Goal: Task Accomplishment & Management: Use online tool/utility

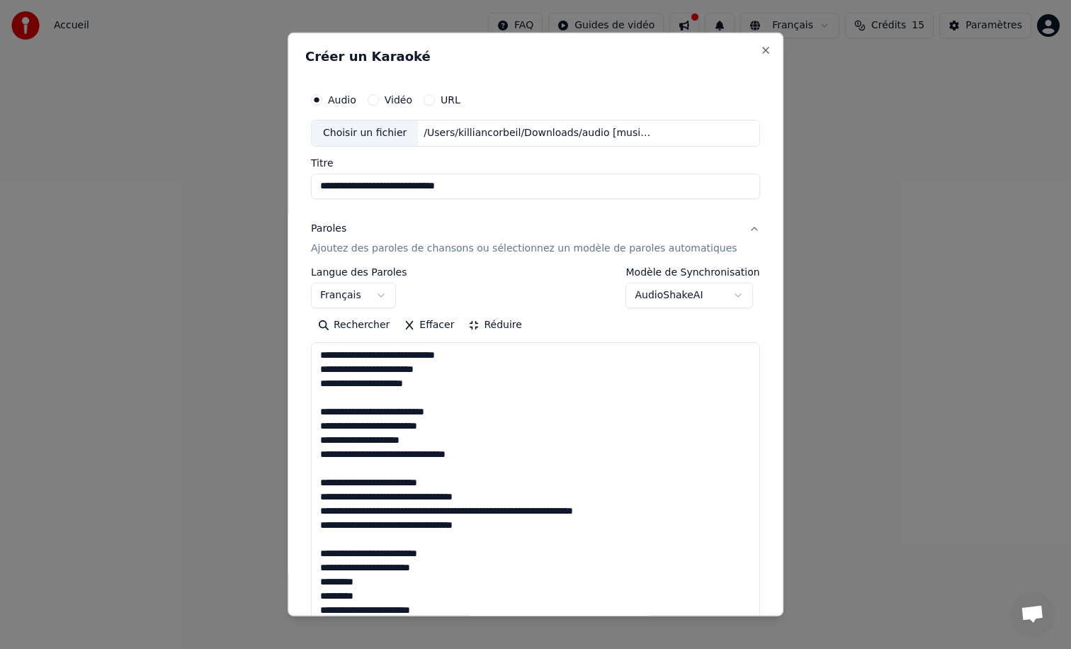
select select "**"
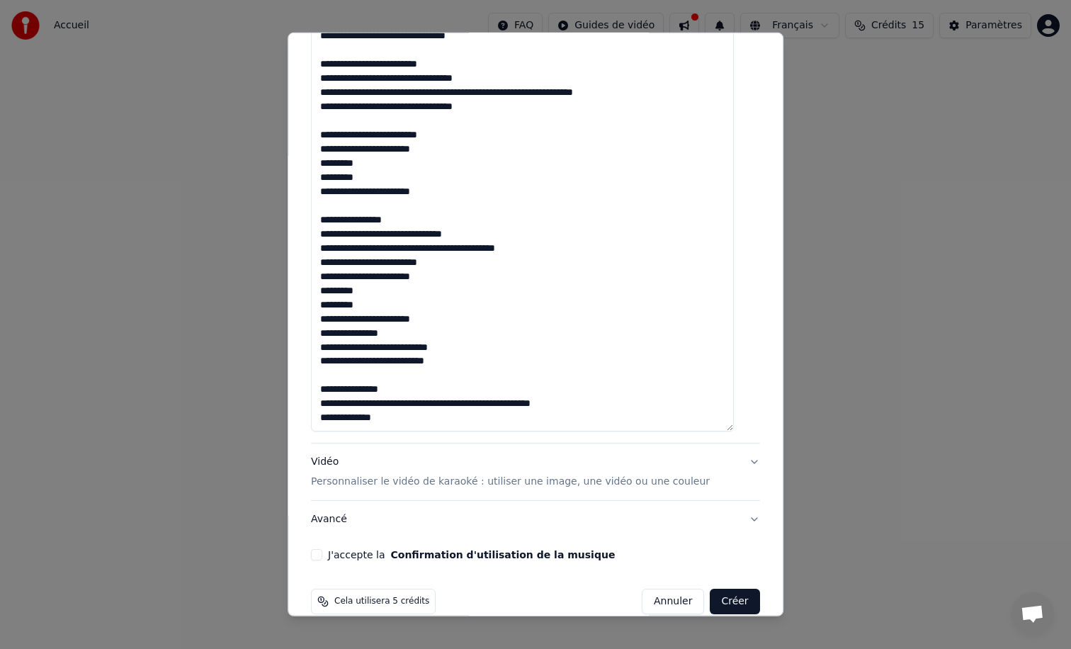
scroll to position [438, 0]
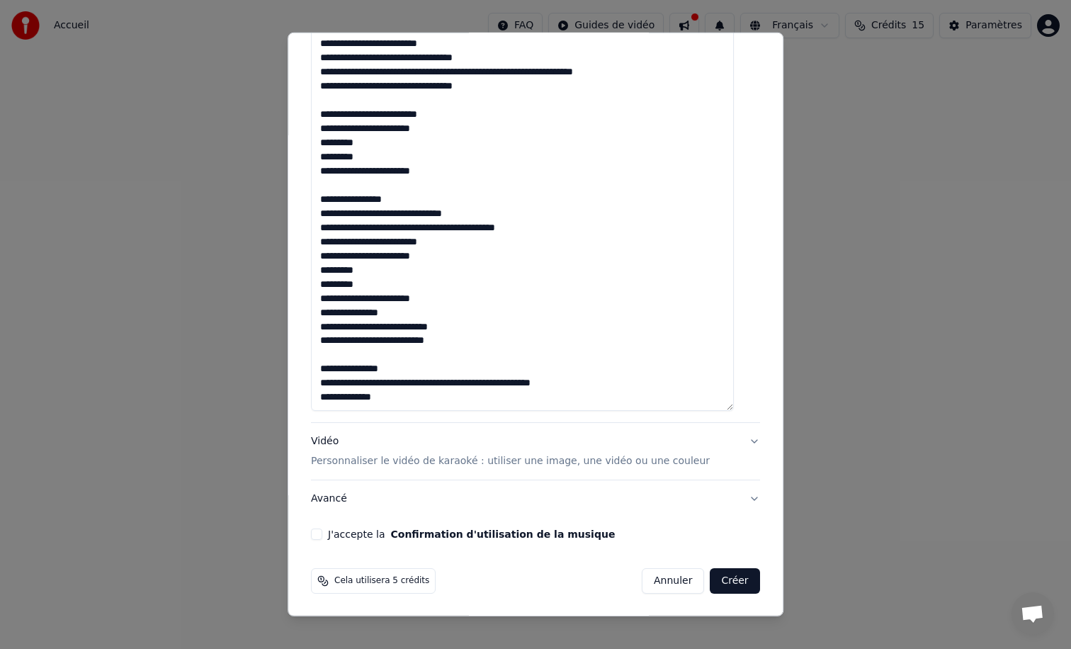
click at [519, 446] on div "Vidéo Personnaliser le vidéo de karaoké : utiliser une image, une vidéo ou une …" at bounding box center [510, 451] width 399 height 34
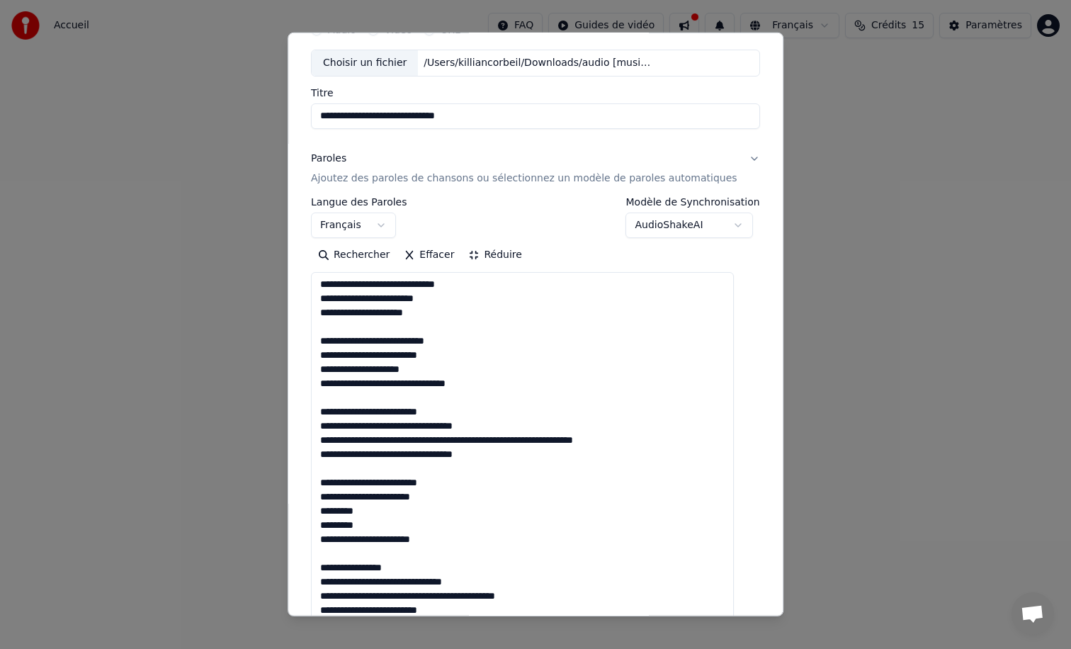
scroll to position [0, 0]
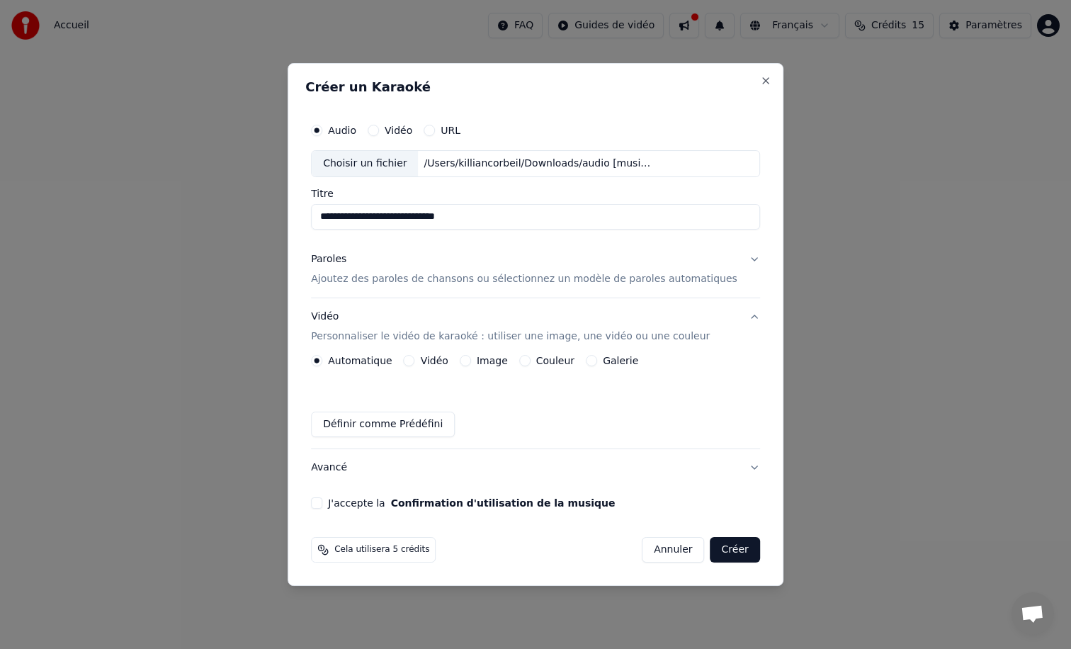
click at [518, 465] on button "Avancé" at bounding box center [535, 467] width 449 height 37
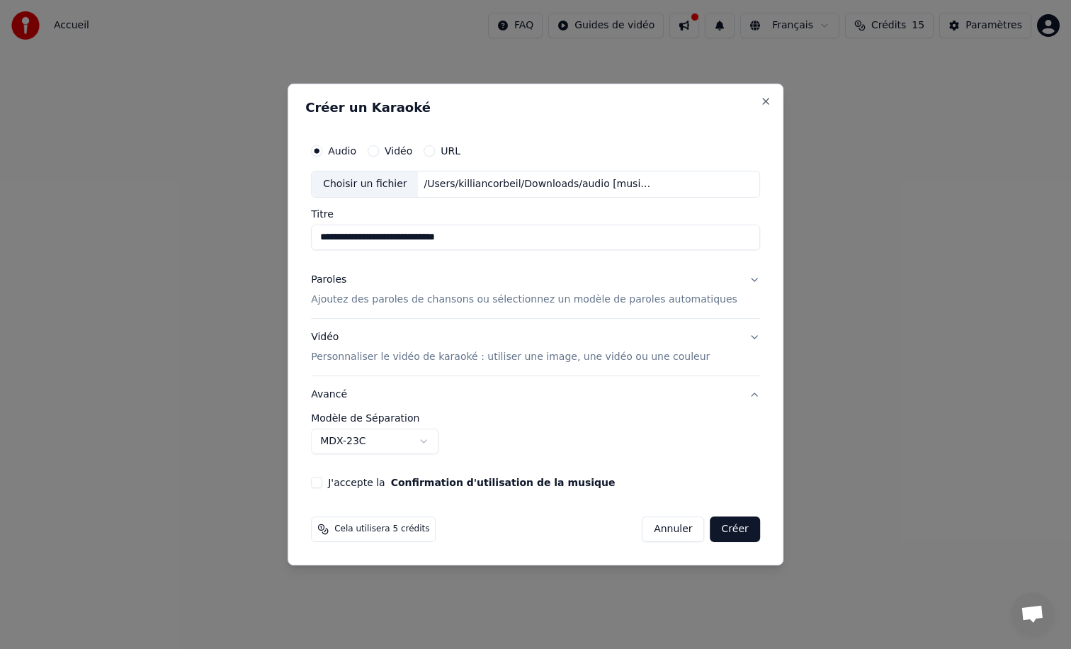
click at [436, 425] on body "**********" at bounding box center [535, 212] width 1071 height 425
click at [498, 397] on button "Avancé" at bounding box center [535, 394] width 449 height 37
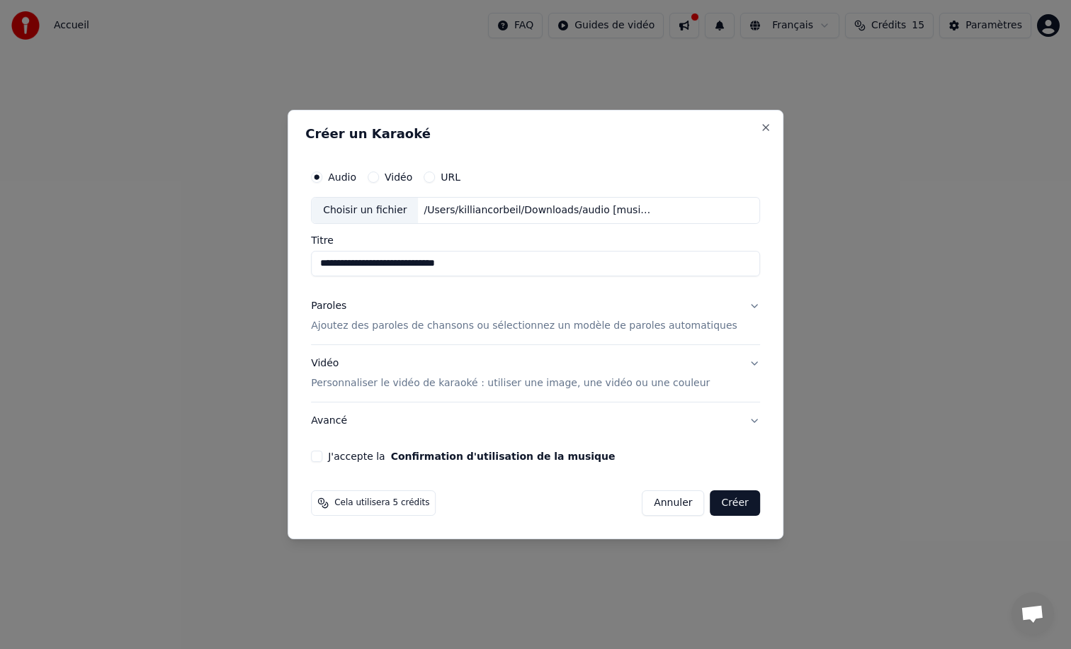
click at [489, 370] on div "Vidéo Personnaliser le vidéo de karaoké : utiliser une image, une vidéo ou une …" at bounding box center [510, 373] width 399 height 34
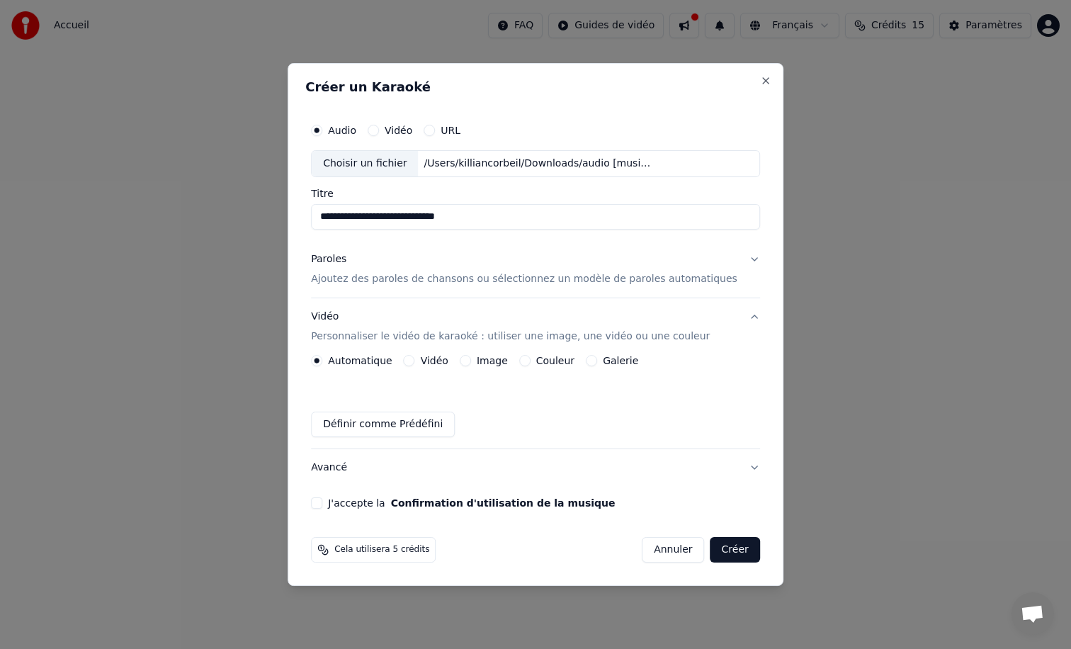
click at [415, 363] on button "Vidéo" at bounding box center [409, 360] width 11 height 11
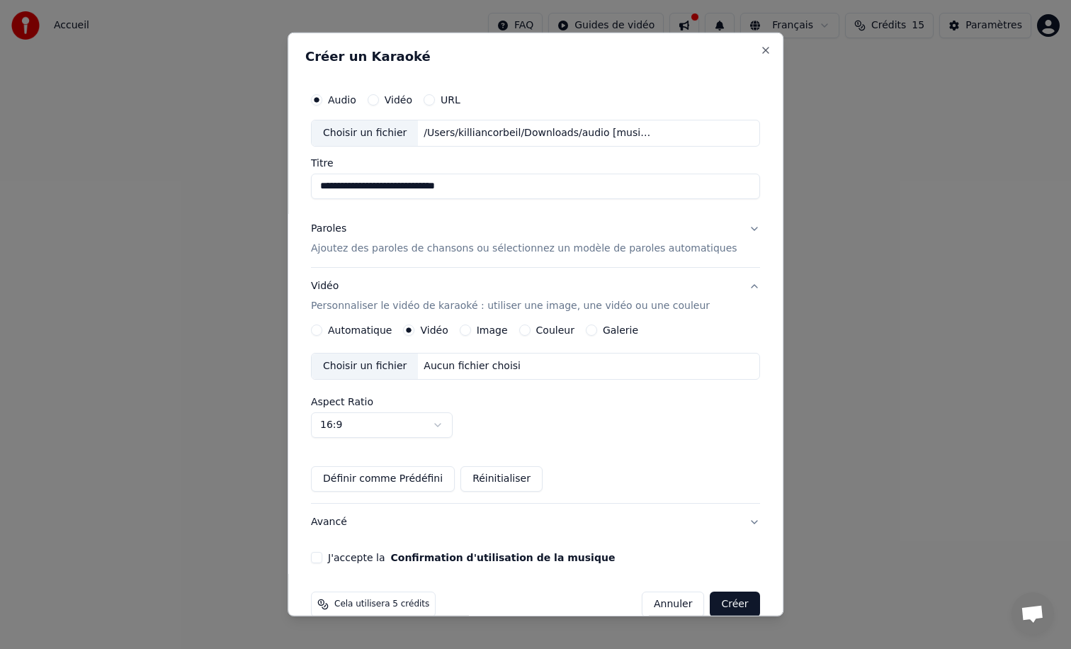
click at [484, 329] on label "Image" at bounding box center [492, 330] width 31 height 10
click at [471, 329] on button "Image" at bounding box center [465, 329] width 11 height 11
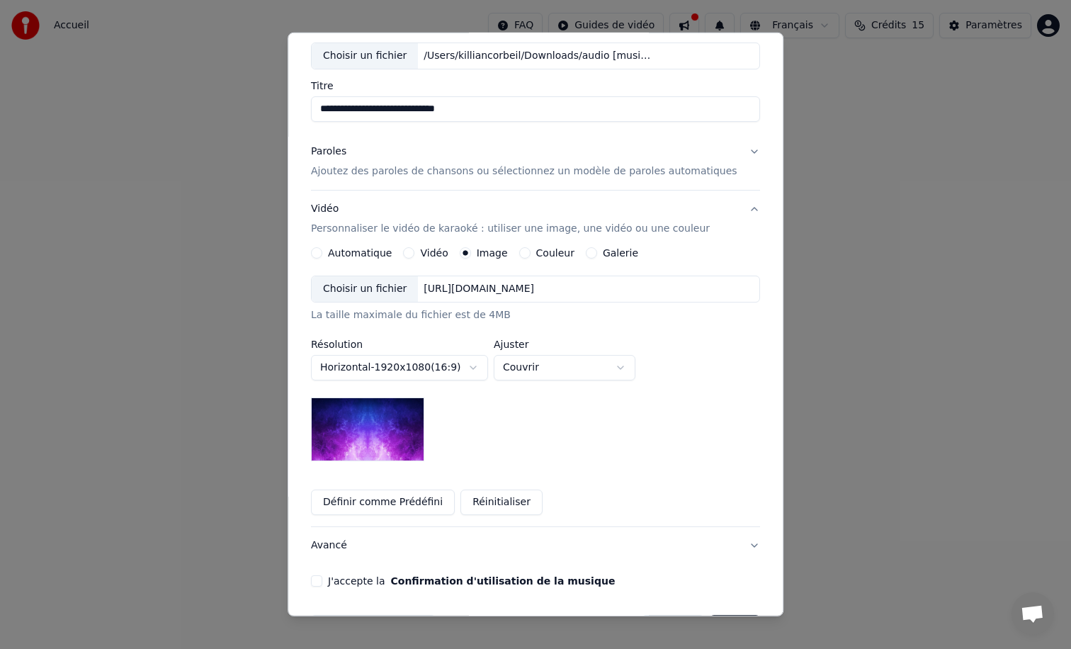
scroll to position [90, 0]
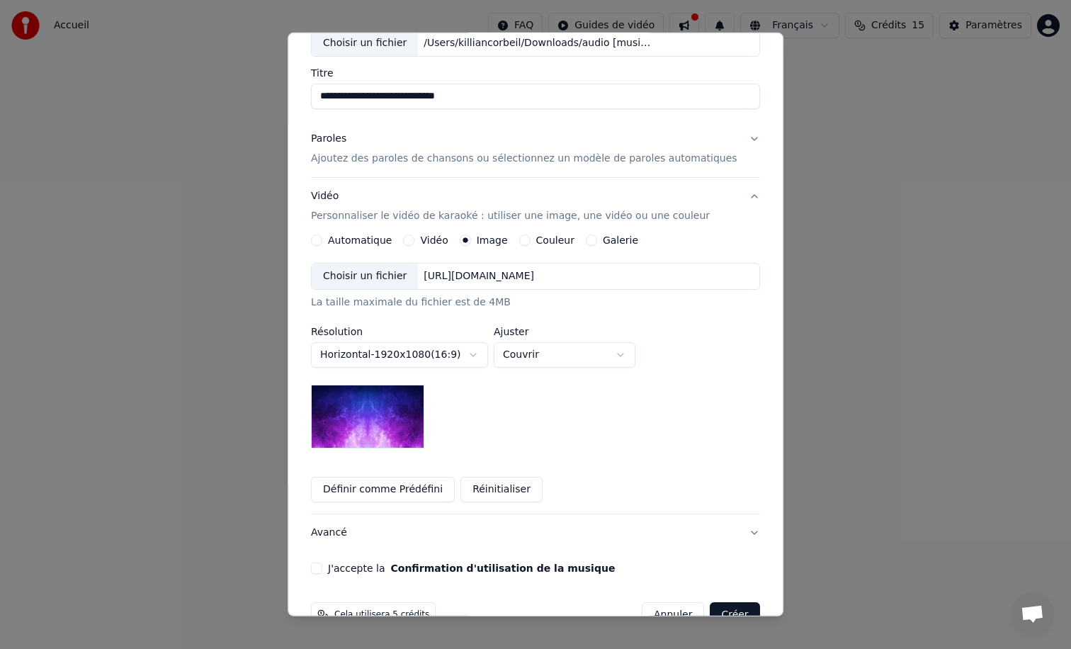
click at [409, 430] on img at bounding box center [367, 417] width 113 height 64
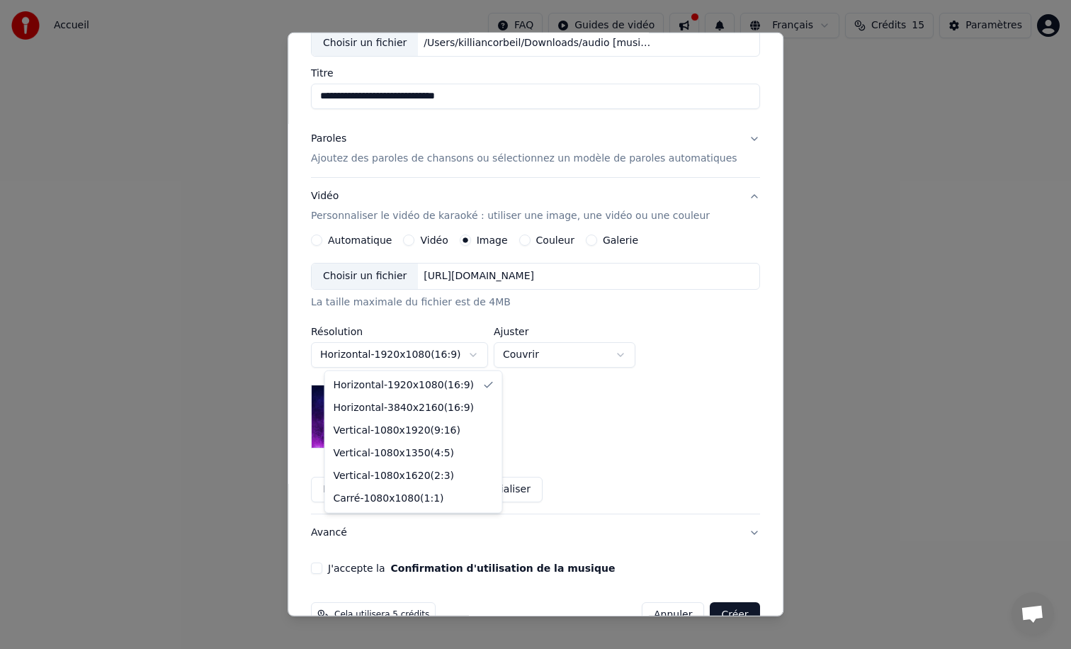
click at [465, 353] on body "**********" at bounding box center [535, 212] width 1071 height 425
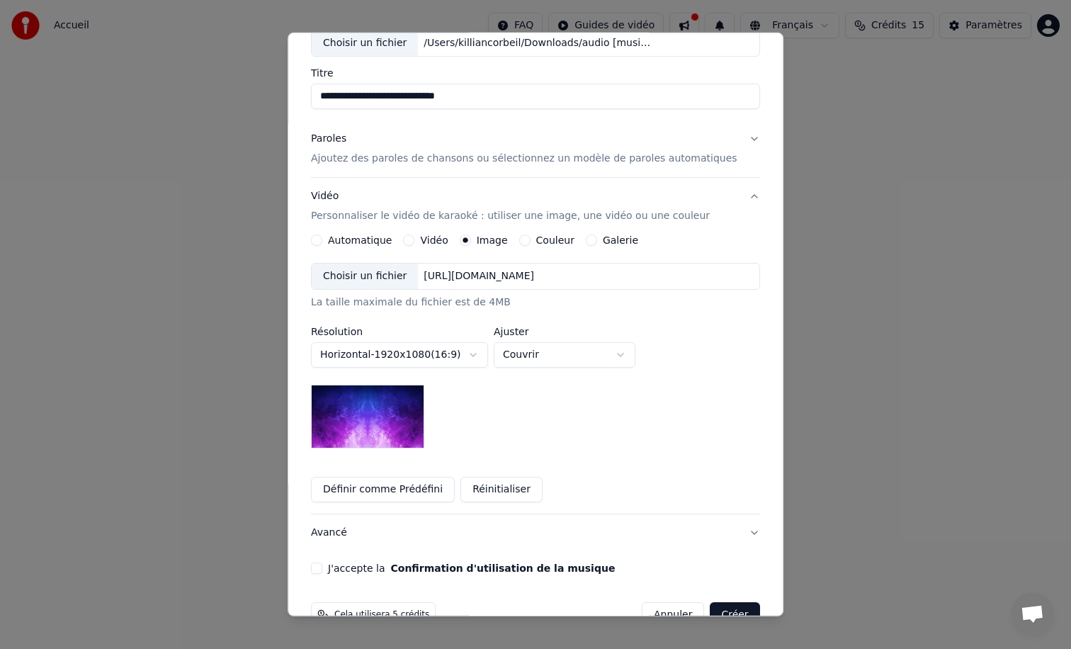
click at [465, 353] on body "**********" at bounding box center [535, 212] width 1071 height 425
click at [528, 239] on button "Couleur" at bounding box center [524, 239] width 11 height 11
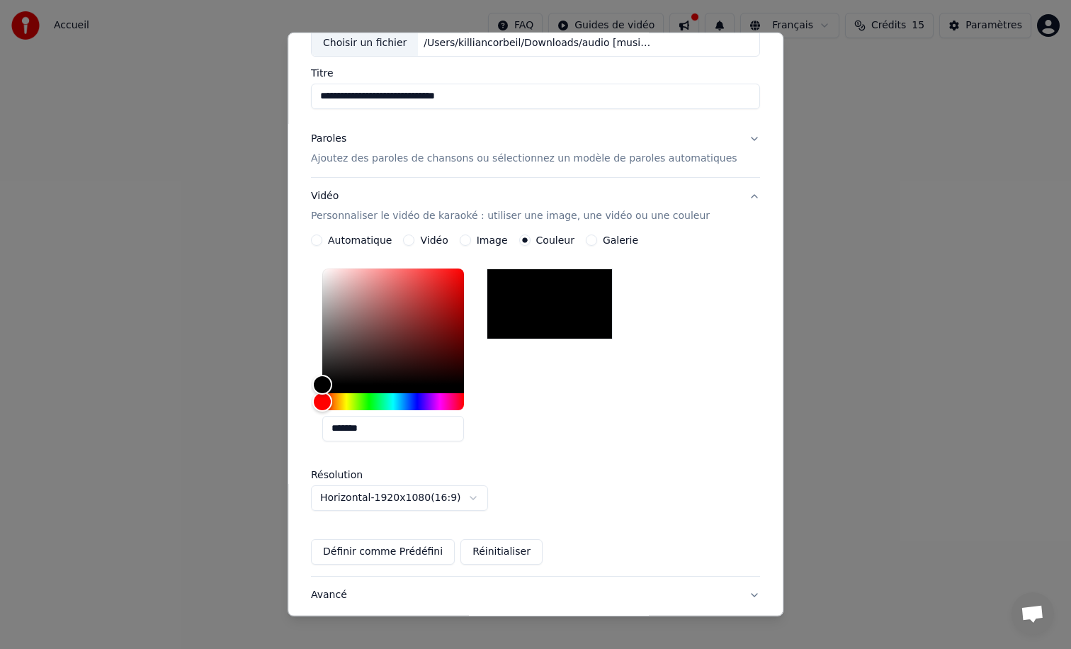
click at [594, 239] on button "Galerie" at bounding box center [591, 239] width 11 height 11
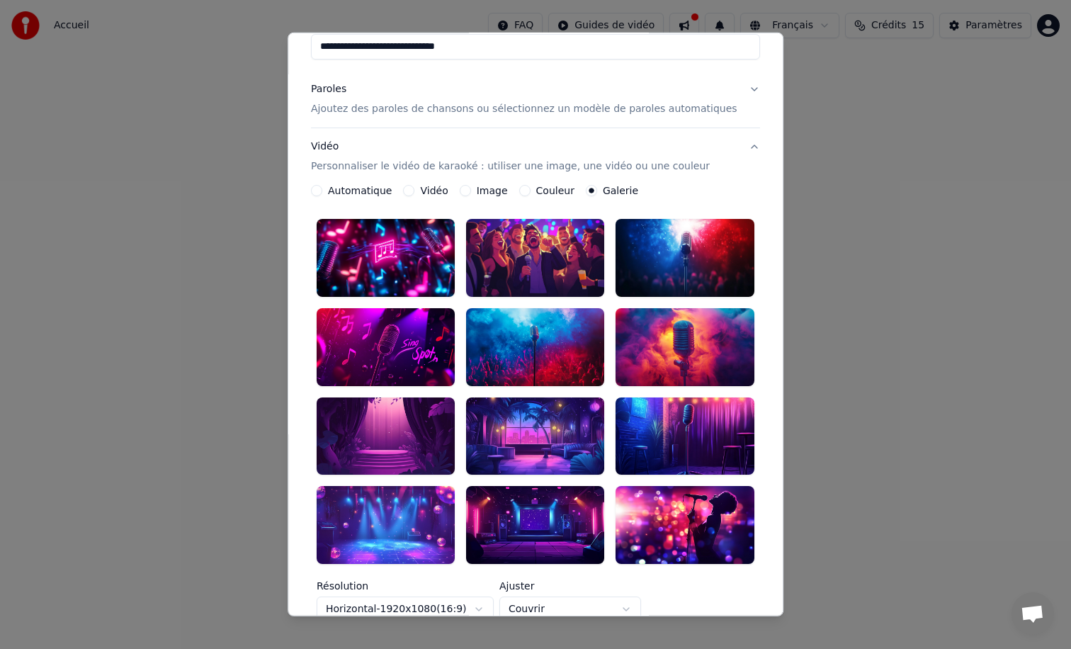
scroll to position [86, 0]
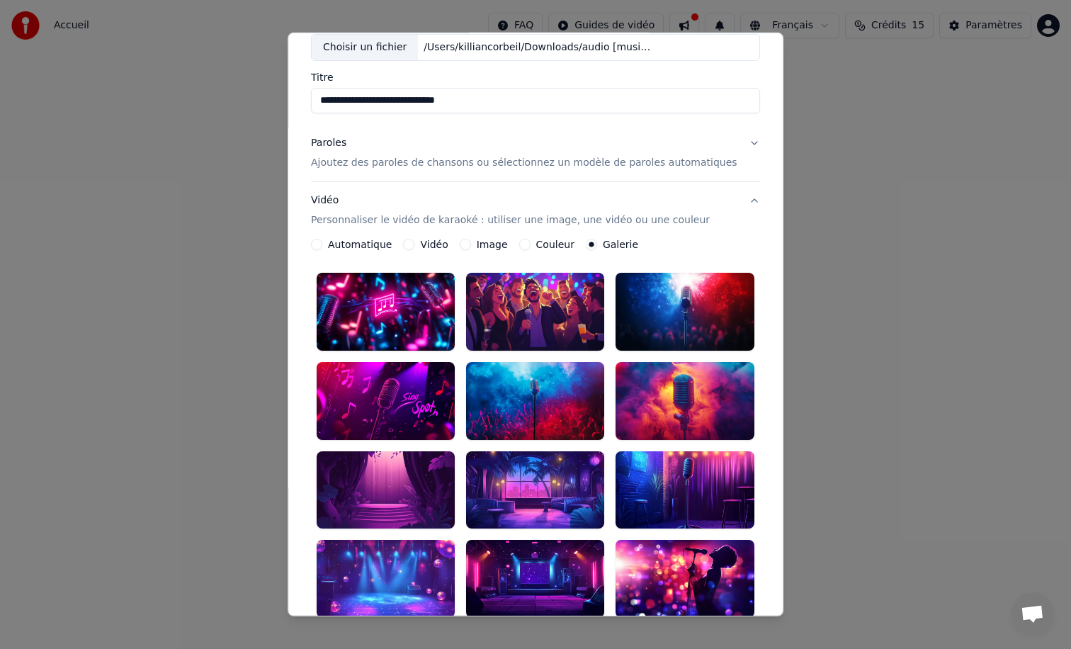
click at [471, 245] on button "Image" at bounding box center [465, 244] width 11 height 11
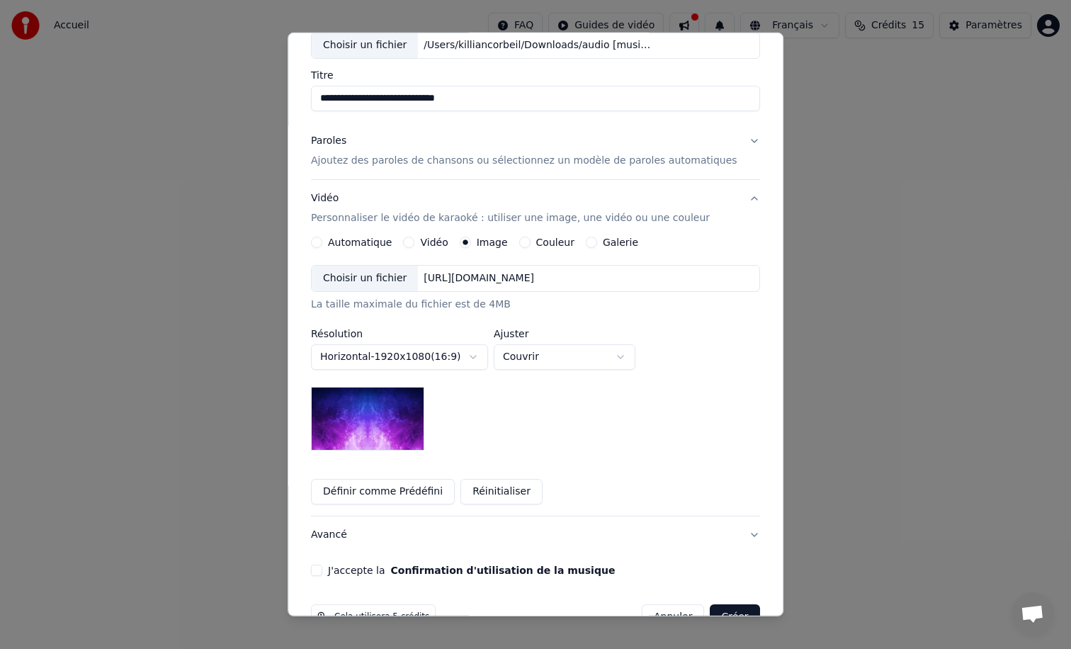
scroll to position [81, 0]
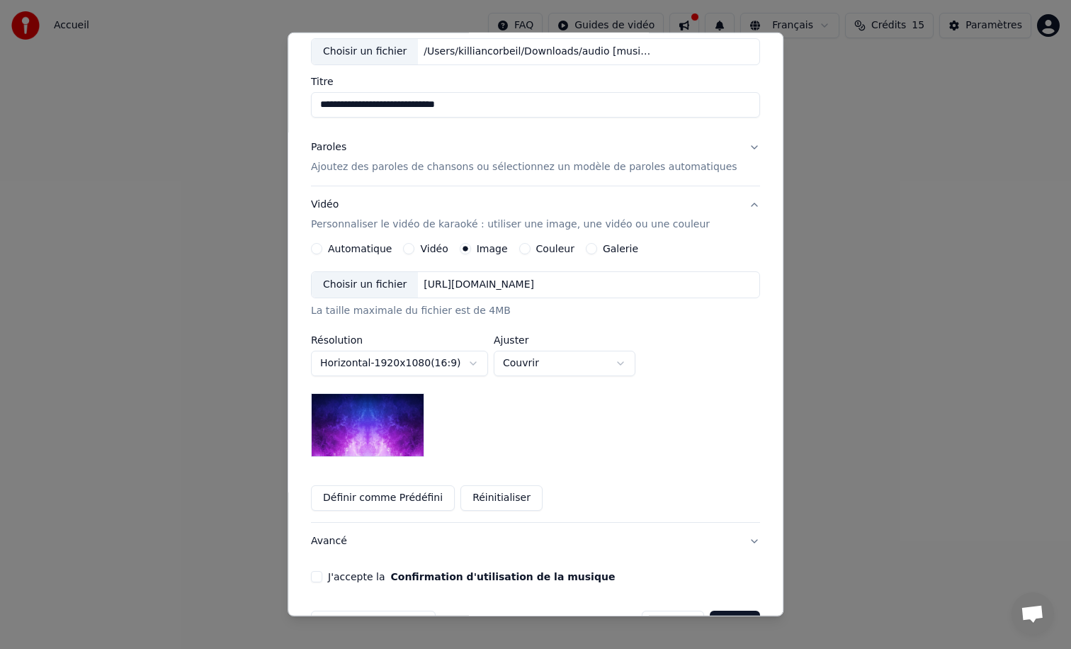
click at [596, 248] on button "Galerie" at bounding box center [591, 248] width 11 height 11
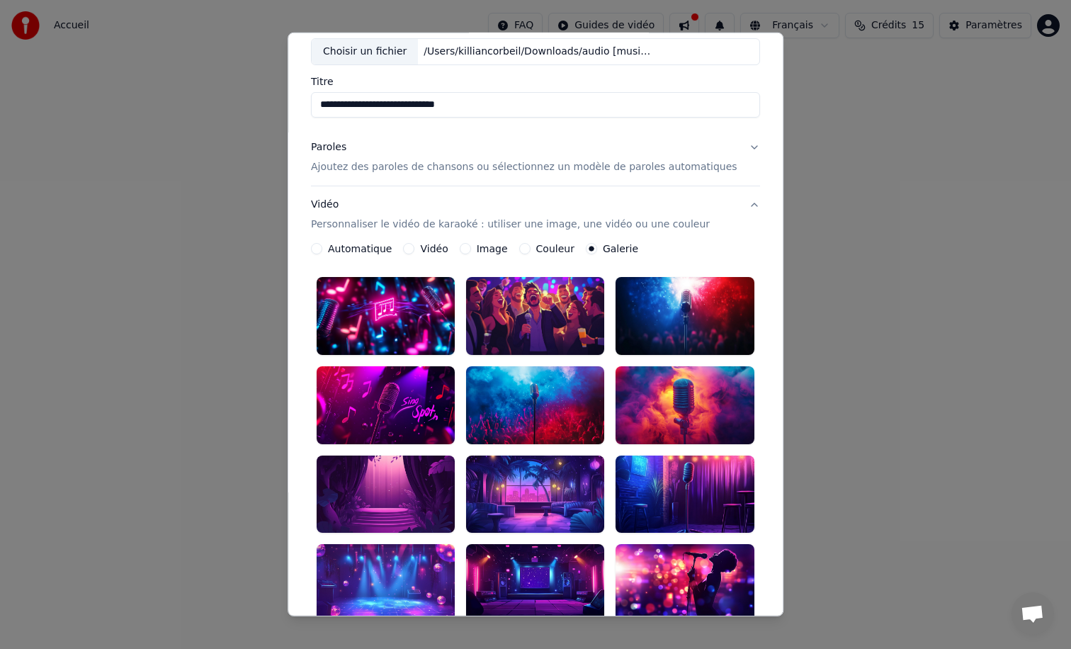
click at [358, 248] on label "Automatique" at bounding box center [360, 249] width 64 height 10
click at [322, 248] on button "Automatique" at bounding box center [316, 248] width 11 height 11
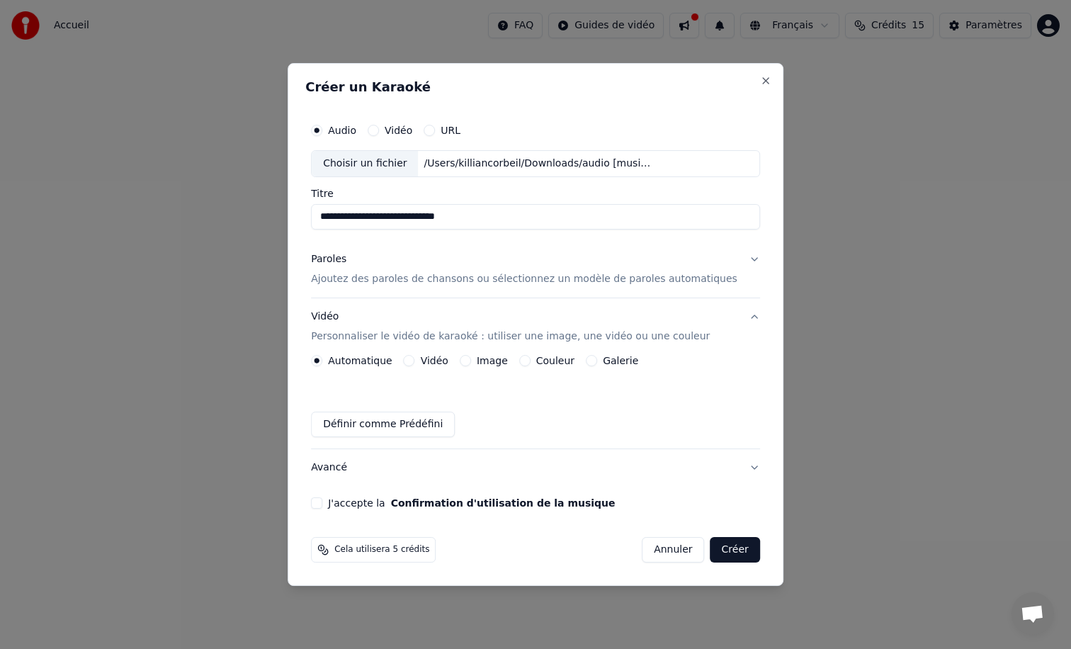
scroll to position [0, 0]
click at [415, 359] on button "Vidéo" at bounding box center [409, 360] width 11 height 11
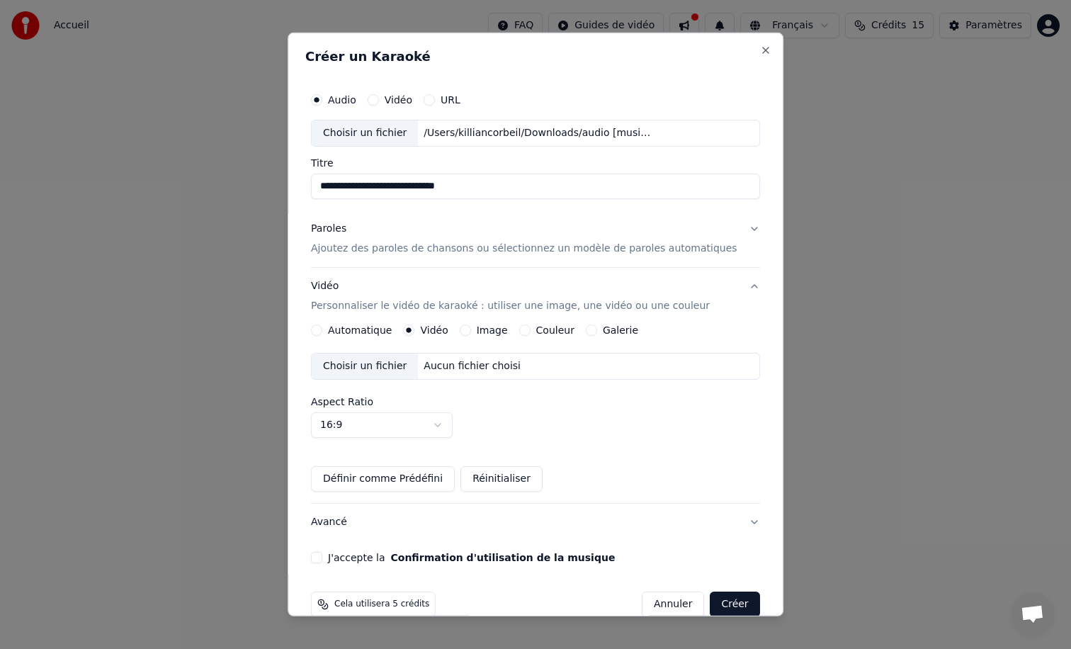
click at [471, 329] on button "Image" at bounding box center [465, 329] width 11 height 11
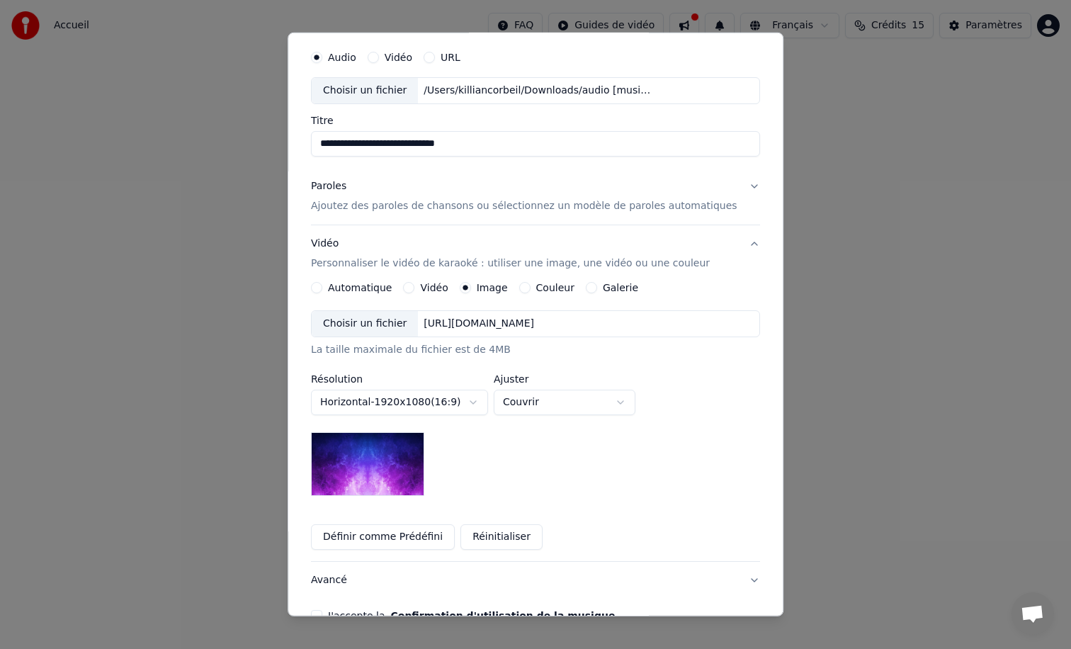
scroll to position [70, 0]
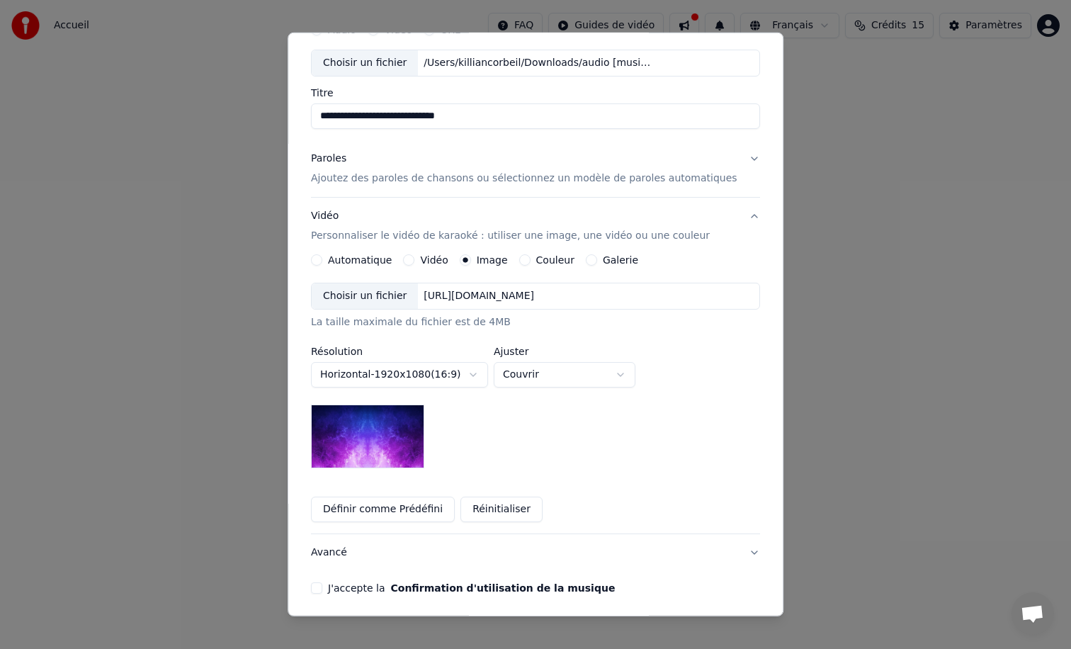
click at [433, 261] on label "Vidéo" at bounding box center [435, 260] width 28 height 10
click at [415, 261] on button "Vidéo" at bounding box center [409, 259] width 11 height 11
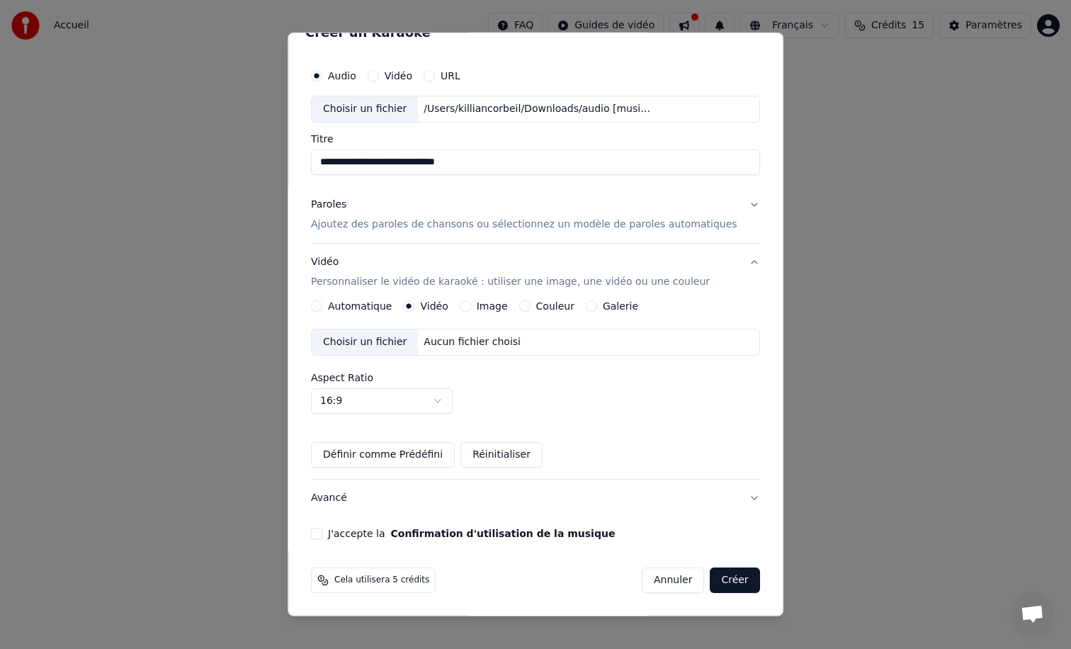
scroll to position [23, 0]
click at [471, 308] on button "Image" at bounding box center [465, 306] width 11 height 11
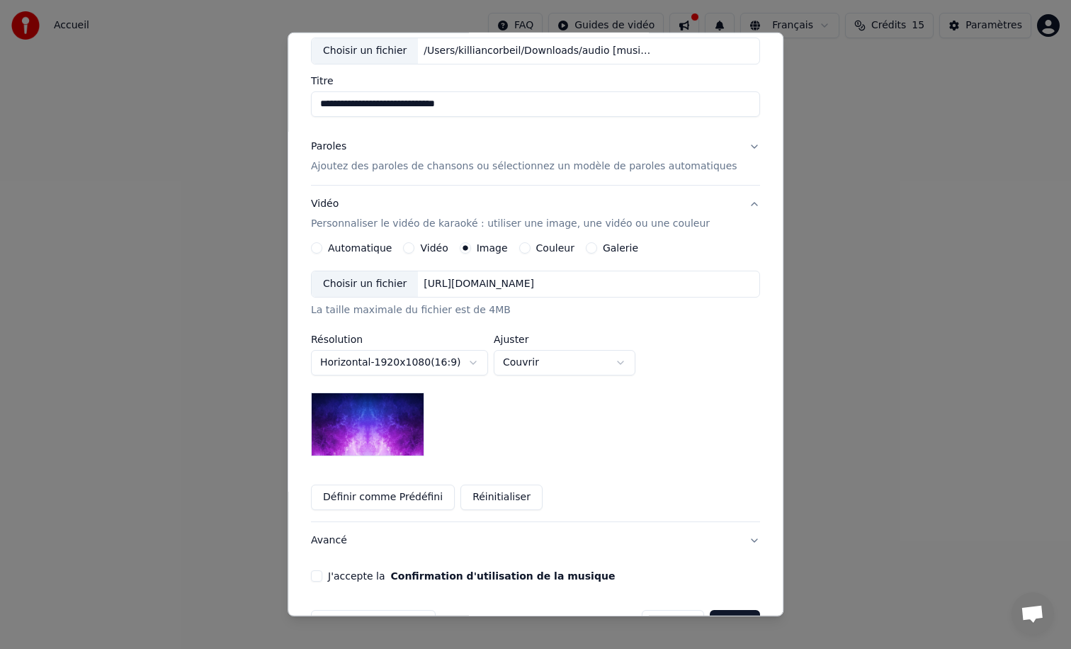
scroll to position [85, 0]
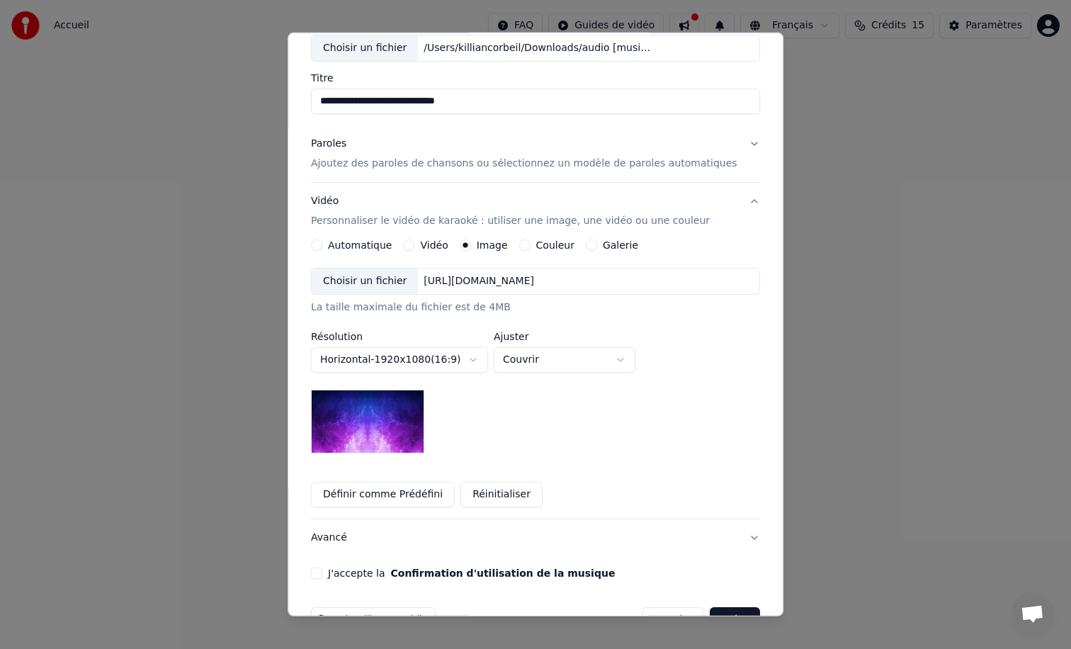
click at [538, 244] on div "Couleur" at bounding box center [546, 244] width 55 height 11
click at [531, 244] on button "Couleur" at bounding box center [524, 244] width 11 height 11
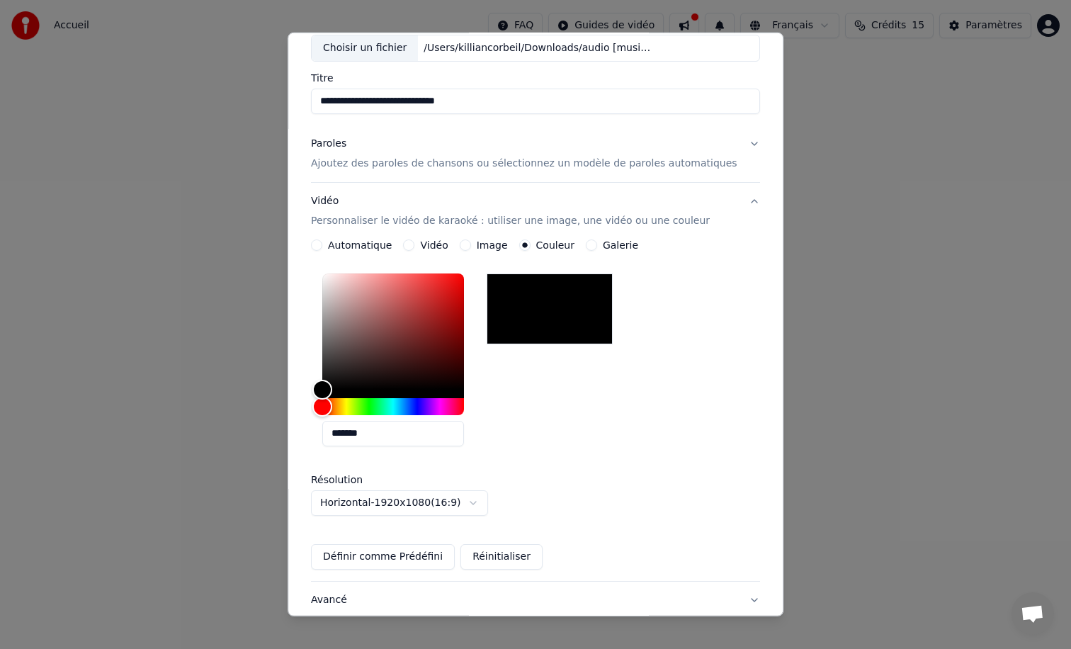
click at [597, 244] on button "Galerie" at bounding box center [591, 244] width 11 height 11
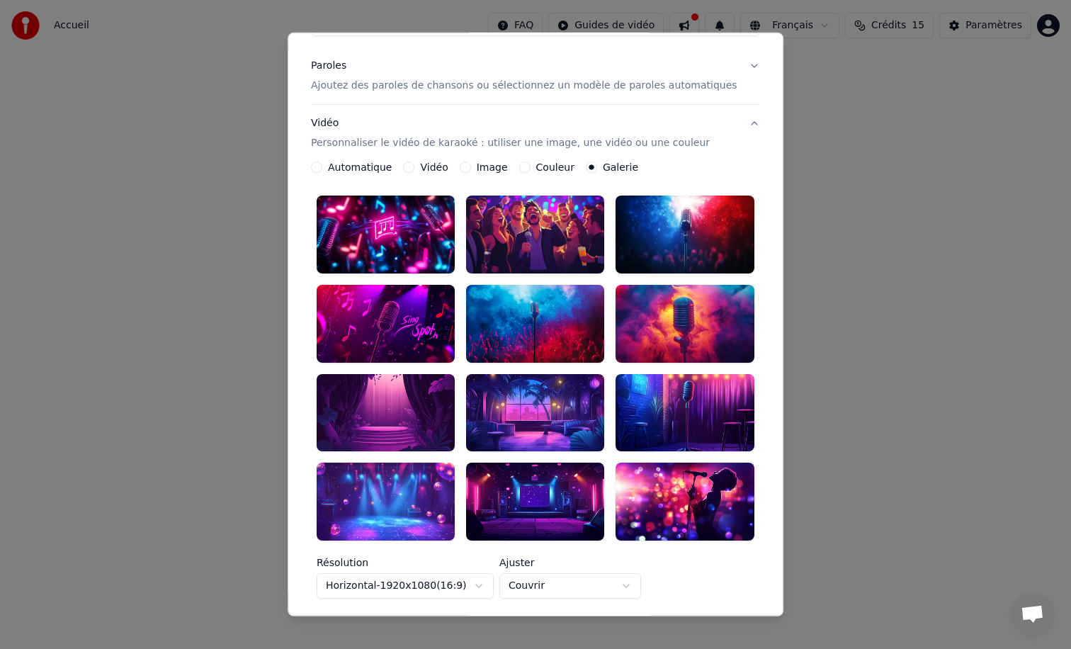
scroll to position [164, 0]
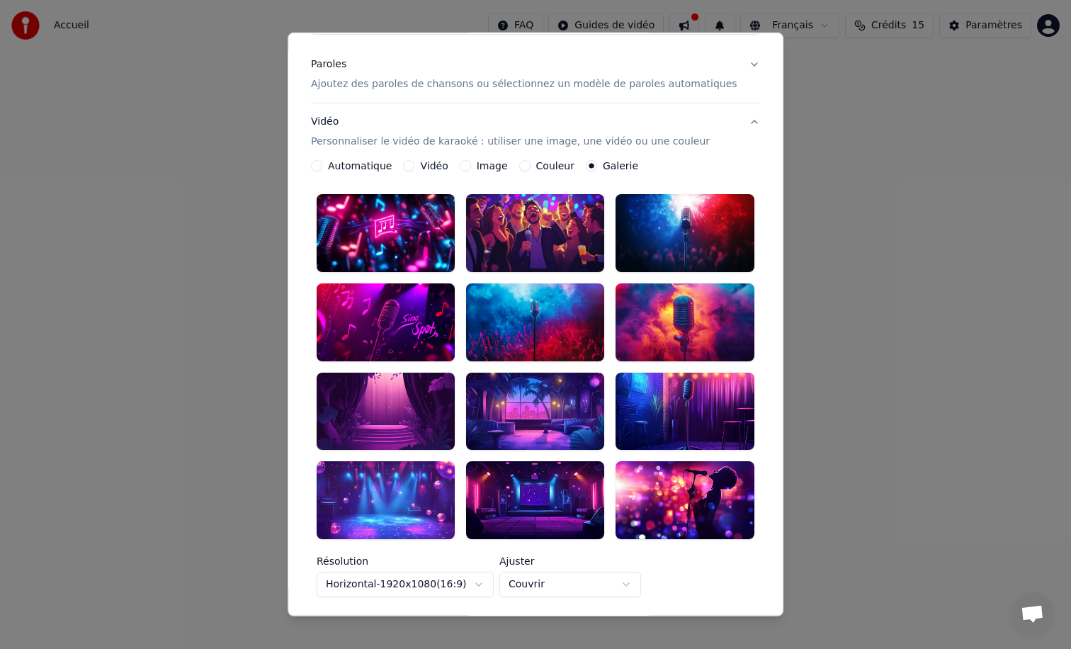
click at [470, 167] on button "Image" at bounding box center [465, 165] width 11 height 11
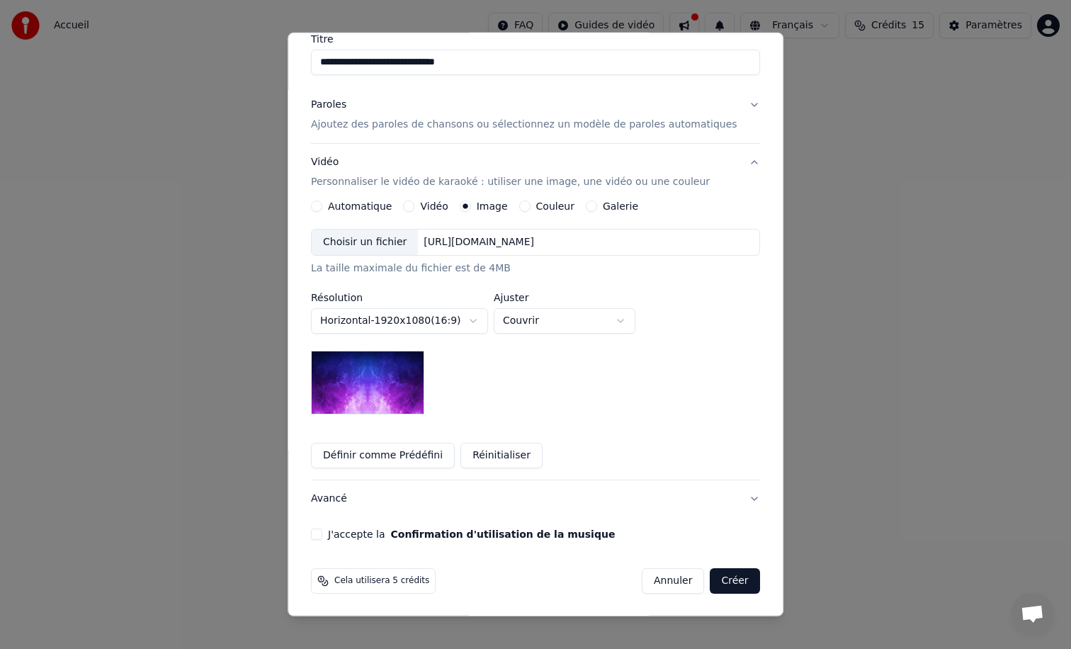
click at [595, 206] on button "Galerie" at bounding box center [591, 205] width 11 height 11
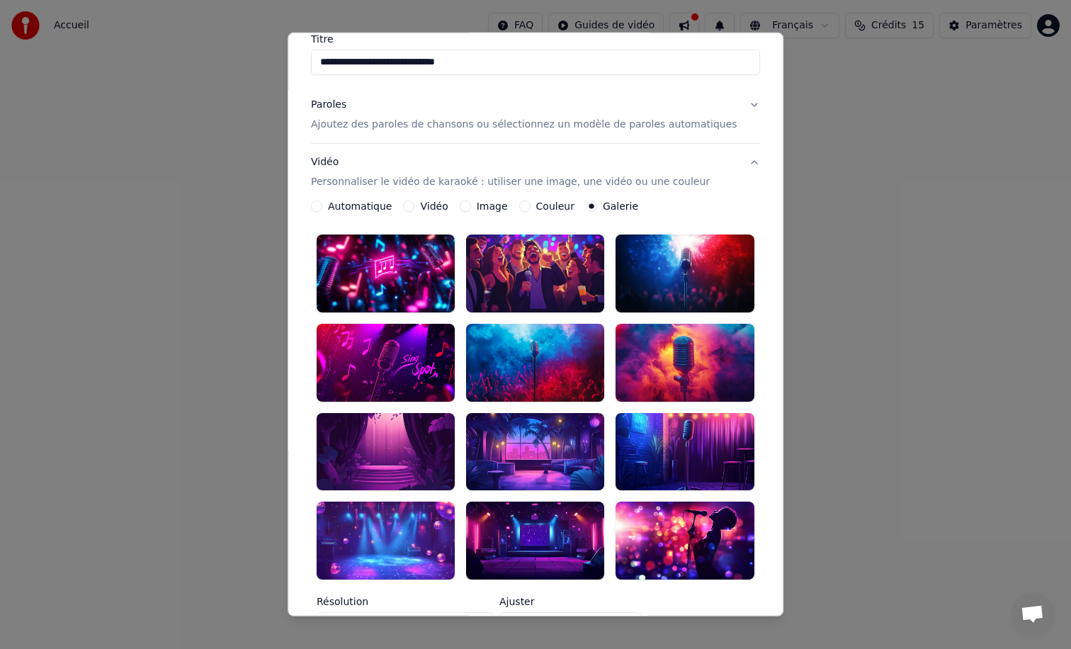
click at [403, 441] on div at bounding box center [386, 451] width 138 height 78
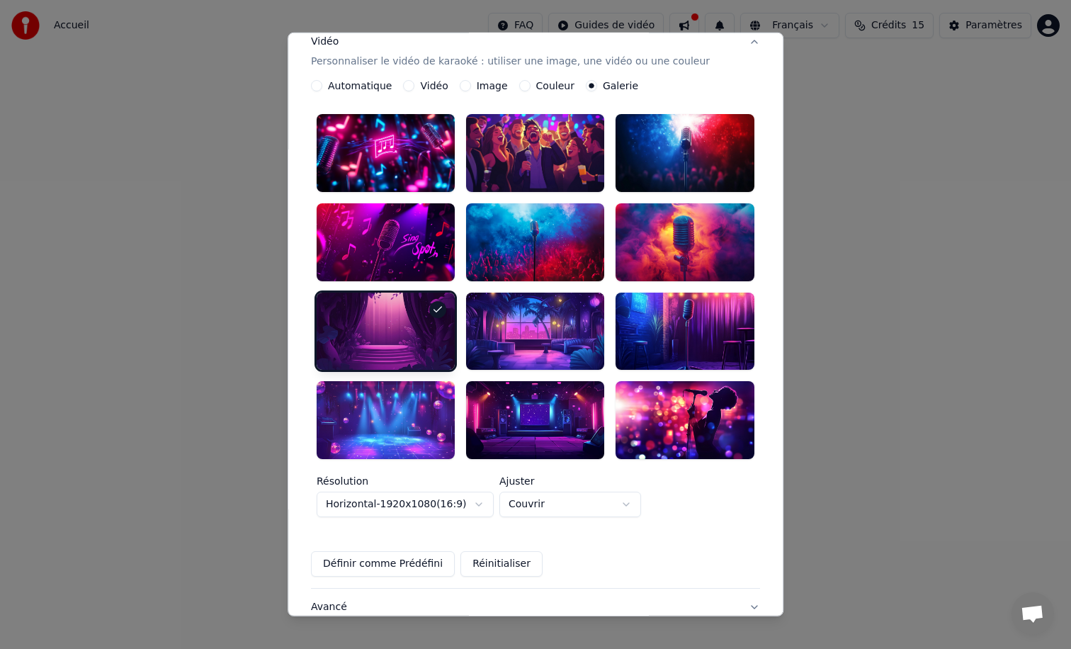
scroll to position [334, 0]
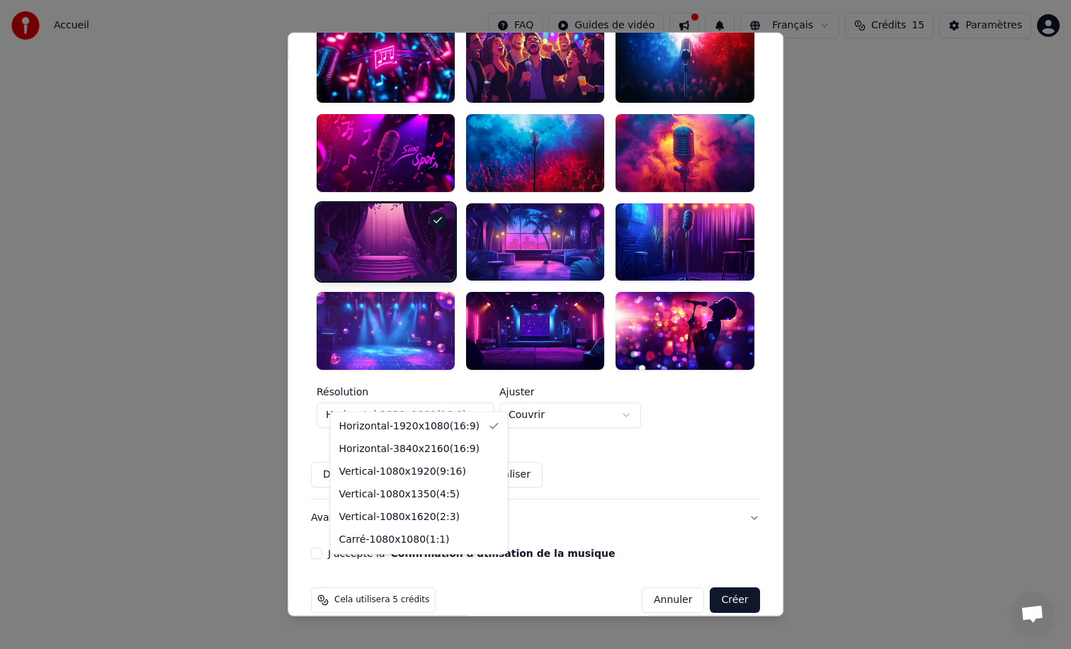
click at [457, 396] on body "**********" at bounding box center [535, 212] width 1071 height 425
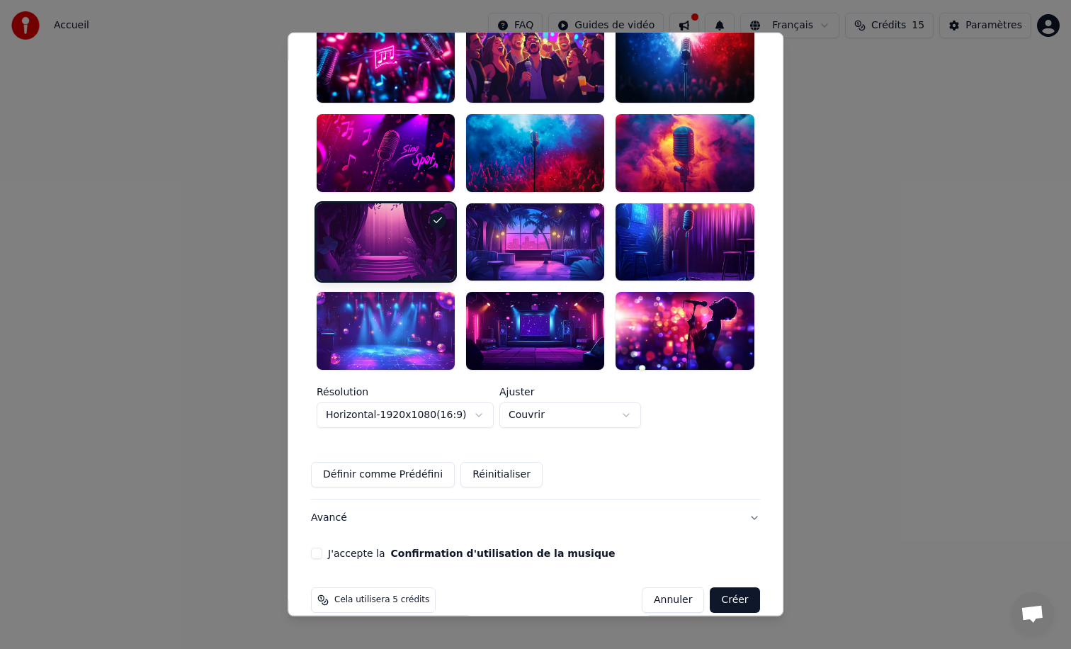
click at [457, 396] on body "**********" at bounding box center [535, 212] width 1071 height 425
click at [587, 390] on body "**********" at bounding box center [535, 212] width 1071 height 425
click at [550, 502] on button "Avancé" at bounding box center [535, 517] width 449 height 37
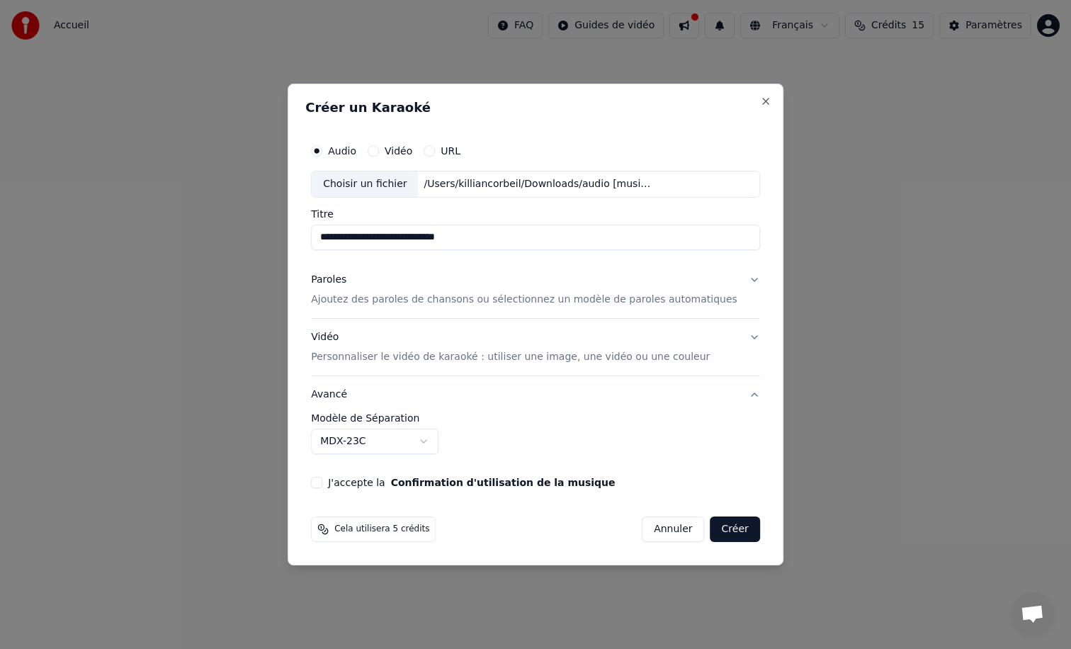
scroll to position [0, 0]
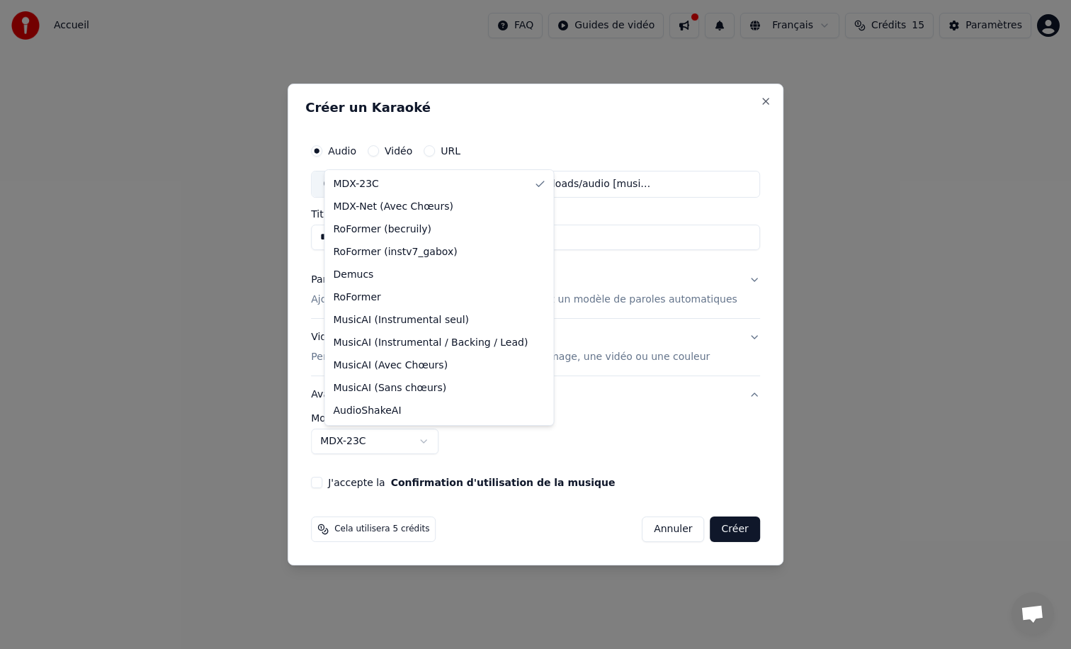
click at [402, 425] on body "**********" at bounding box center [535, 212] width 1071 height 425
click at [506, 425] on body "**********" at bounding box center [535, 212] width 1071 height 425
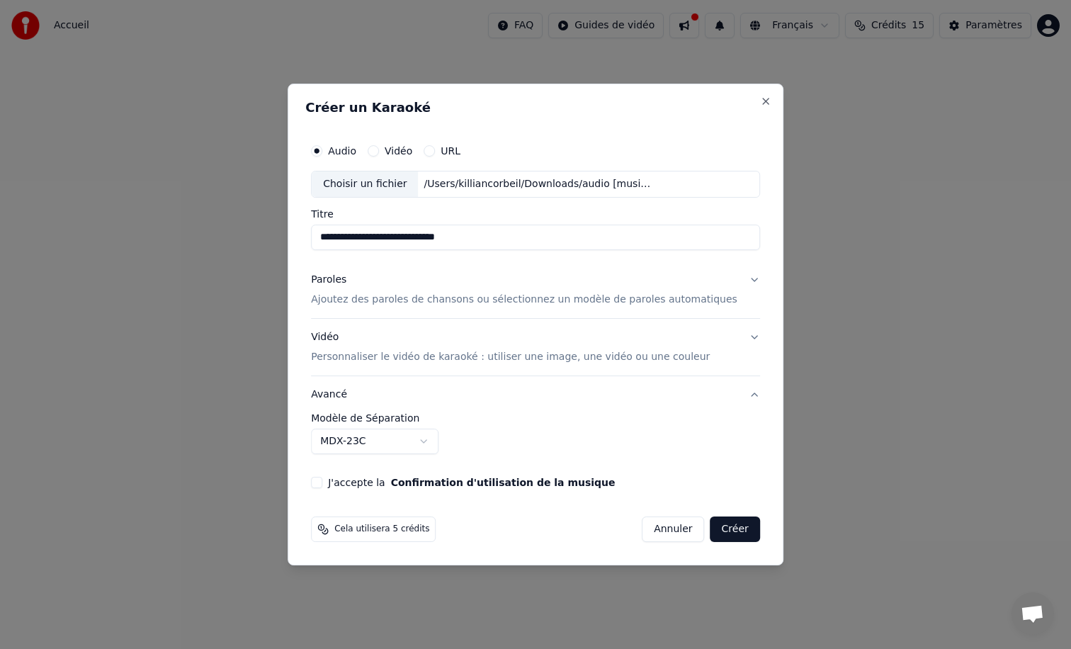
click at [322, 480] on button "J'accepte la Confirmation d'utilisation de la musique" at bounding box center [316, 482] width 11 height 11
click at [718, 524] on button "Créer" at bounding box center [736, 529] width 50 height 26
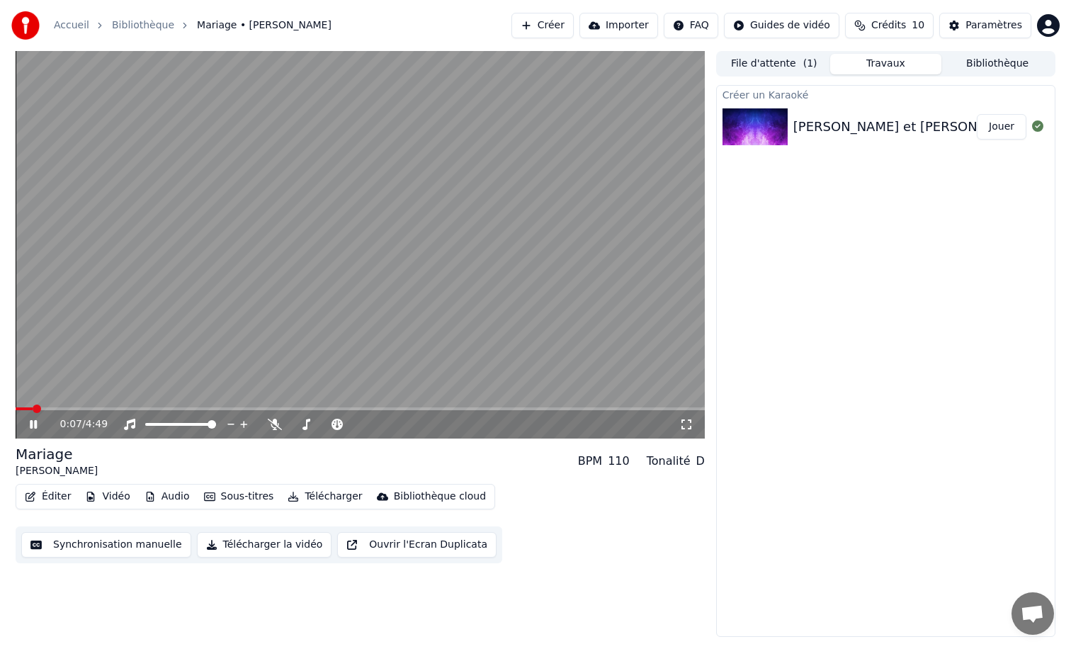
click at [28, 425] on icon at bounding box center [43, 424] width 33 height 11
click at [33, 424] on icon at bounding box center [33, 424] width 9 height 10
click at [33, 424] on icon at bounding box center [43, 424] width 33 height 11
click at [33, 424] on icon at bounding box center [33, 424] width 9 height 10
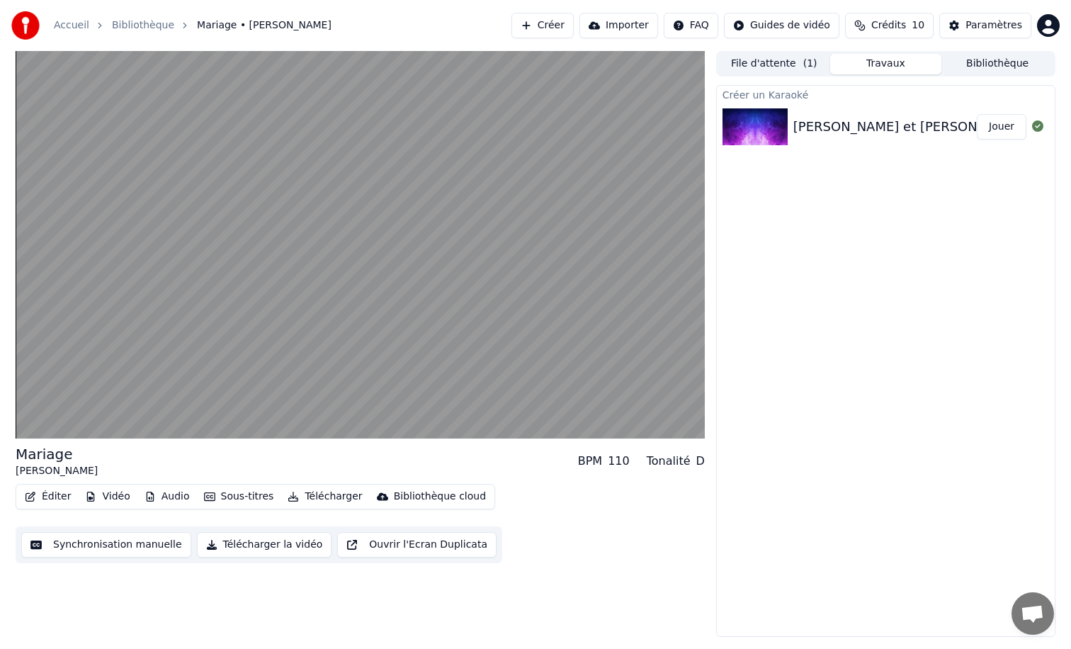
click at [119, 545] on button "Synchronisation manuelle" at bounding box center [106, 545] width 170 height 26
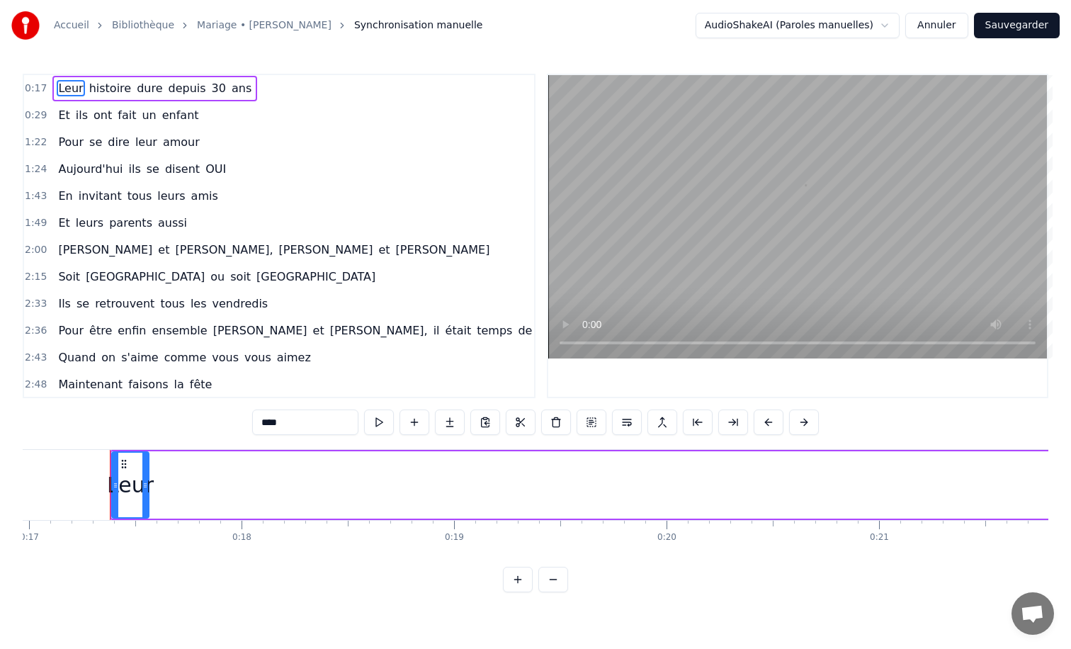
scroll to position [0, 3623]
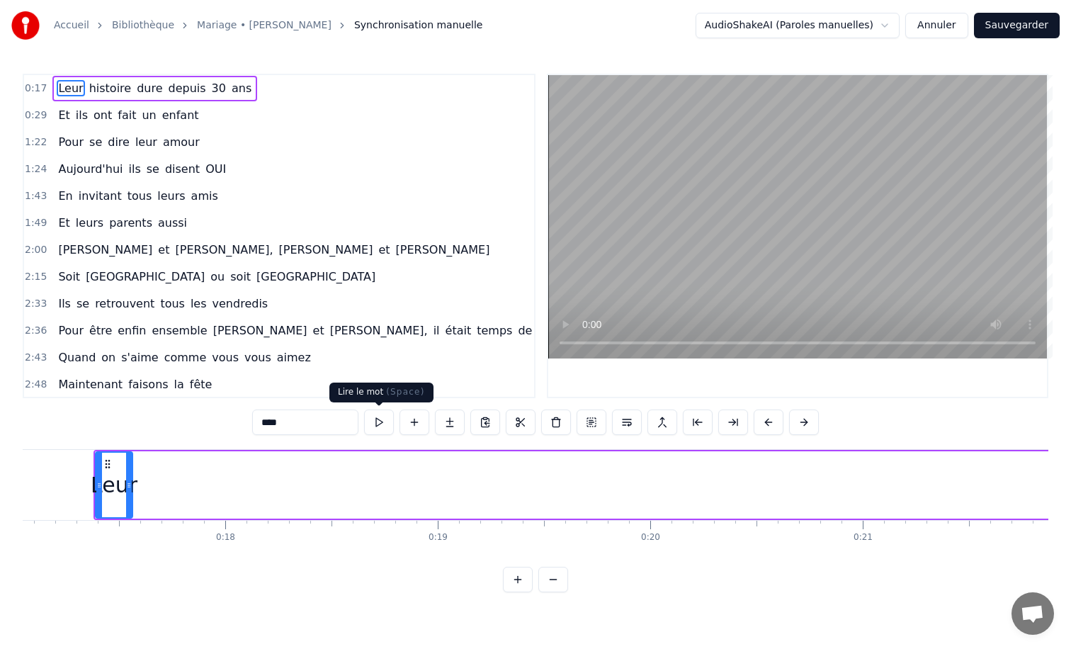
click at [373, 422] on button at bounding box center [379, 422] width 30 height 26
click at [373, 423] on button at bounding box center [379, 422] width 30 height 26
click at [102, 88] on span "histoire" at bounding box center [110, 88] width 45 height 16
type input "********"
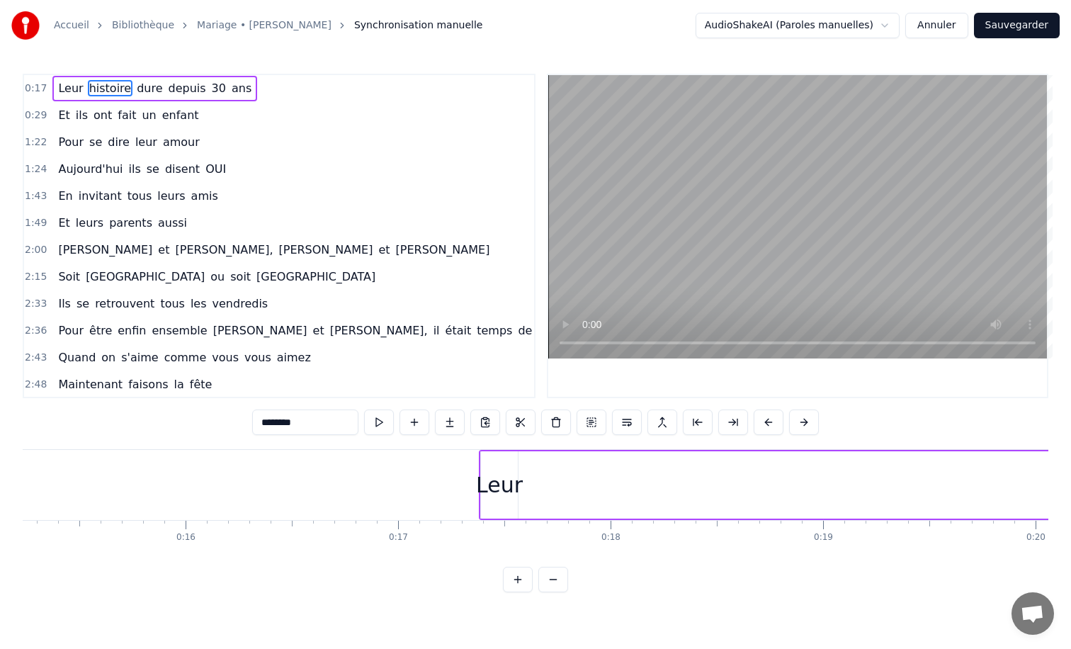
scroll to position [0, 3305]
click at [560, 581] on button at bounding box center [553, 580] width 30 height 26
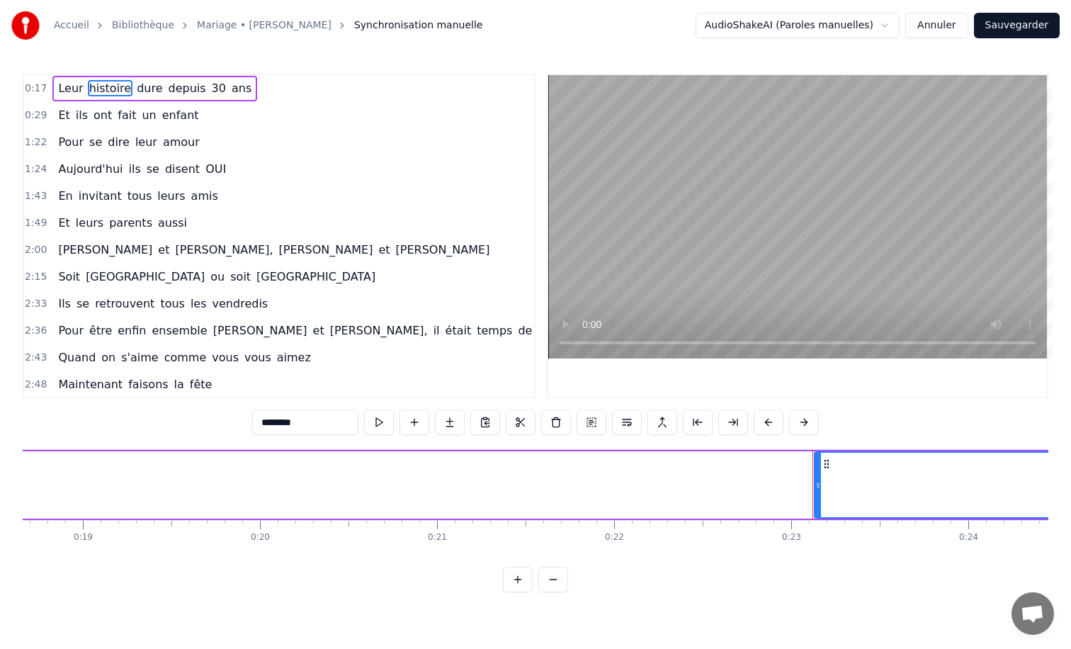
click at [560, 581] on button at bounding box center [553, 580] width 30 height 26
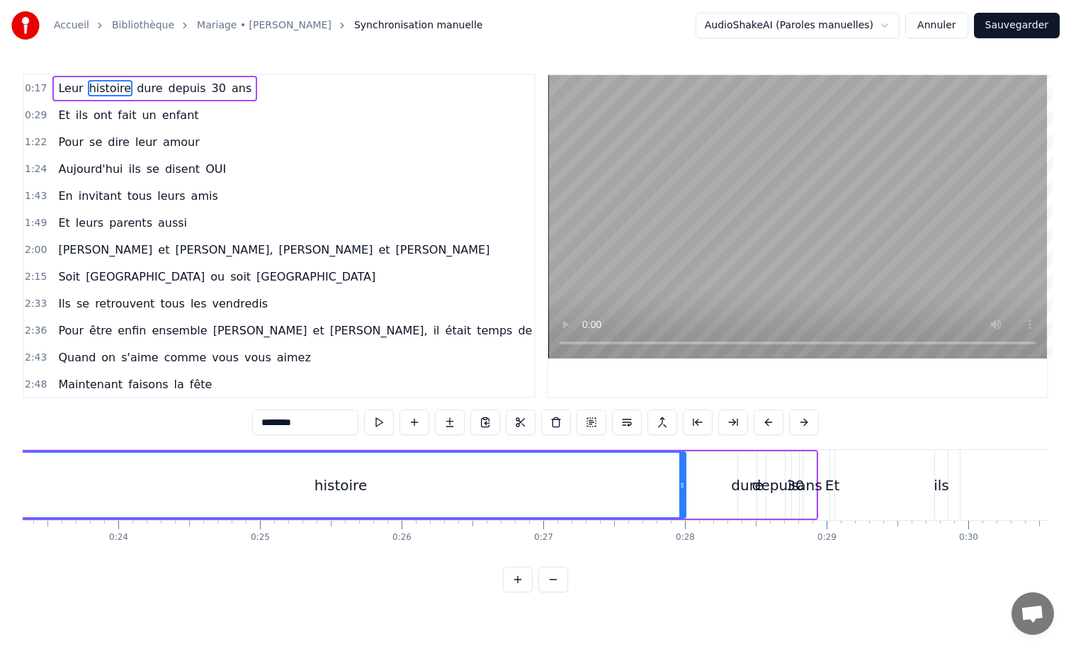
scroll to position [0, 3205]
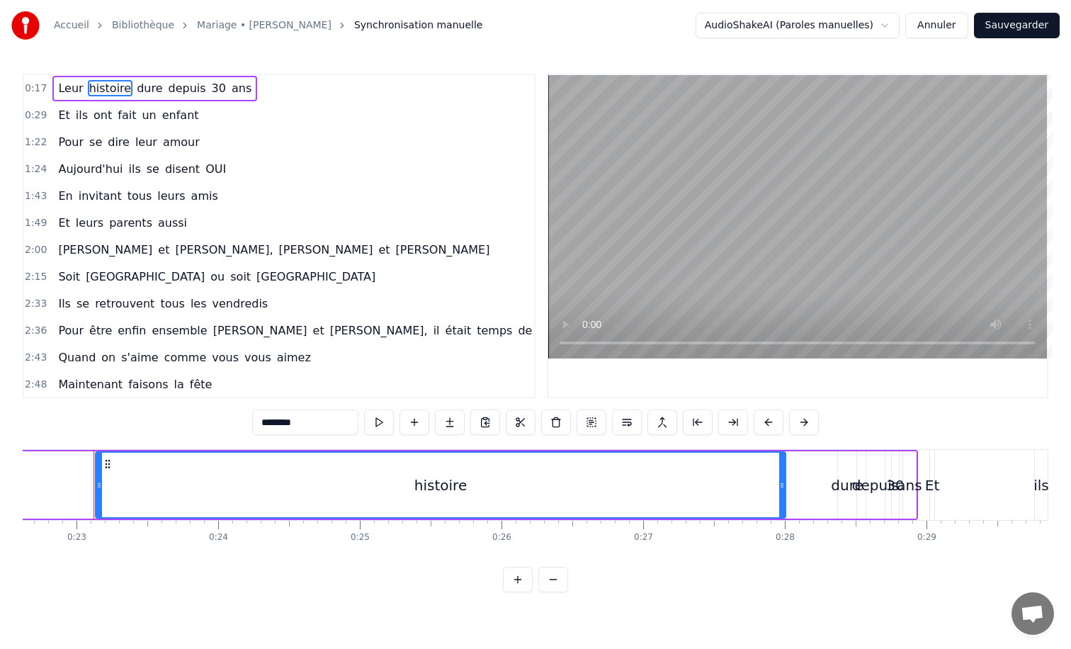
click at [560, 581] on button at bounding box center [553, 580] width 30 height 26
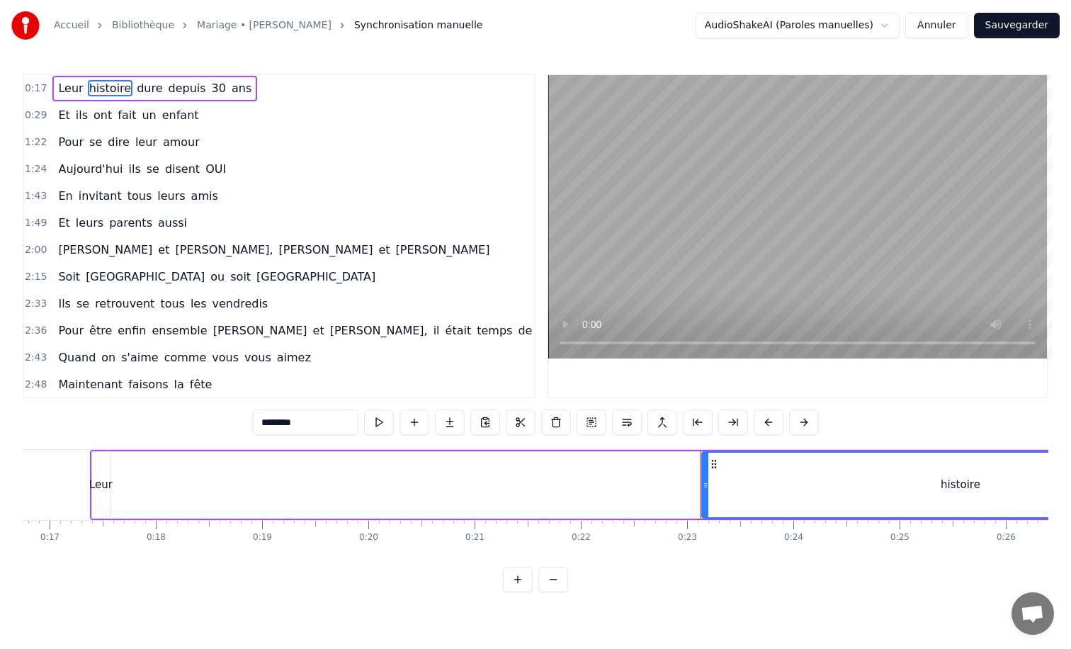
scroll to position [0, 1779]
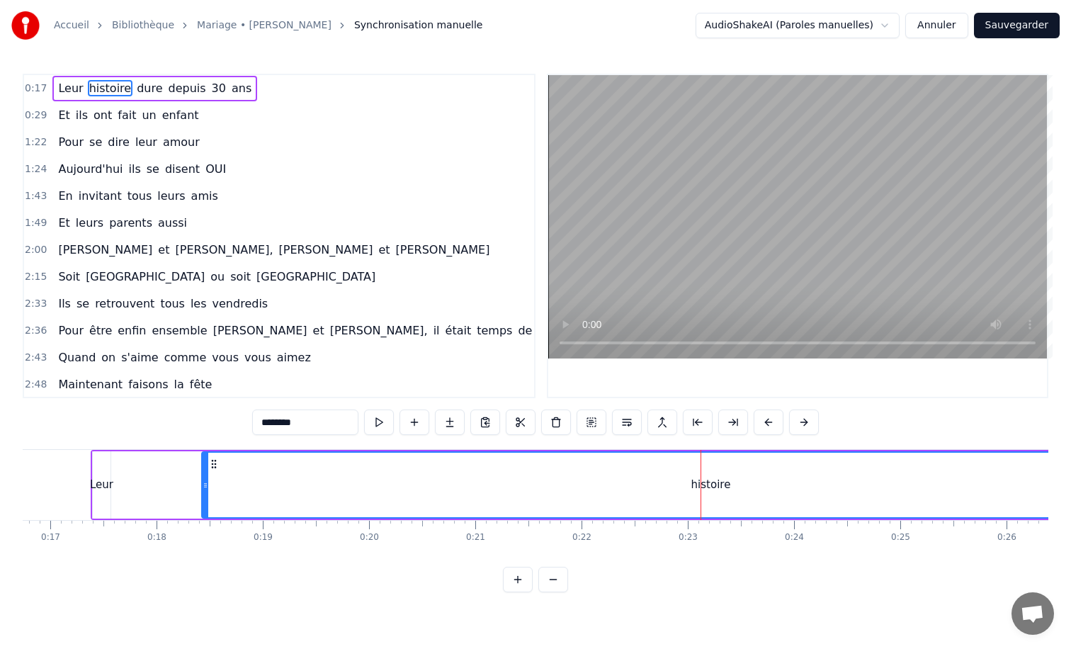
drag, startPoint x: 704, startPoint y: 481, endPoint x: 203, endPoint y: 490, distance: 500.9
click at [203, 490] on icon at bounding box center [206, 485] width 6 height 11
click at [538, 567] on button at bounding box center [553, 580] width 30 height 26
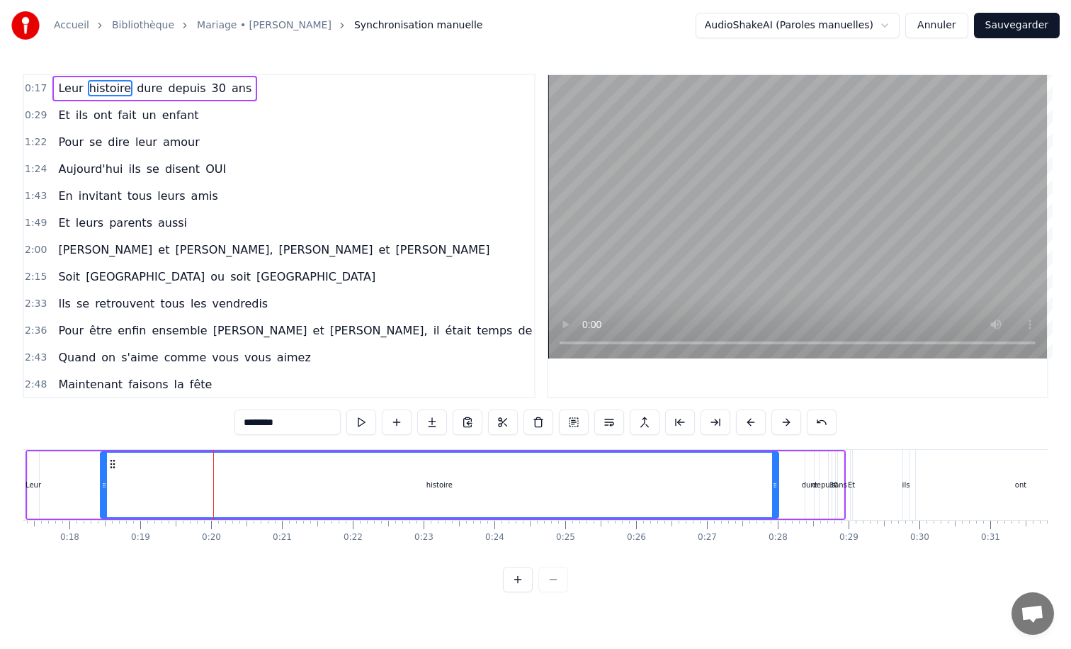
scroll to position [0, 1223]
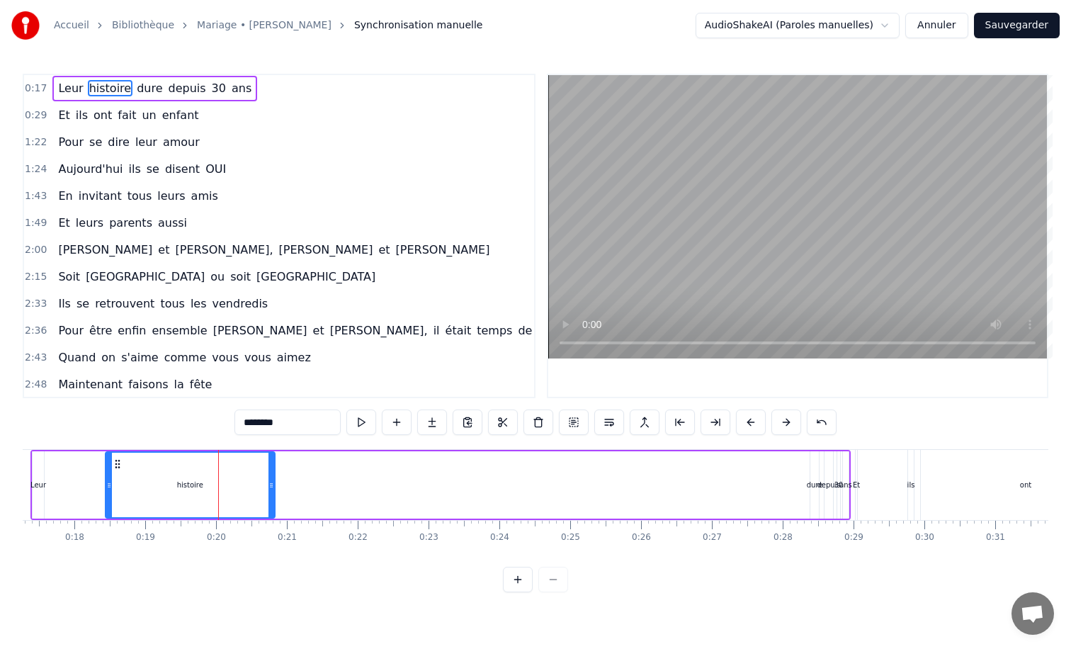
drag, startPoint x: 781, startPoint y: 484, endPoint x: 271, endPoint y: 491, distance: 510.8
click at [271, 491] on div at bounding box center [271, 485] width 6 height 64
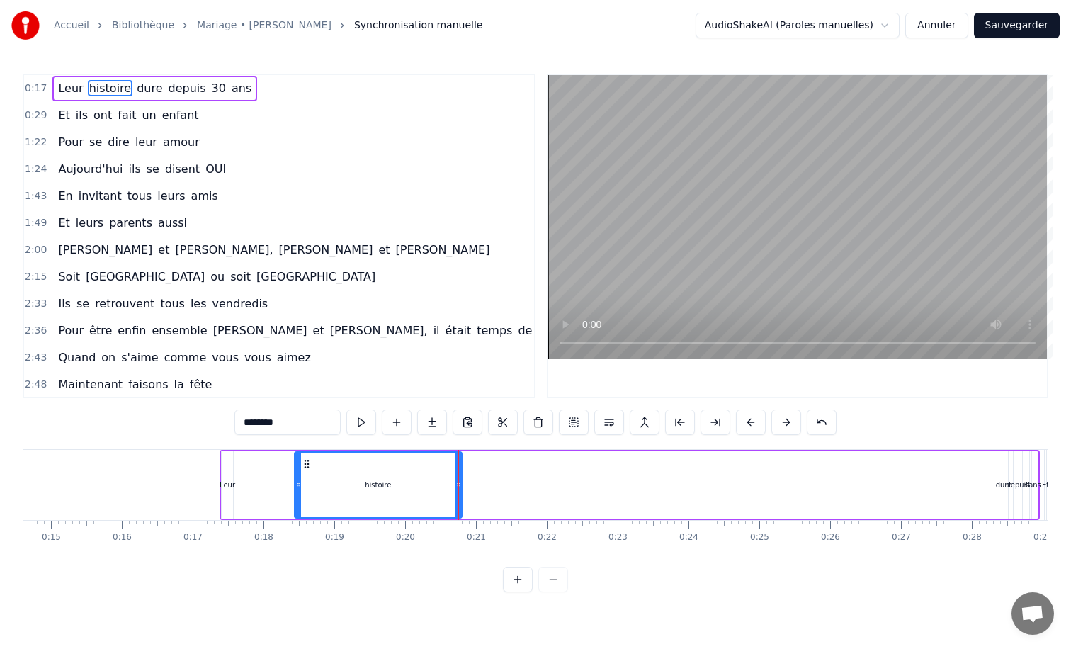
scroll to position [0, 1009]
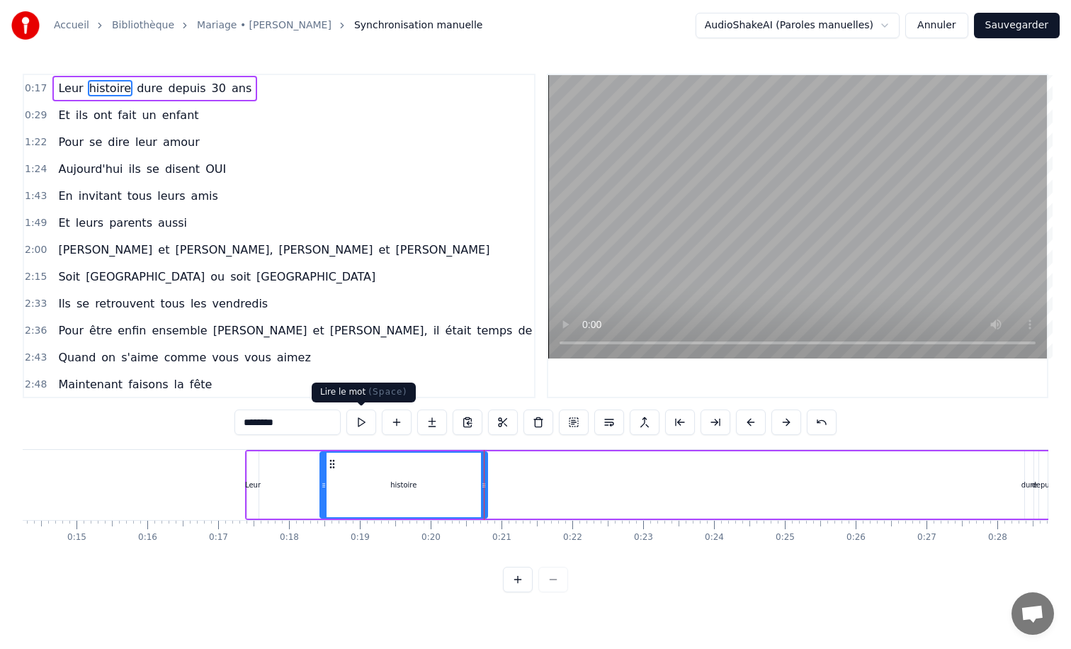
click at [358, 425] on button at bounding box center [361, 422] width 30 height 26
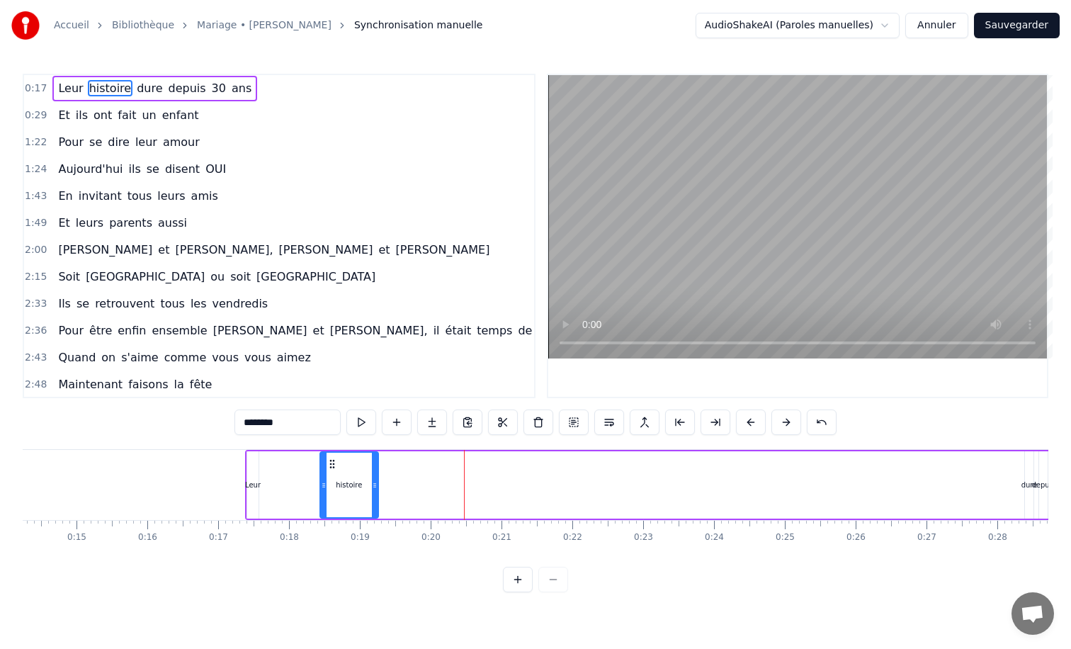
drag, startPoint x: 484, startPoint y: 487, endPoint x: 371, endPoint y: 489, distance: 112.6
click at [372, 489] on icon at bounding box center [375, 485] width 6 height 11
click at [339, 495] on div "histoire" at bounding box center [347, 485] width 53 height 64
drag, startPoint x: 331, startPoint y: 465, endPoint x: 293, endPoint y: 463, distance: 38.3
click at [293, 463] on icon at bounding box center [293, 463] width 11 height 11
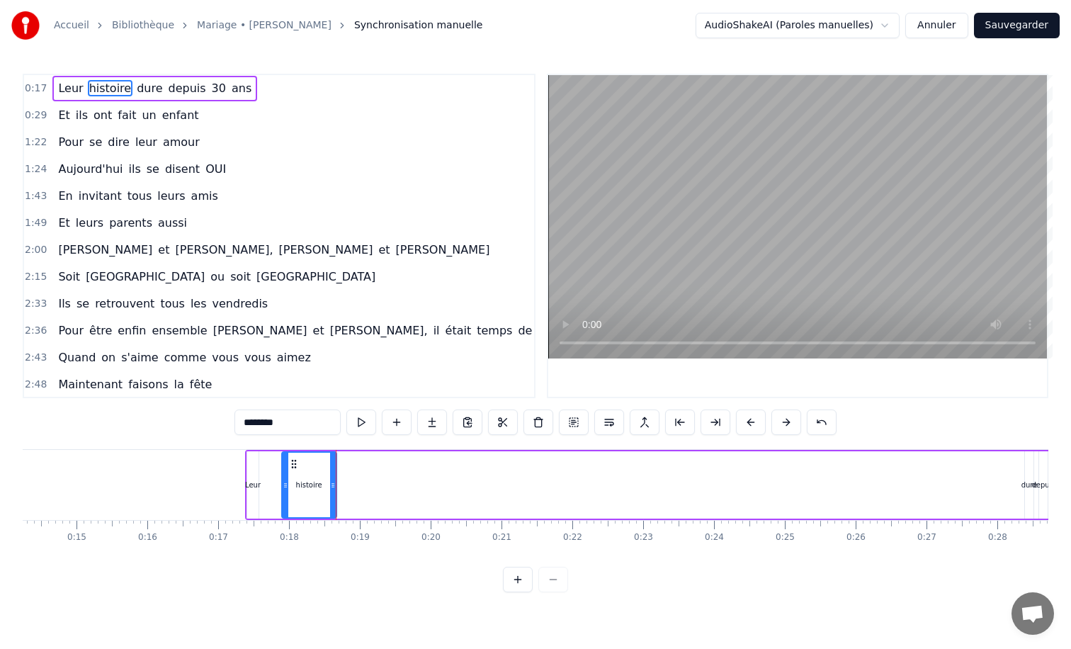
click at [261, 480] on div "Leur histoire dure depuis 30 ans" at bounding box center [655, 485] width 820 height 70
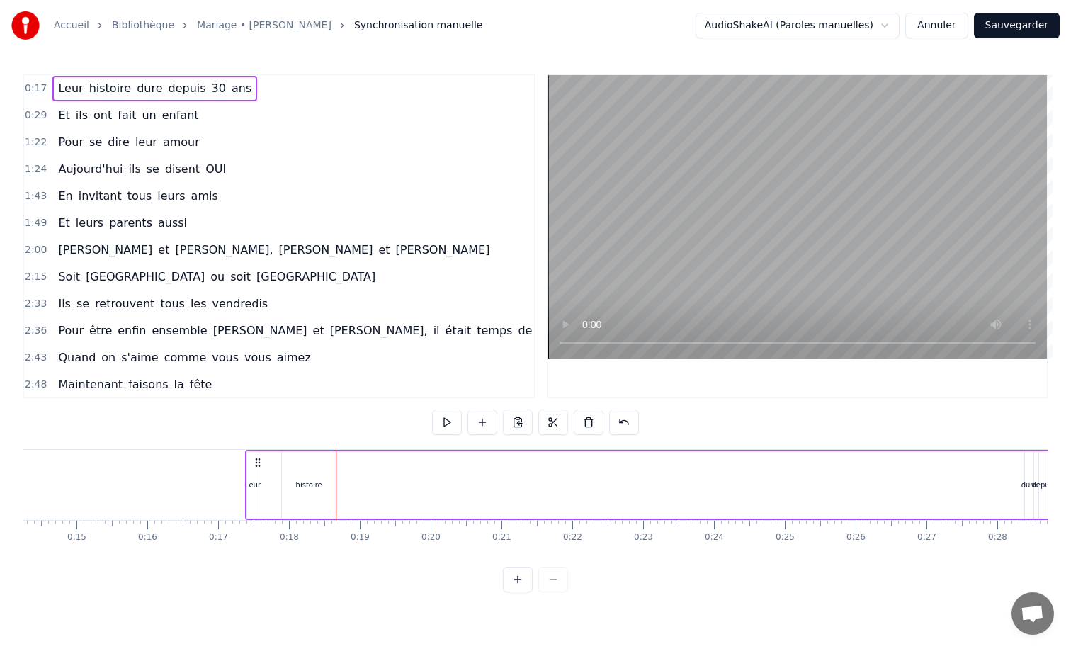
click at [251, 485] on div "Leur" at bounding box center [253, 485] width 16 height 11
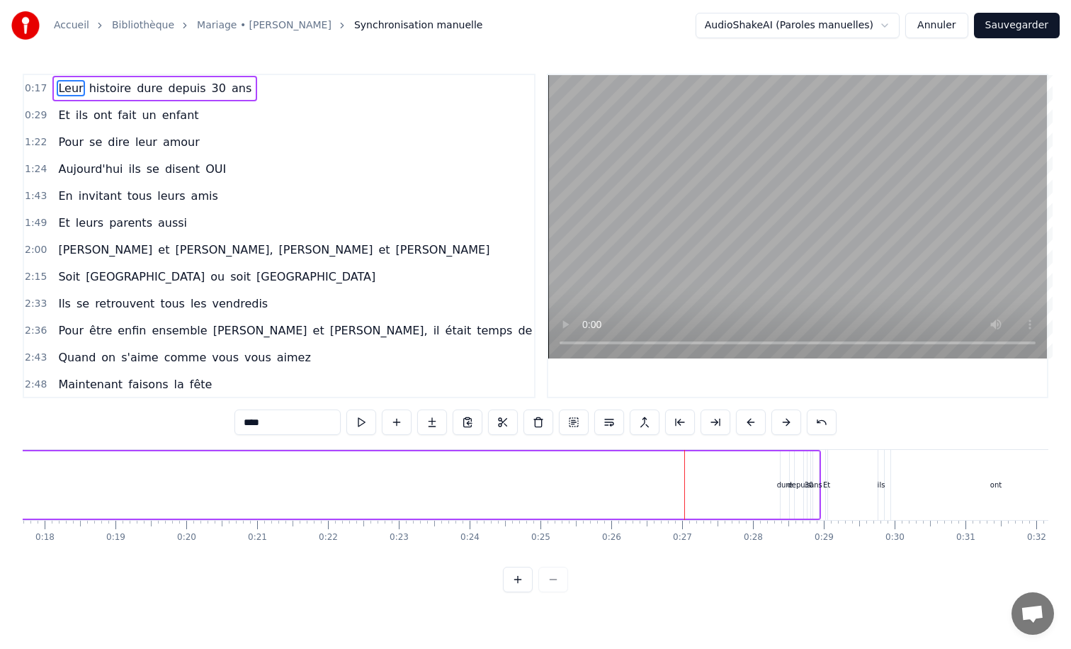
scroll to position [0, 1209]
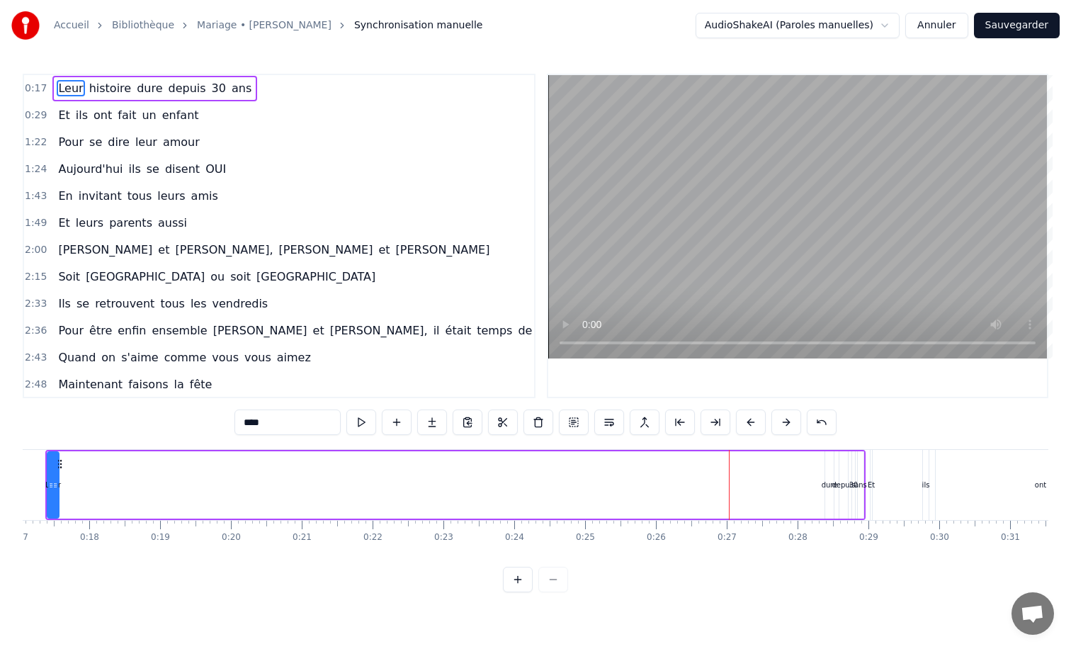
click at [136, 488] on div "histoire" at bounding box center [109, 484] width 56 height 67
drag, startPoint x: 57, startPoint y: 462, endPoint x: 102, endPoint y: 459, distance: 44.7
click at [102, 459] on div "Leur histoire dure depuis 30 ans" at bounding box center [455, 485] width 820 height 70
click at [185, 471] on div "Leur histoire dure depuis 30 ans" at bounding box center [455, 485] width 820 height 70
click at [114, 89] on span "histoire" at bounding box center [110, 88] width 45 height 16
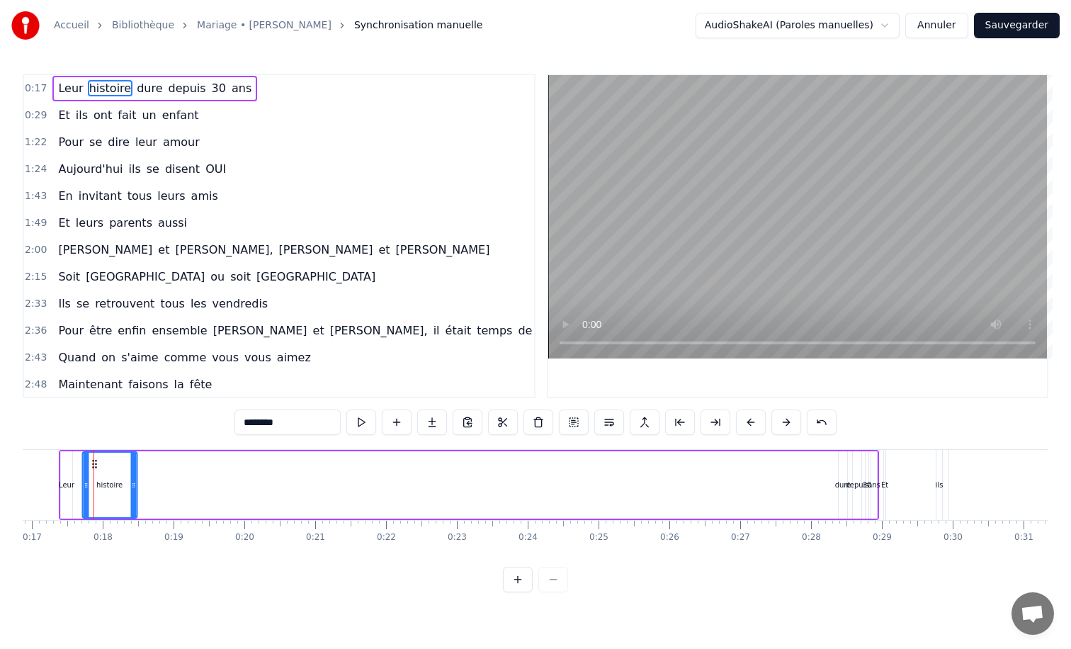
scroll to position [0, 1194]
drag, startPoint x: 94, startPoint y: 463, endPoint x: 311, endPoint y: 463, distance: 217.5
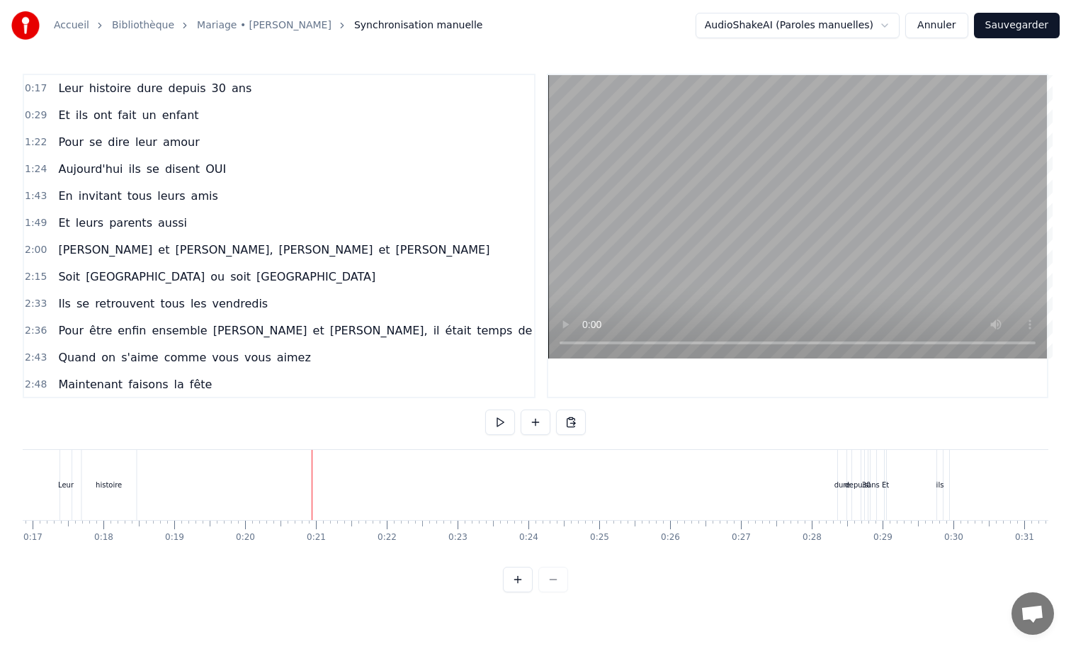
click at [108, 489] on div "histoire" at bounding box center [109, 485] width 26 height 11
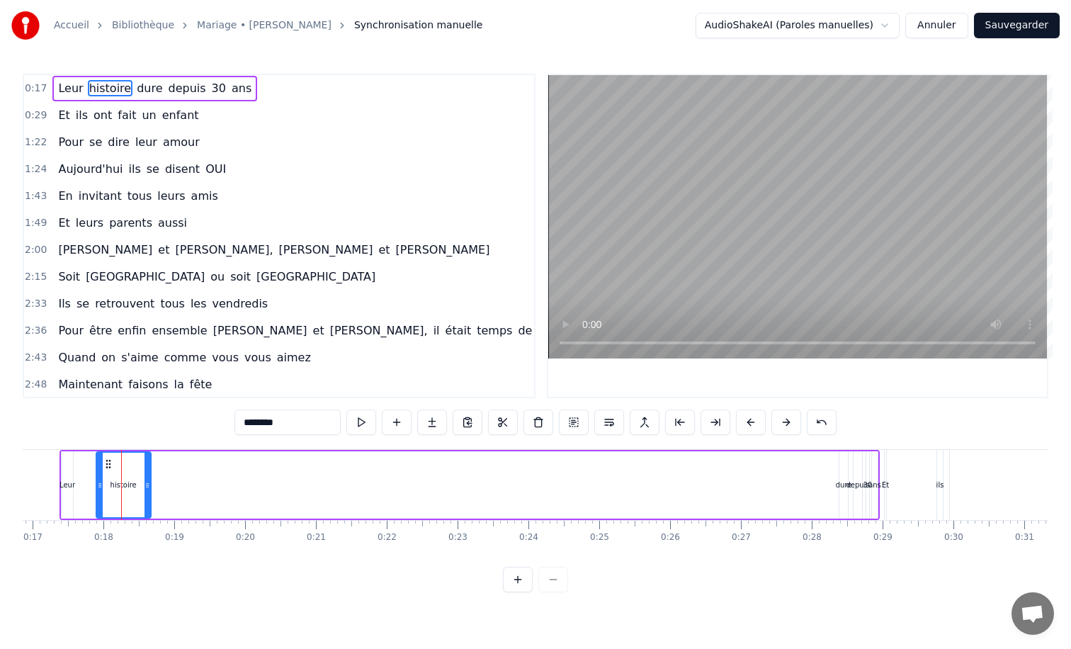
drag, startPoint x: 120, startPoint y: 483, endPoint x: 244, endPoint y: 484, distance: 123.3
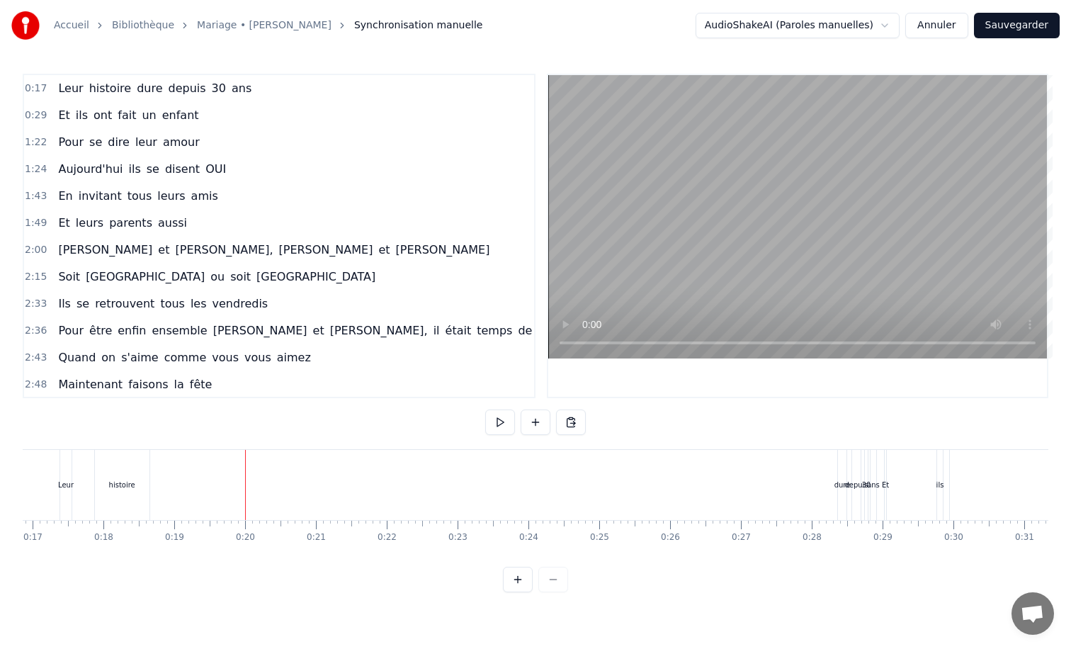
click at [131, 485] on div "histoire" at bounding box center [122, 485] width 26 height 11
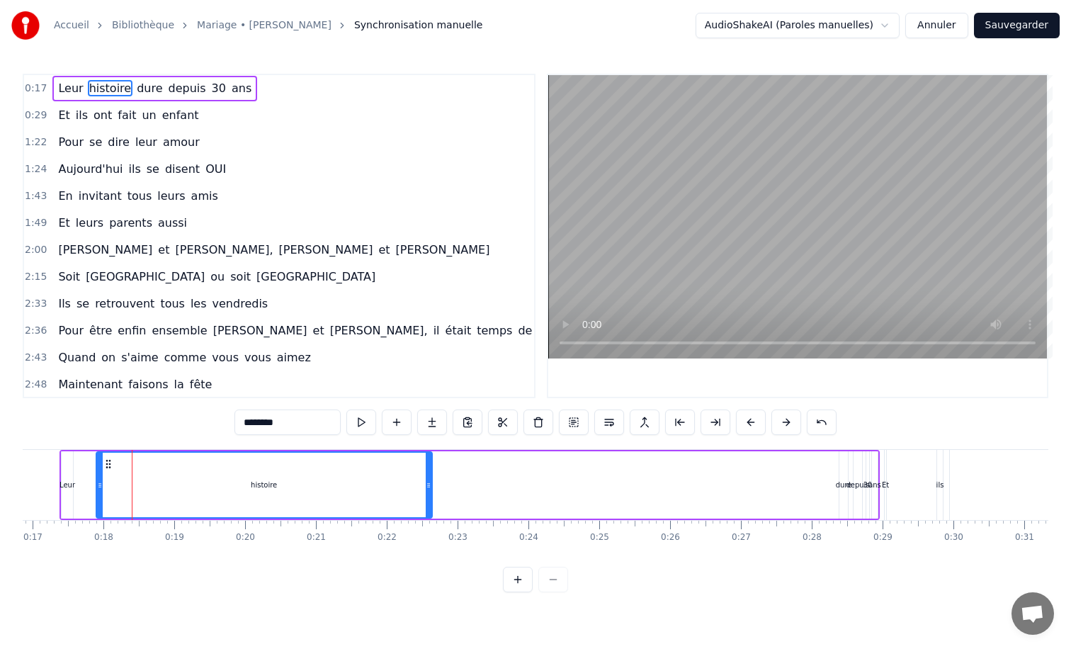
drag, startPoint x: 149, startPoint y: 485, endPoint x: 453, endPoint y: 479, distance: 304.7
click at [431, 480] on icon at bounding box center [429, 485] width 6 height 11
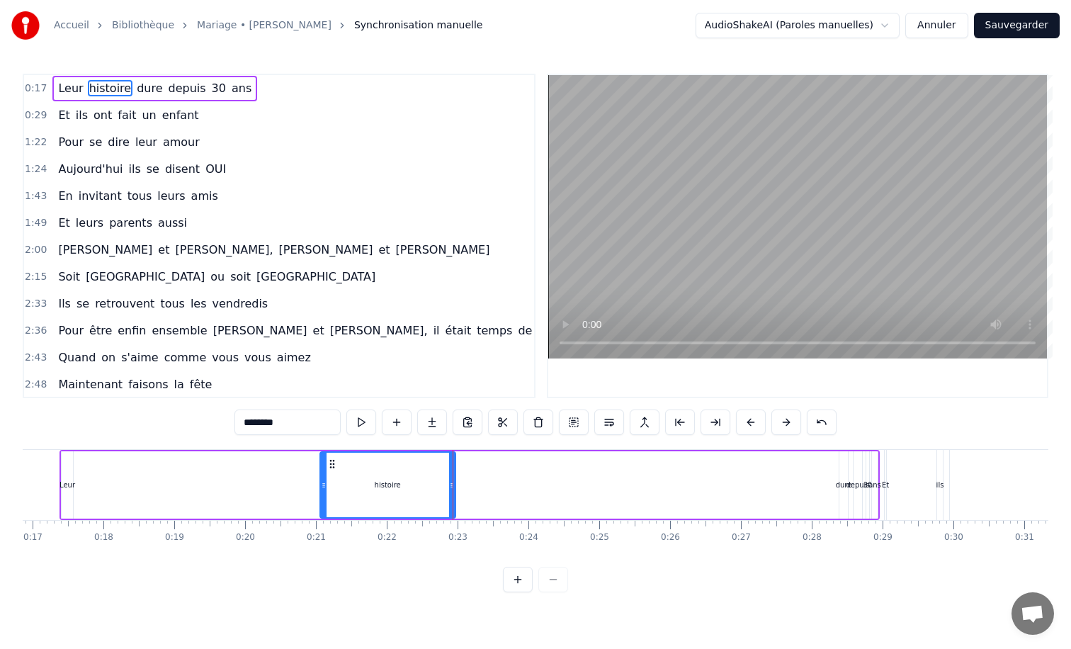
drag, startPoint x: 97, startPoint y: 485, endPoint x: 326, endPoint y: 489, distance: 228.9
click at [326, 489] on icon at bounding box center [324, 485] width 6 height 11
drag, startPoint x: 334, startPoint y: 465, endPoint x: 380, endPoint y: 465, distance: 46.8
click at [380, 465] on div "histoire" at bounding box center [390, 485] width 129 height 64
drag, startPoint x: 333, startPoint y: 463, endPoint x: 372, endPoint y: 474, distance: 40.4
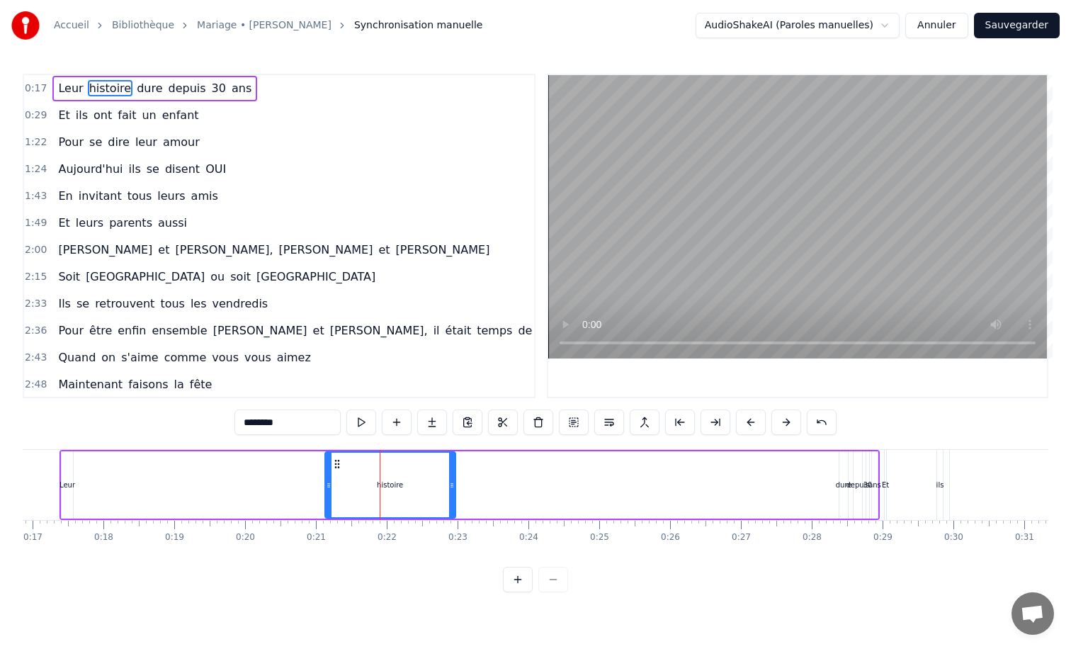
click at [372, 474] on div "histoire" at bounding box center [390, 485] width 129 height 64
drag, startPoint x: 389, startPoint y: 486, endPoint x: 805, endPoint y: 471, distance: 416.1
click at [807, 471] on div "Leur histoire dure depuis 30 ans" at bounding box center [470, 485] width 820 height 70
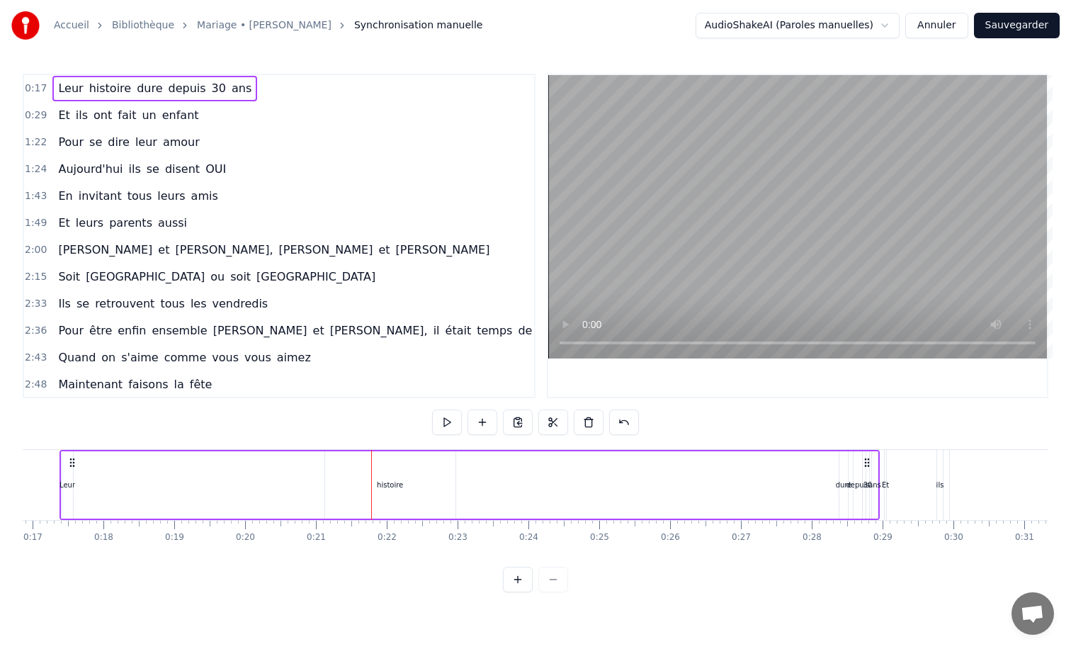
click at [104, 90] on span "histoire" at bounding box center [110, 88] width 45 height 16
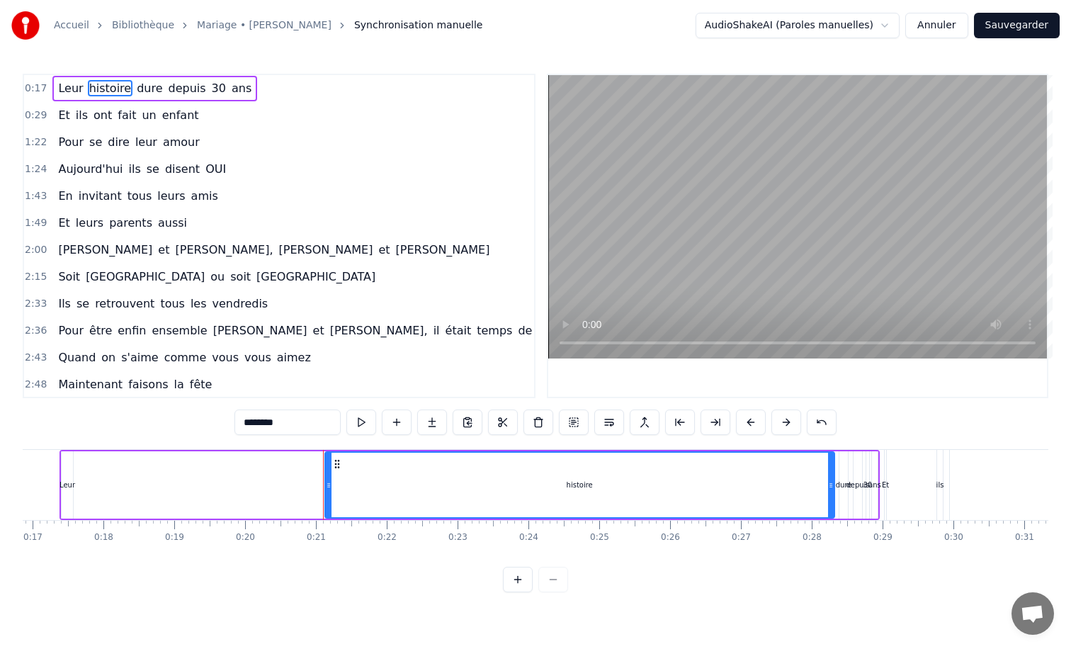
drag, startPoint x: 452, startPoint y: 487, endPoint x: 831, endPoint y: 487, distance: 379.0
click at [831, 487] on icon at bounding box center [831, 485] width 6 height 11
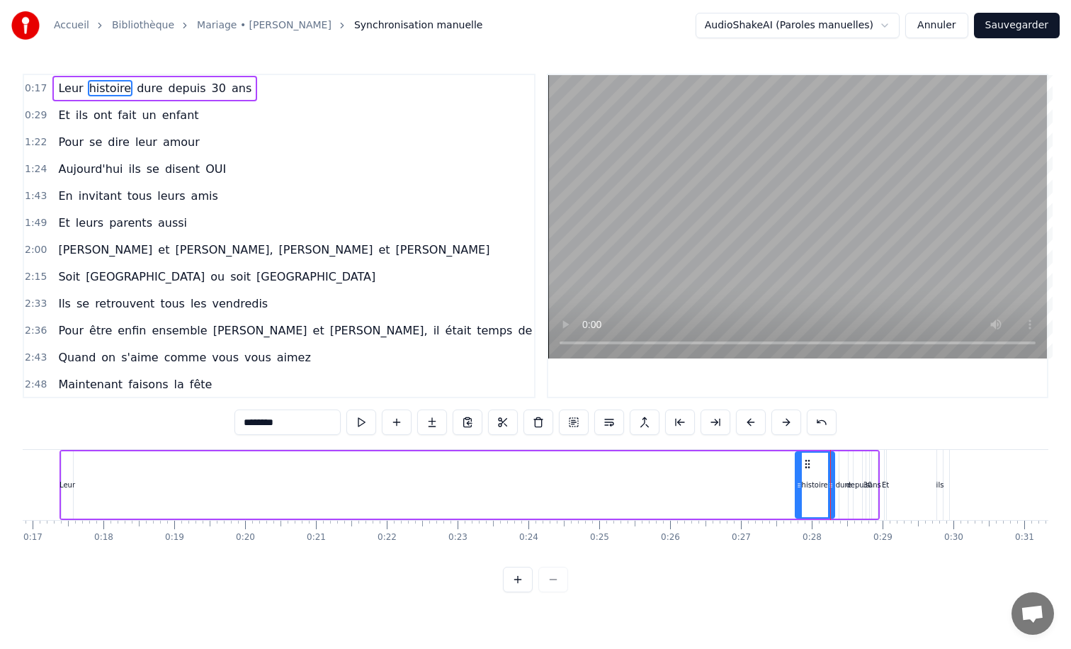
drag, startPoint x: 326, startPoint y: 485, endPoint x: 796, endPoint y: 479, distance: 470.4
click at [796, 480] on icon at bounding box center [799, 485] width 6 height 11
click at [68, 483] on div "Leur" at bounding box center [68, 485] width 16 height 11
type input "****"
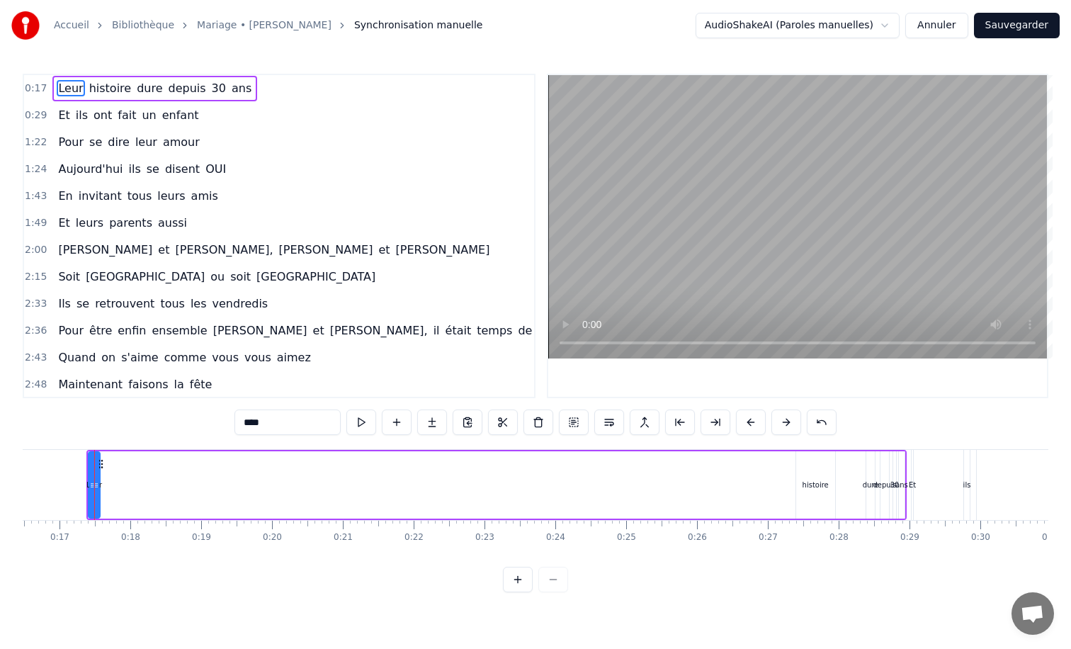
drag, startPoint x: 101, startPoint y: 461, endPoint x: 130, endPoint y: 462, distance: 29.1
click at [130, 462] on div "Leur histoire dure depuis 30 ans" at bounding box center [496, 485] width 820 height 70
click at [97, 477] on div "Leur" at bounding box center [94, 484] width 11 height 67
drag, startPoint x: 90, startPoint y: 487, endPoint x: 299, endPoint y: 485, distance: 209.0
click at [299, 485] on div "Leur histoire dure depuis 30 ans" at bounding box center [496, 485] width 820 height 70
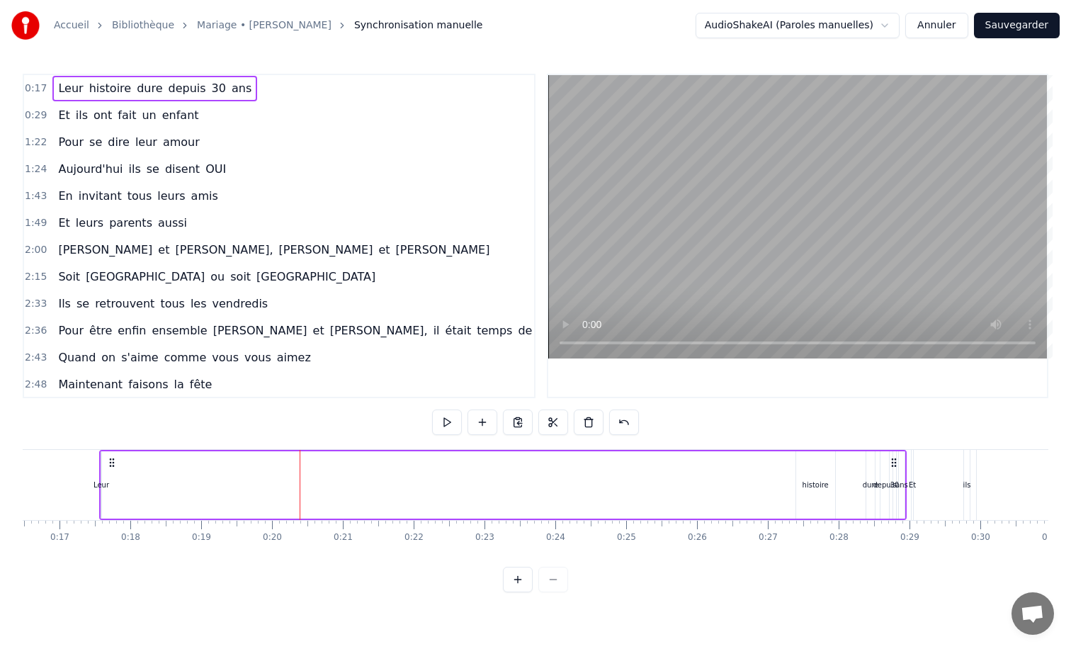
click at [103, 485] on div "Leur" at bounding box center [102, 485] width 16 height 11
drag, startPoint x: 106, startPoint y: 485, endPoint x: 276, endPoint y: 482, distance: 170.0
click at [276, 482] on div "Leur histoire dure depuis 30 ans" at bounding box center [503, 485] width 808 height 70
click at [67, 91] on span "Leur" at bounding box center [71, 88] width 28 height 16
drag, startPoint x: 106, startPoint y: 485, endPoint x: 572, endPoint y: 477, distance: 465.5
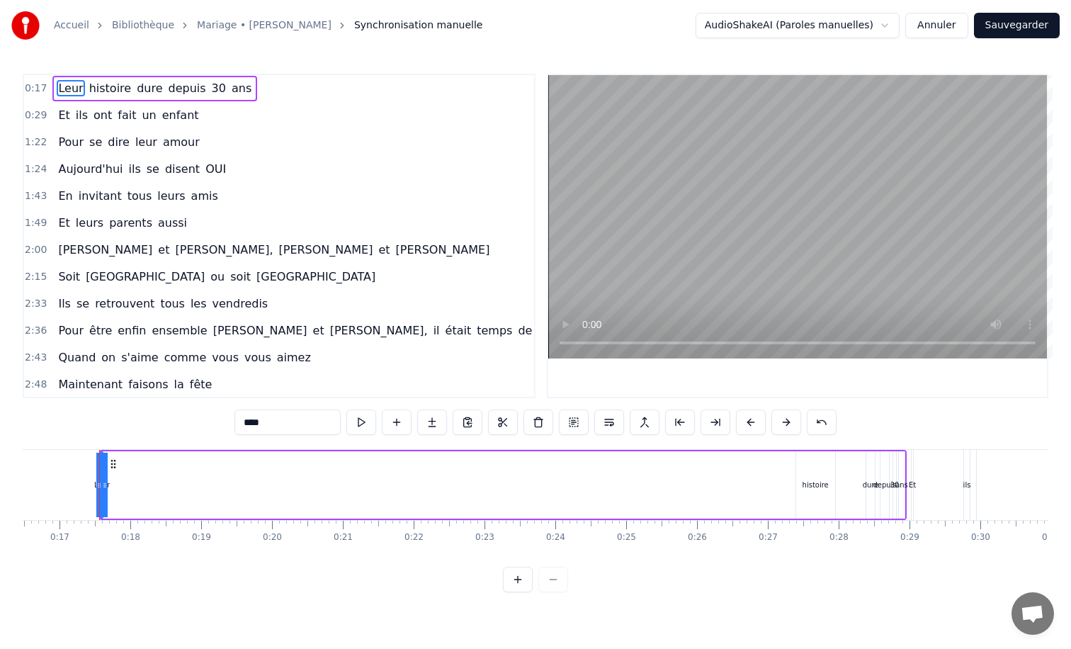
click at [572, 477] on div "Leur histoire dure depuis 30 ans" at bounding box center [503, 485] width 808 height 70
click at [284, 23] on link "Mariage • [PERSON_NAME]" at bounding box center [264, 25] width 135 height 14
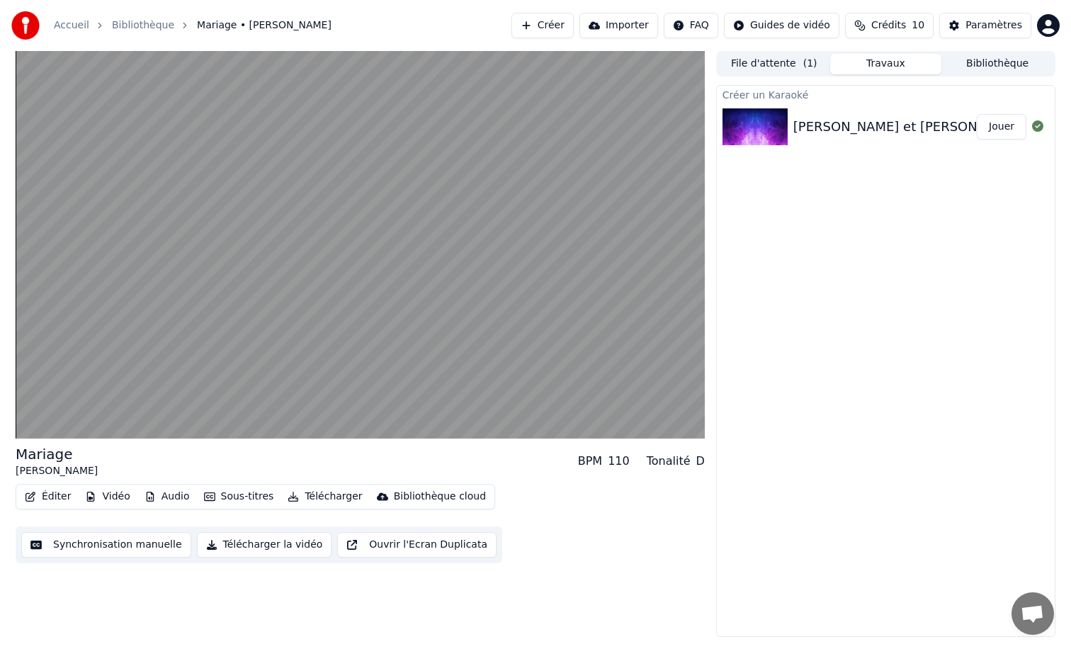
click at [136, 23] on link "Bibliothèque" at bounding box center [143, 25] width 62 height 14
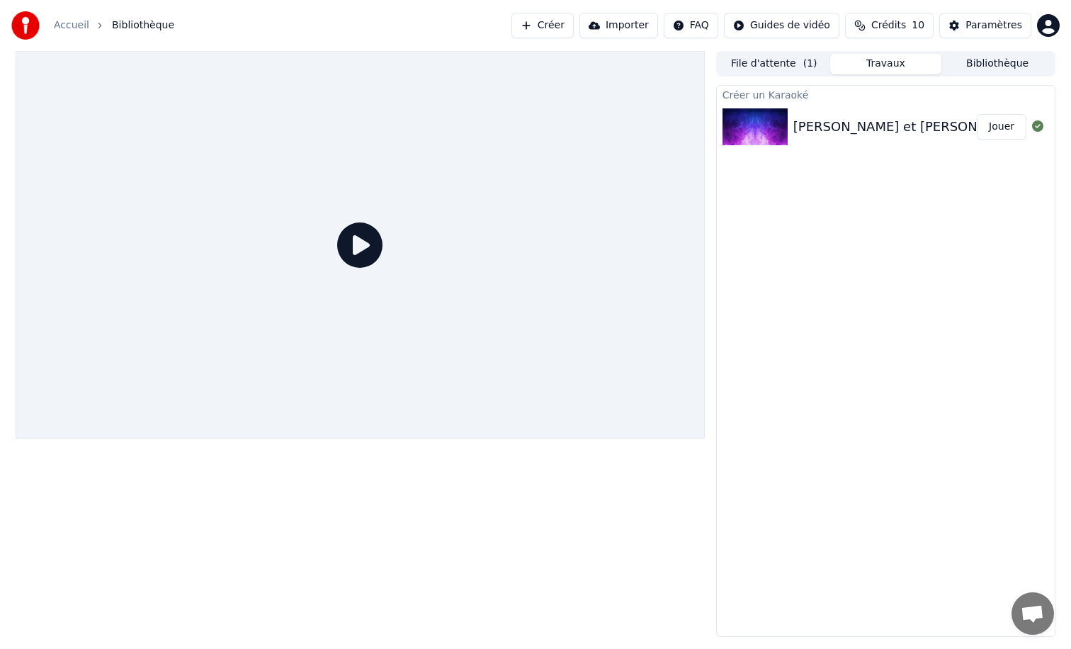
click at [861, 136] on div "[PERSON_NAME] et [PERSON_NAME]" at bounding box center [909, 127] width 233 height 20
click at [776, 134] on img at bounding box center [755, 126] width 65 height 37
click at [847, 125] on div "[PERSON_NAME] et [PERSON_NAME]" at bounding box center [909, 127] width 233 height 20
click at [1010, 126] on button "Jouer" at bounding box center [1002, 127] width 50 height 26
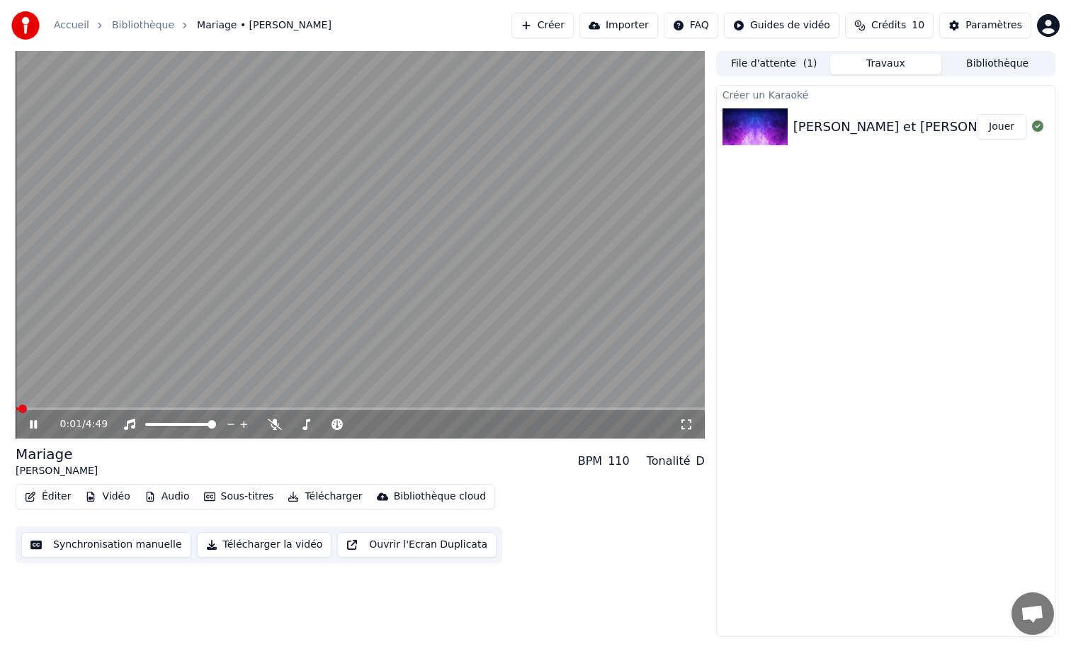
click at [36, 419] on icon at bounding box center [43, 424] width 33 height 11
click at [247, 499] on button "Sous-titres" at bounding box center [238, 497] width 81 height 20
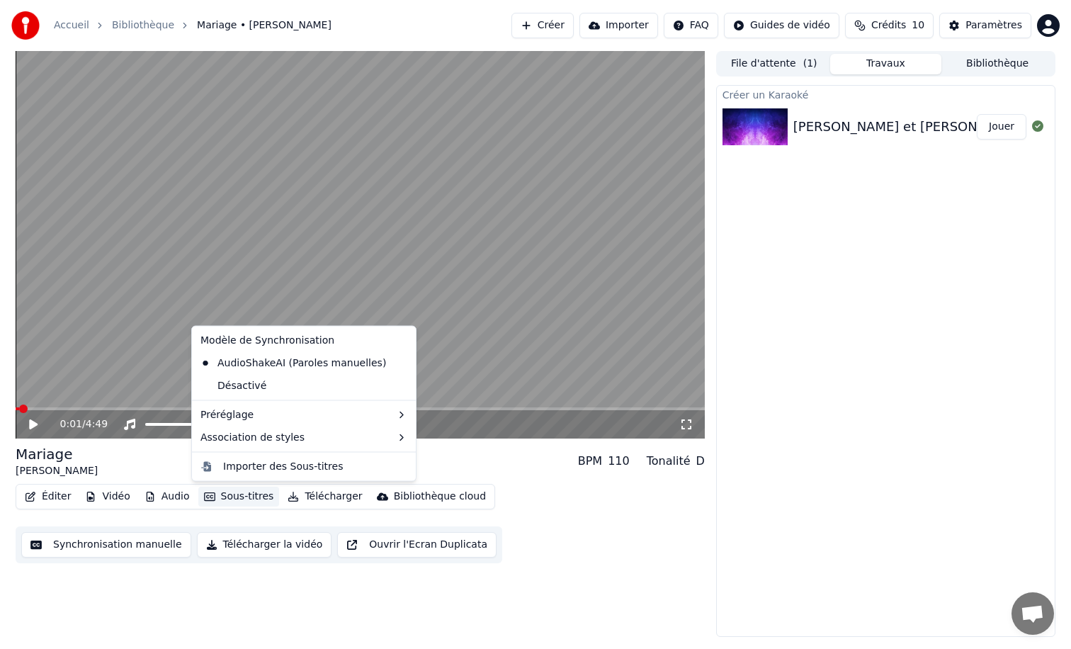
click at [256, 494] on button "Sous-titres" at bounding box center [238, 497] width 81 height 20
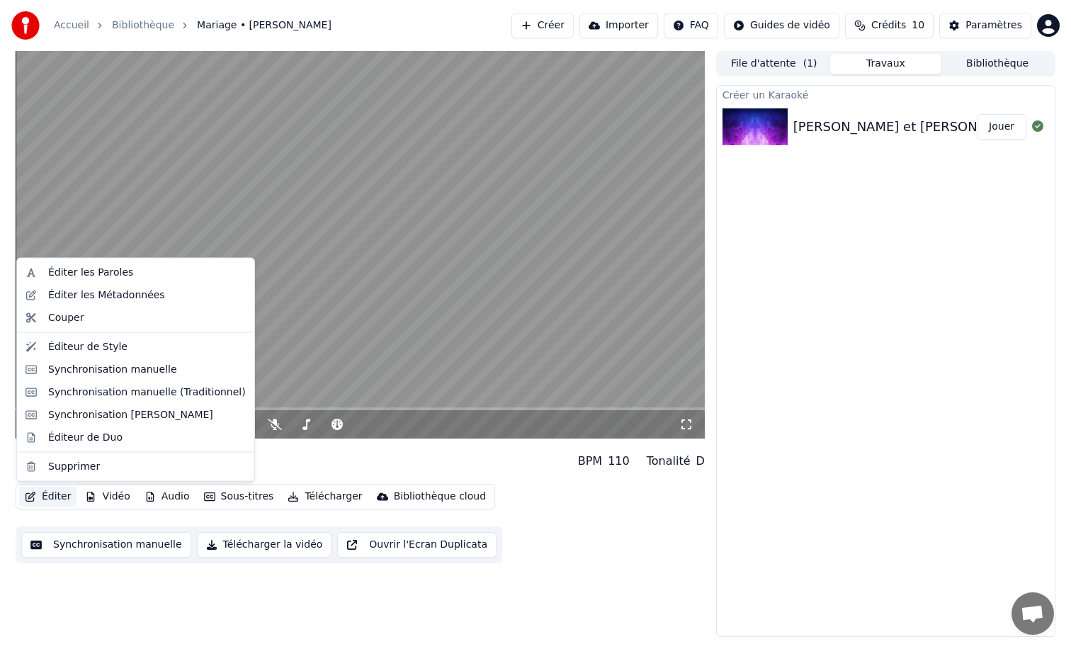
click at [43, 501] on button "Éditer" at bounding box center [47, 497] width 57 height 20
click at [122, 345] on div "Éditeur de Style" at bounding box center [147, 346] width 198 height 14
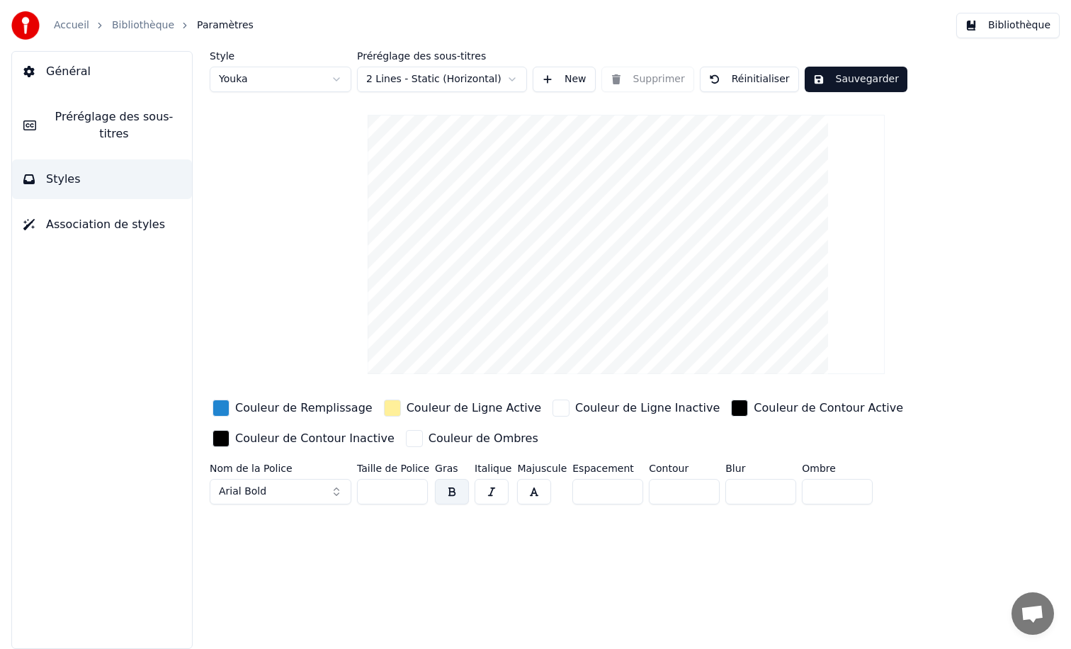
click at [148, 27] on link "Bibliothèque" at bounding box center [143, 25] width 62 height 14
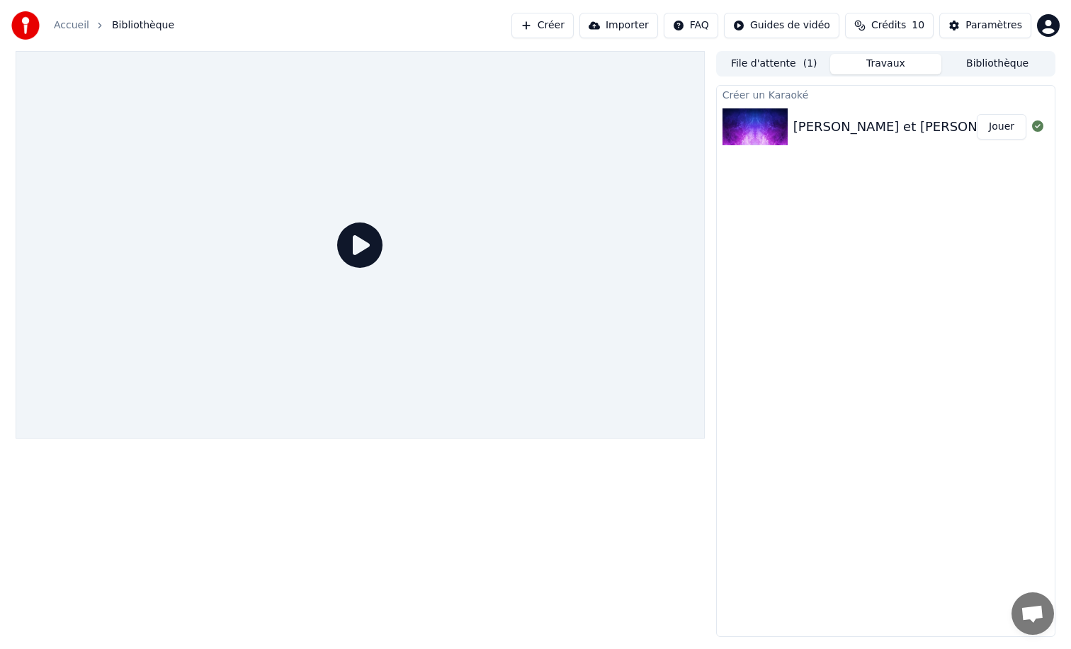
click at [817, 121] on div "[PERSON_NAME] et [PERSON_NAME]" at bounding box center [909, 127] width 233 height 20
click at [995, 132] on button "Jouer" at bounding box center [1002, 127] width 50 height 26
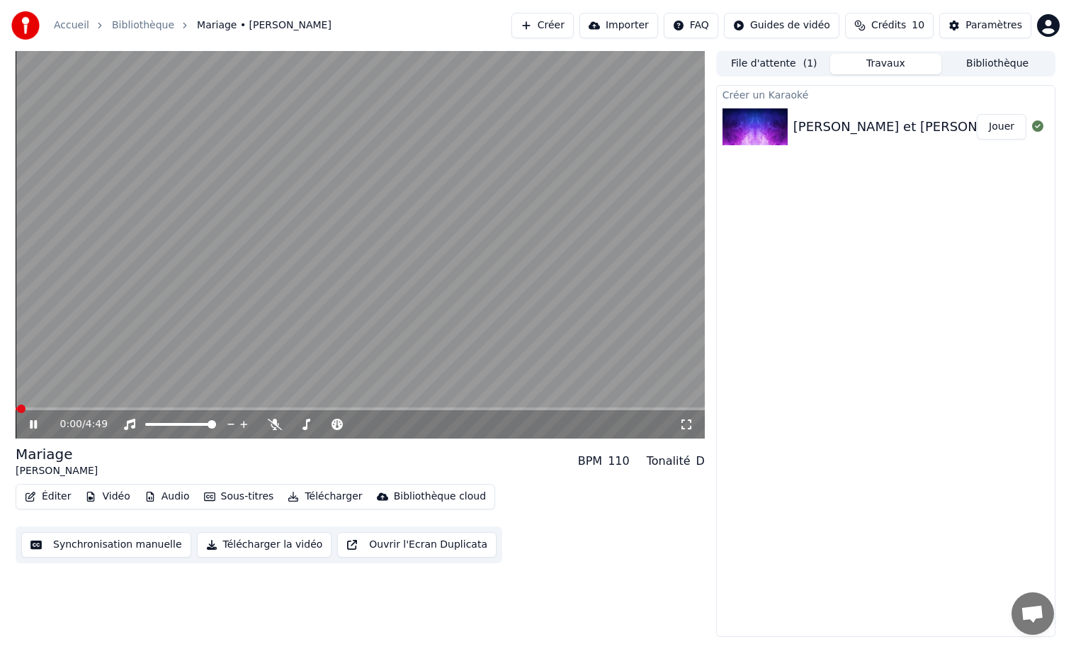
click at [35, 428] on icon at bounding box center [33, 424] width 7 height 9
click at [91, 545] on button "Synchronisation manuelle" at bounding box center [106, 545] width 170 height 26
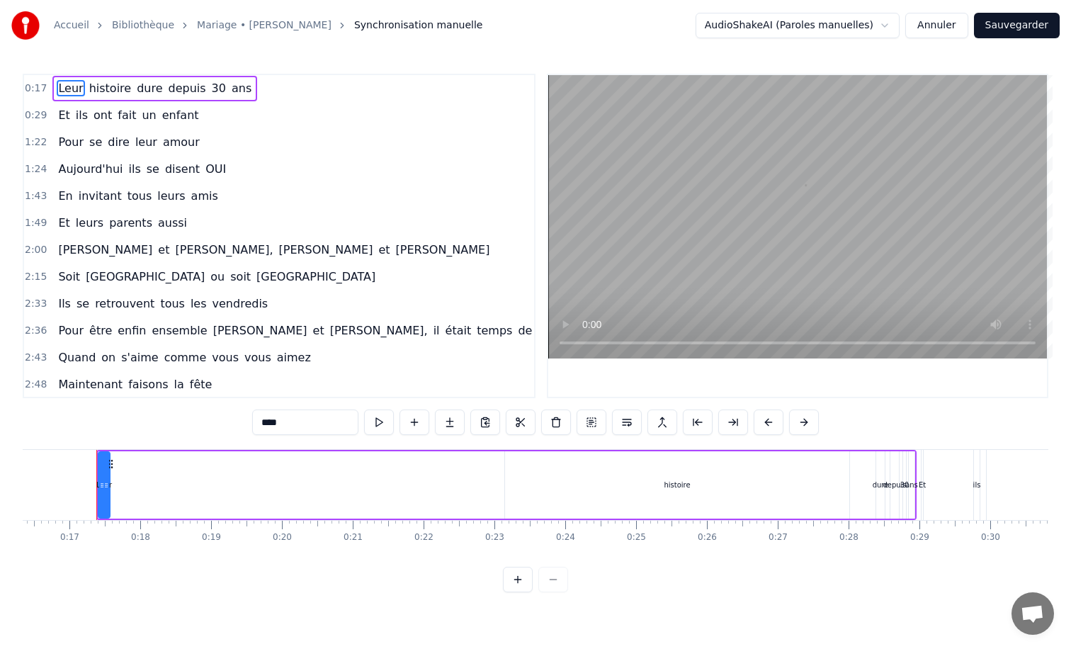
scroll to position [0, 1160]
click at [854, 21] on html "Accueil Bibliothèque [PERSON_NAME] manuelle AudioShakeAI (Paroles manuelles) An…" at bounding box center [535, 307] width 1071 height 615
click at [953, 20] on html "Accueil Bibliothèque [PERSON_NAME] manuelle AudioShakeAI (Paroles manuelles) An…" at bounding box center [535, 307] width 1071 height 615
click at [945, 24] on button "Annuler" at bounding box center [936, 26] width 62 height 26
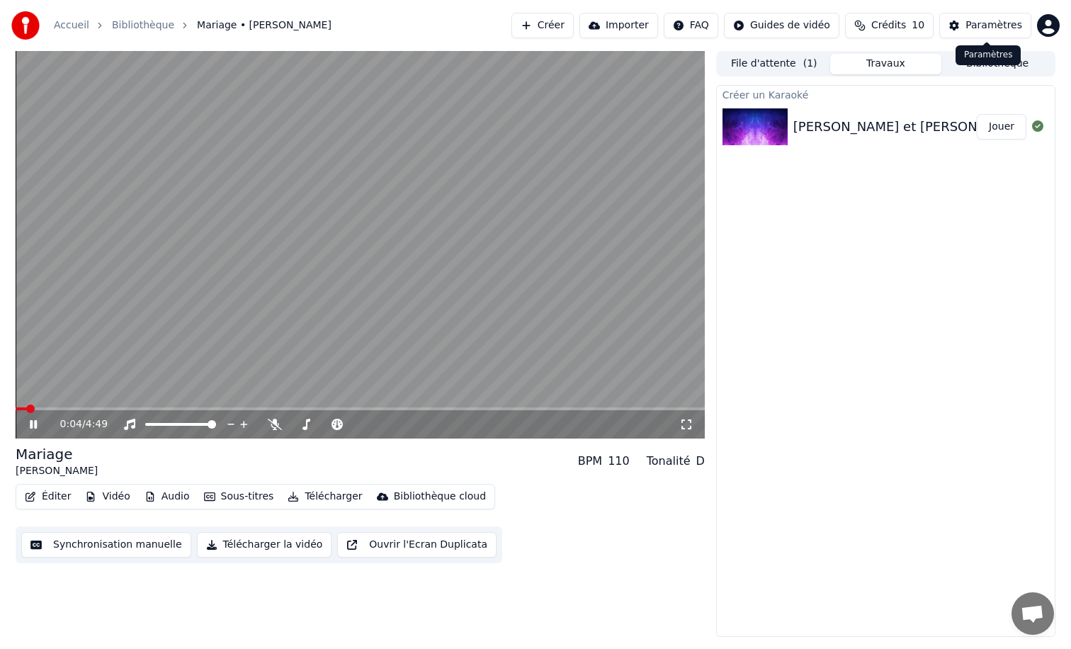
click at [953, 21] on button "Paramètres" at bounding box center [985, 26] width 92 height 26
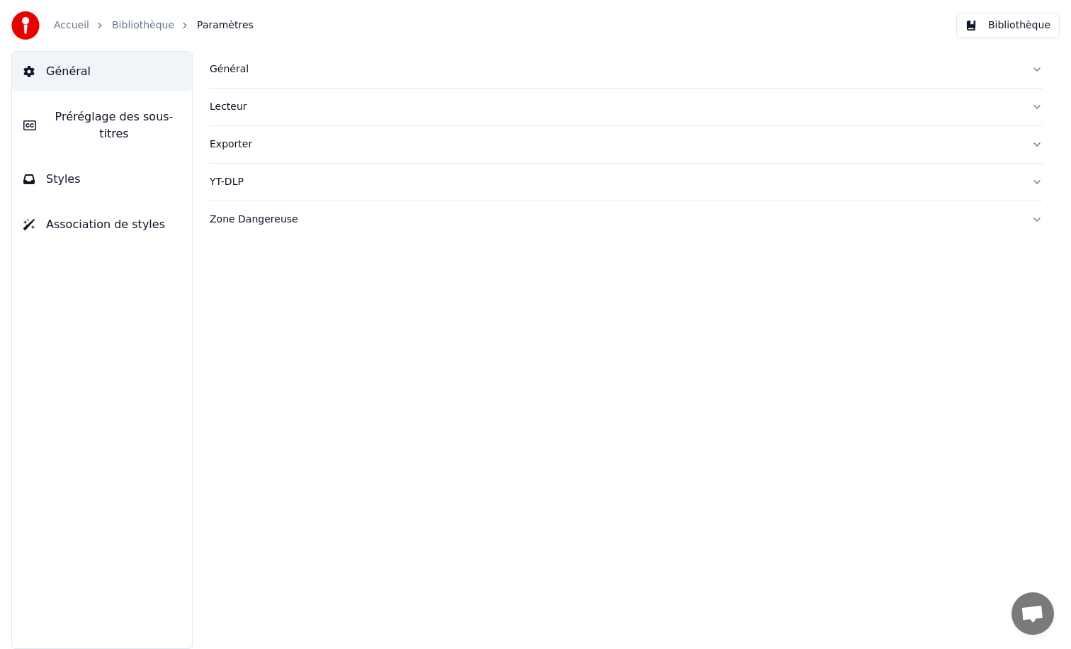
click at [142, 18] on link "Bibliothèque" at bounding box center [143, 25] width 62 height 14
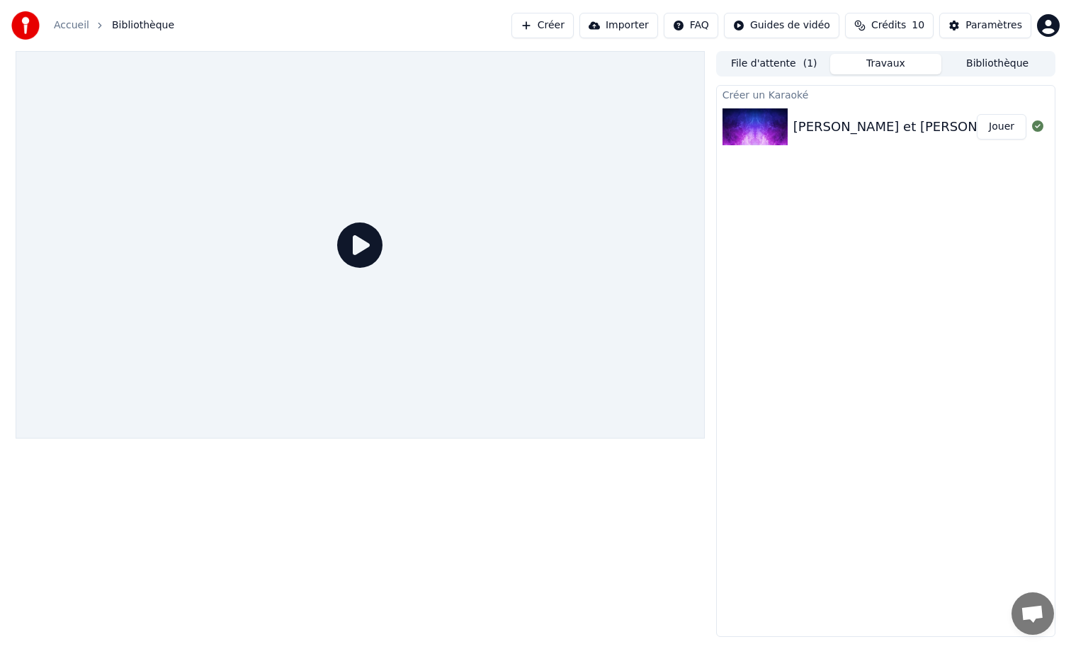
click at [832, 143] on div "[PERSON_NAME] et [PERSON_NAME] Jouer" at bounding box center [886, 127] width 338 height 48
click at [556, 27] on button "Créer" at bounding box center [542, 26] width 62 height 26
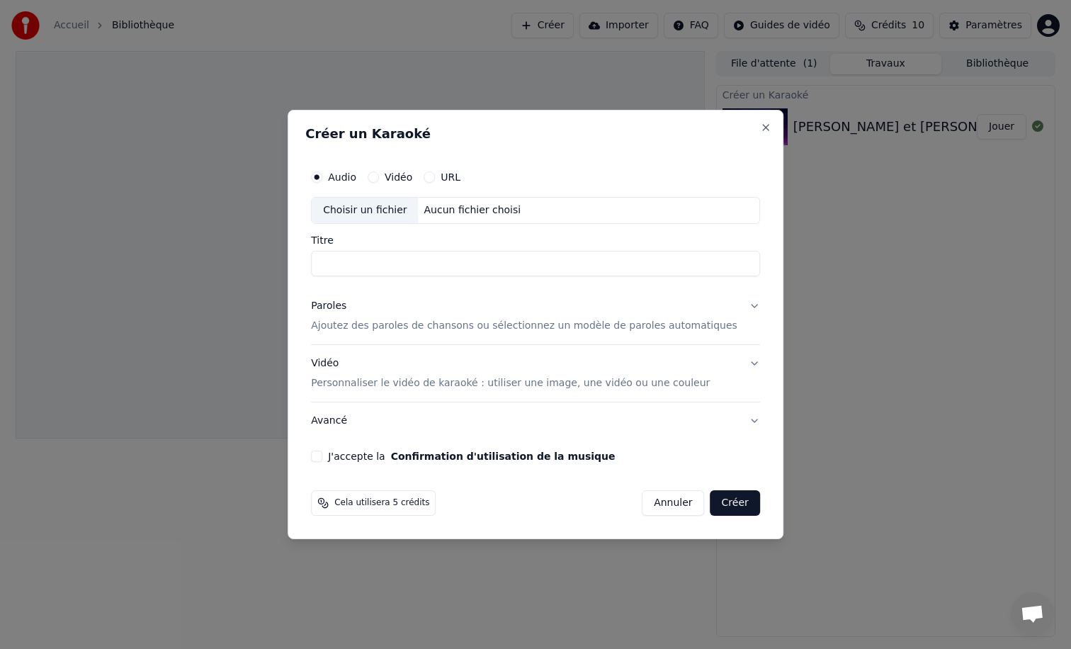
click at [651, 502] on button "Annuler" at bounding box center [673, 503] width 62 height 26
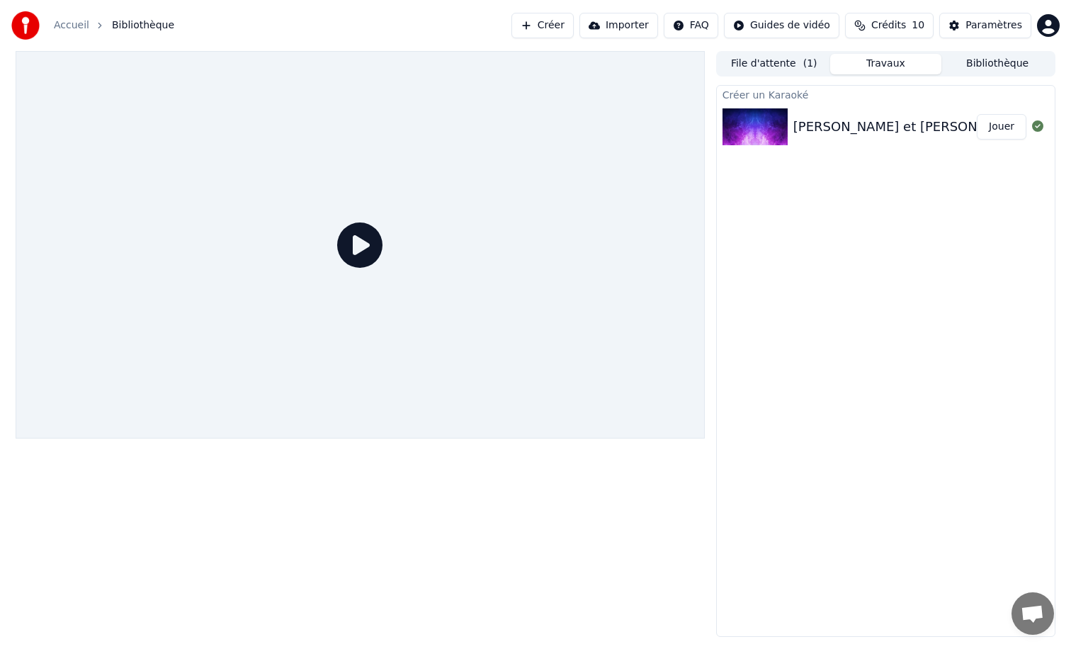
click at [561, 26] on button "Créer" at bounding box center [542, 26] width 62 height 26
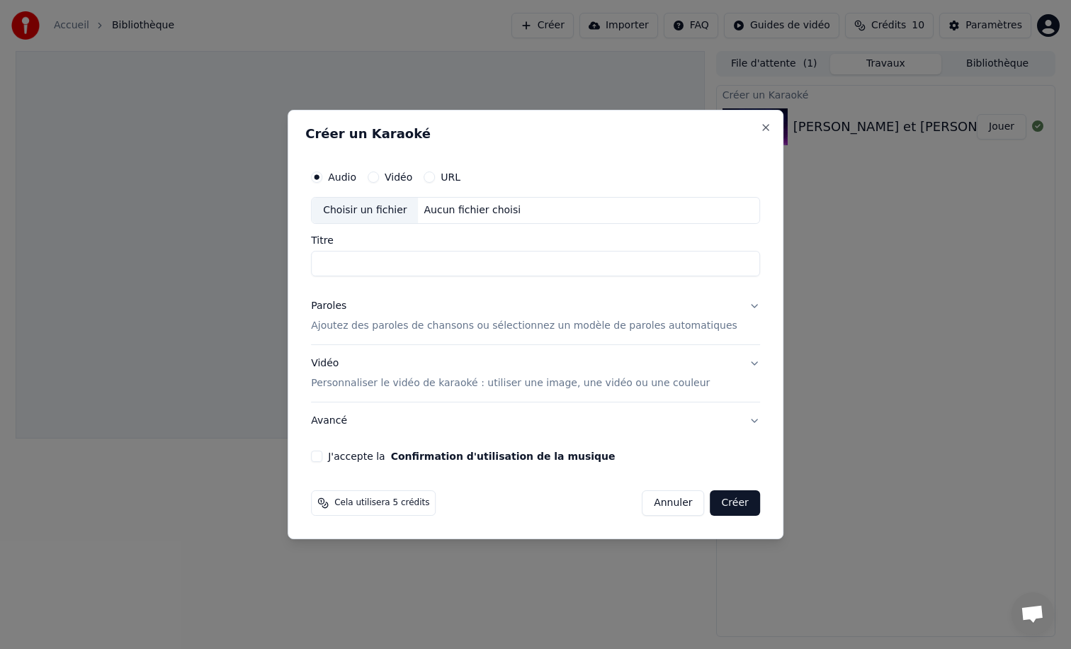
click at [581, 295] on button "Paroles Ajoutez des paroles de chansons ou sélectionnez un modèle de paroles au…" at bounding box center [535, 316] width 449 height 57
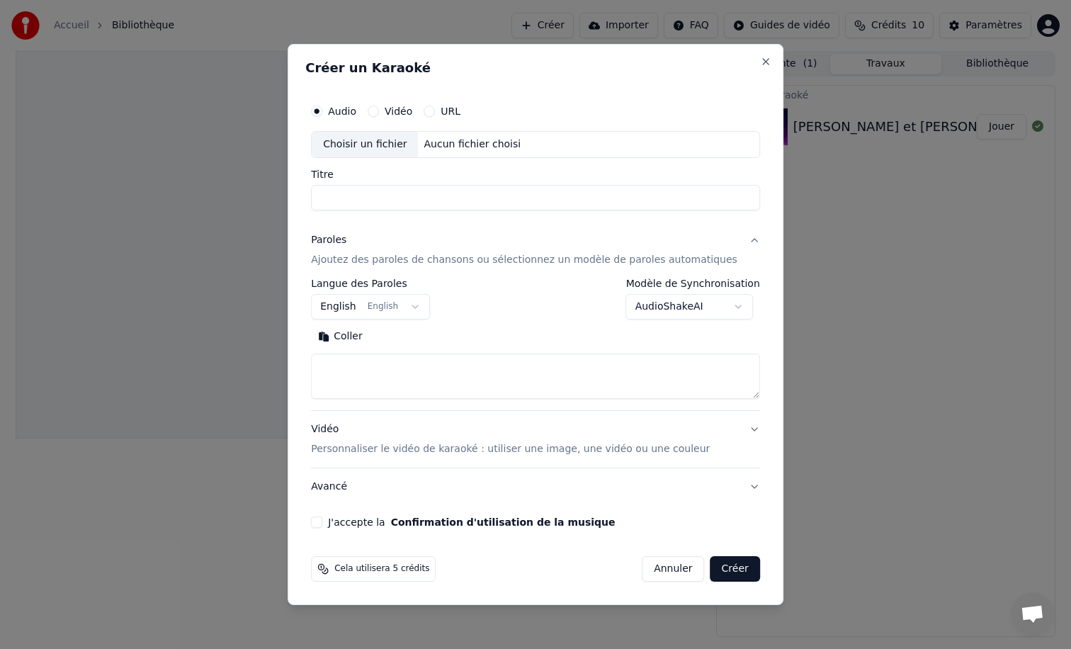
click at [417, 307] on body "**********" at bounding box center [535, 324] width 1071 height 649
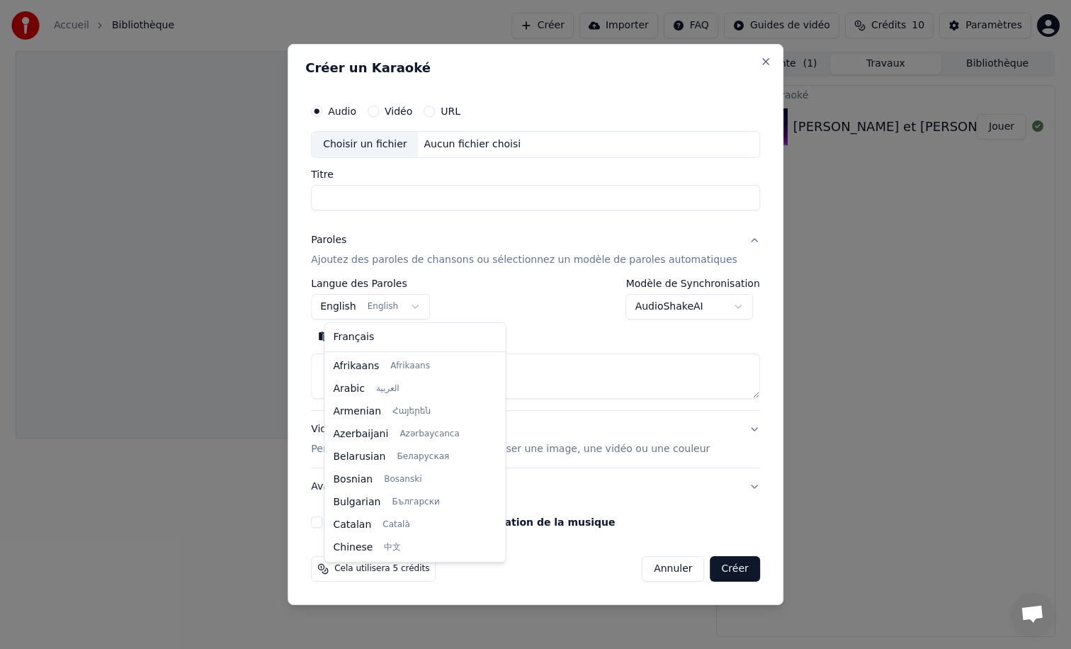
scroll to position [113, 0]
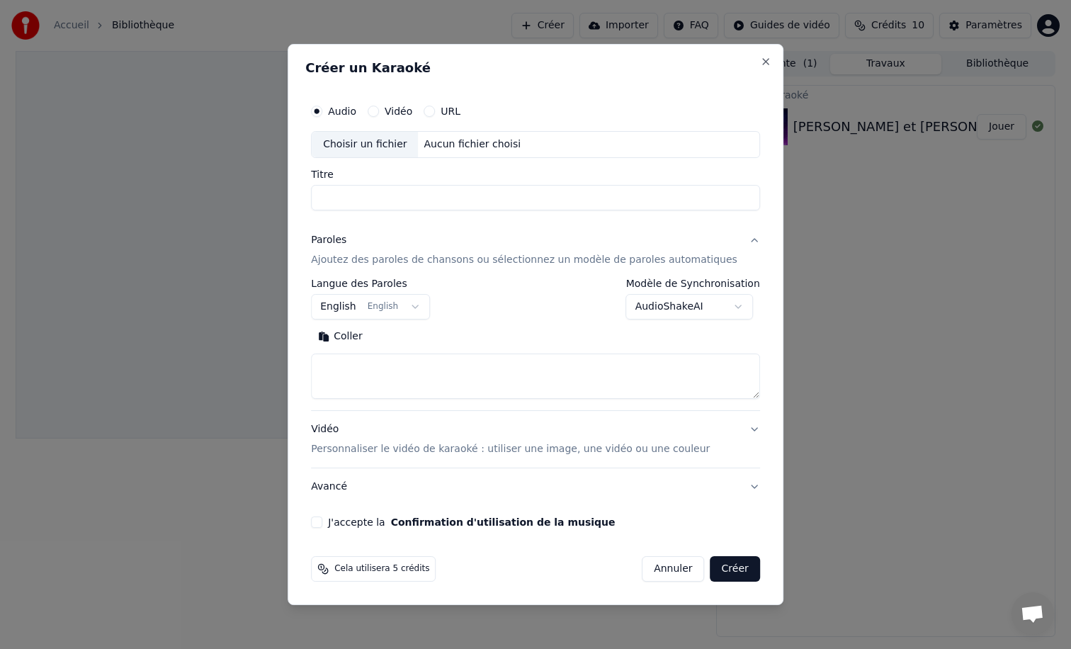
click at [417, 307] on body "**********" at bounding box center [535, 324] width 1071 height 649
click at [499, 418] on button "Vidéo Personnaliser le vidéo de karaoké : utiliser une image, une vidéo ou une …" at bounding box center [535, 439] width 449 height 57
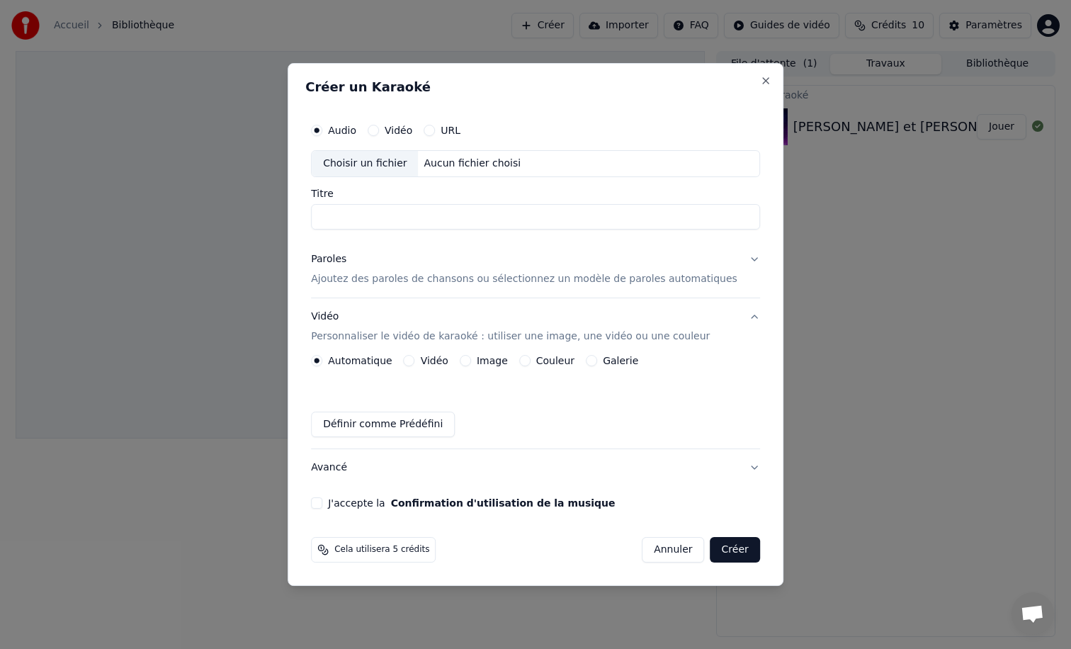
click at [415, 358] on button "Vidéo" at bounding box center [409, 360] width 11 height 11
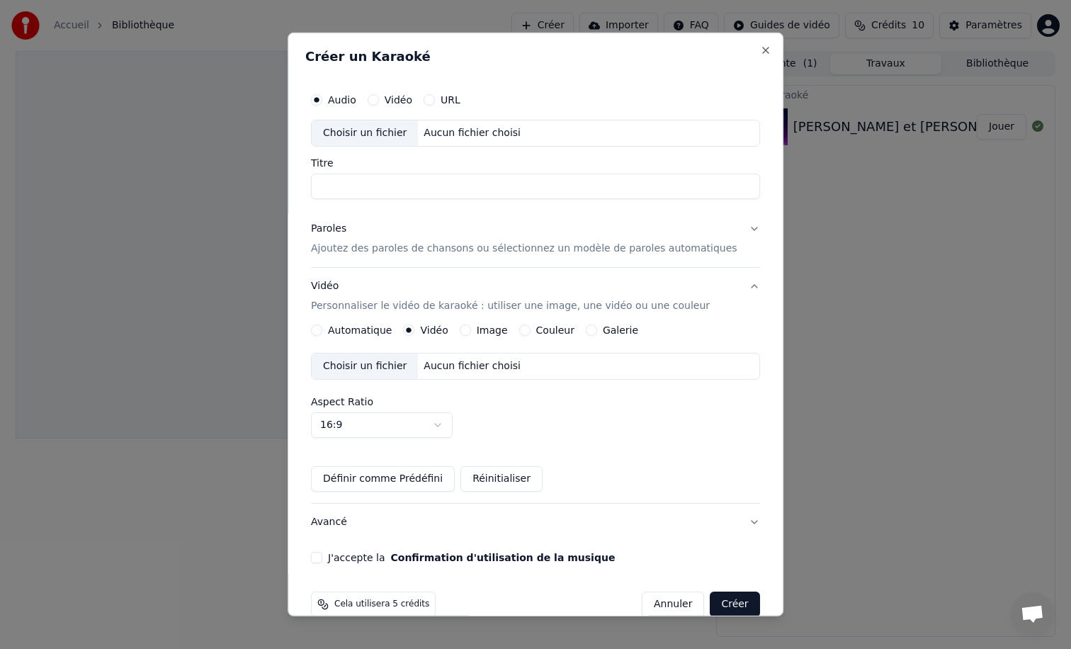
click at [471, 329] on button "Image" at bounding box center [465, 329] width 11 height 11
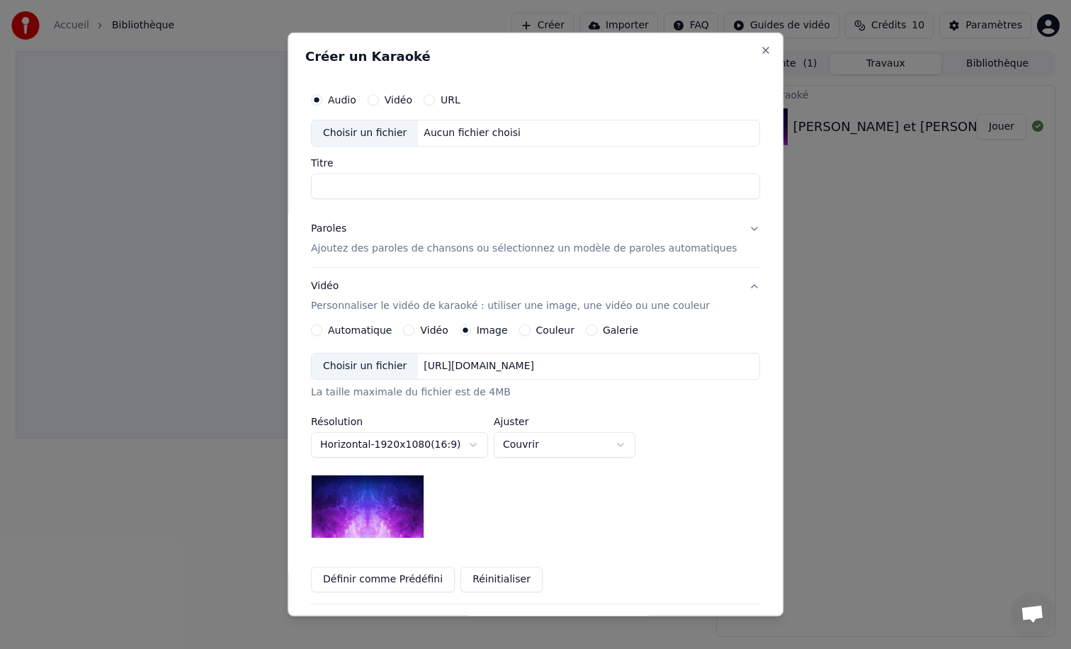
click at [322, 329] on button "Automatique" at bounding box center [316, 329] width 11 height 11
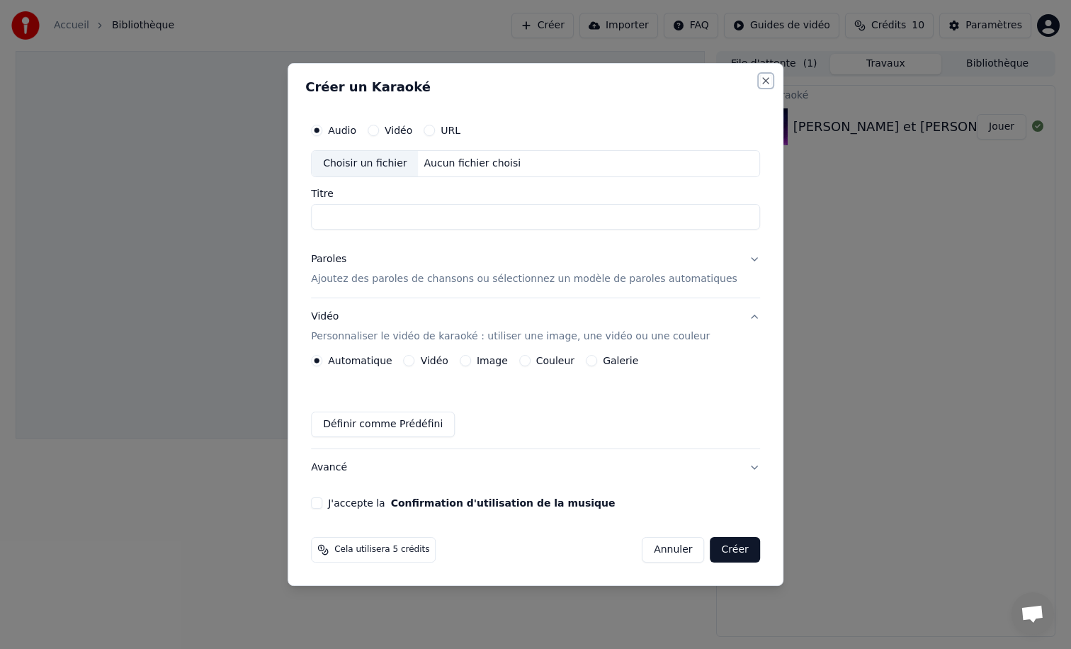
click at [760, 84] on button "Close" at bounding box center [765, 80] width 11 height 11
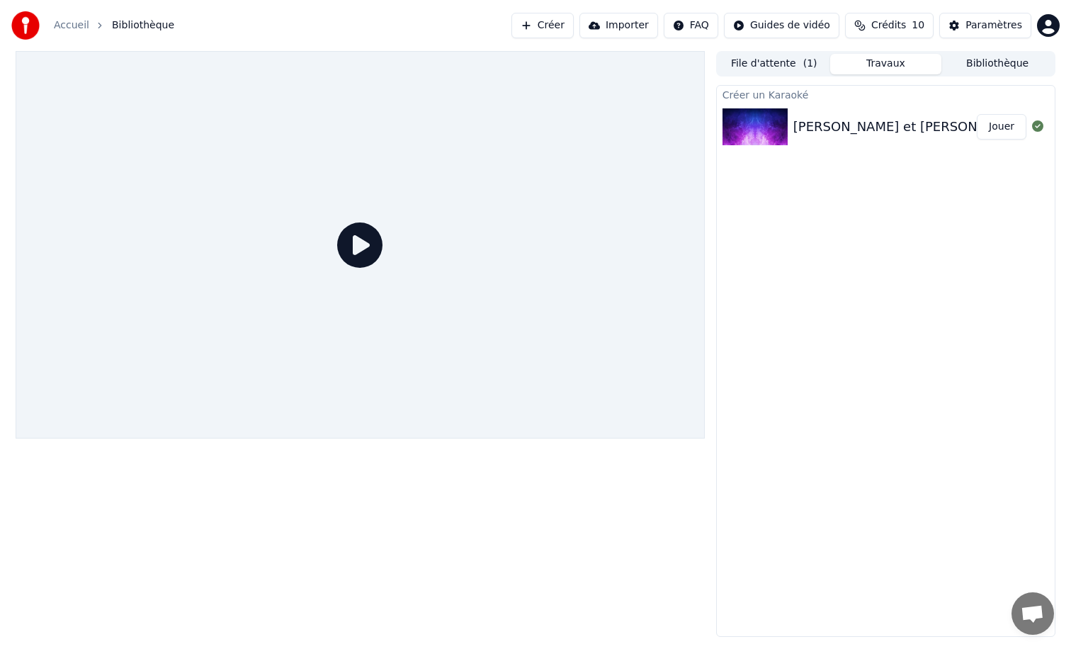
click at [1000, 129] on button "Jouer" at bounding box center [1002, 127] width 50 height 26
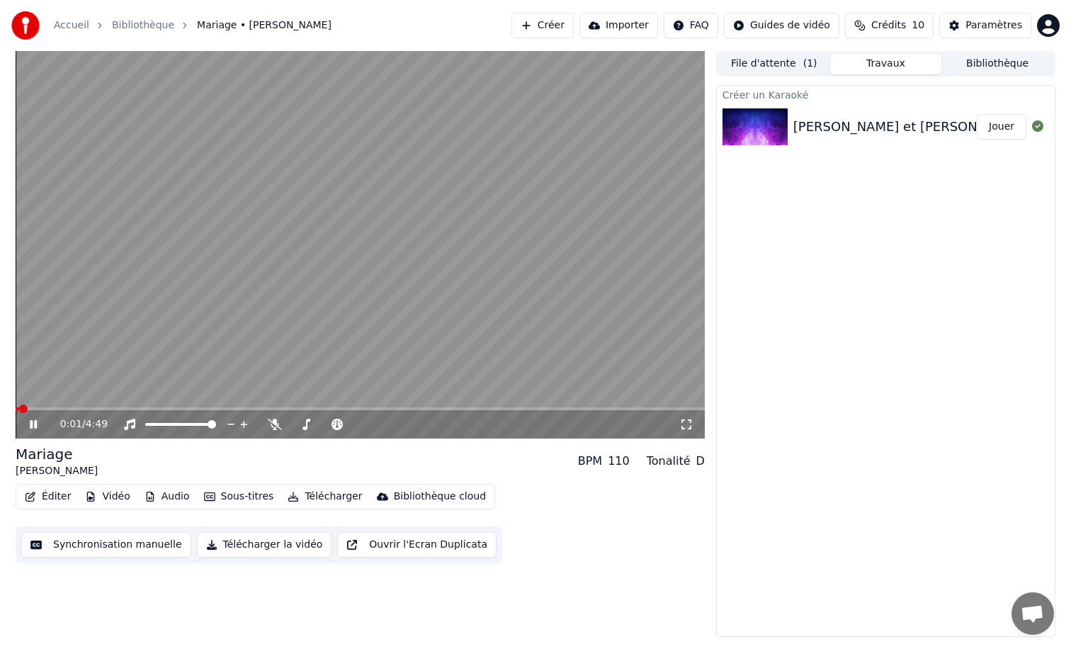
click at [59, 493] on button "Éditer" at bounding box center [47, 497] width 57 height 20
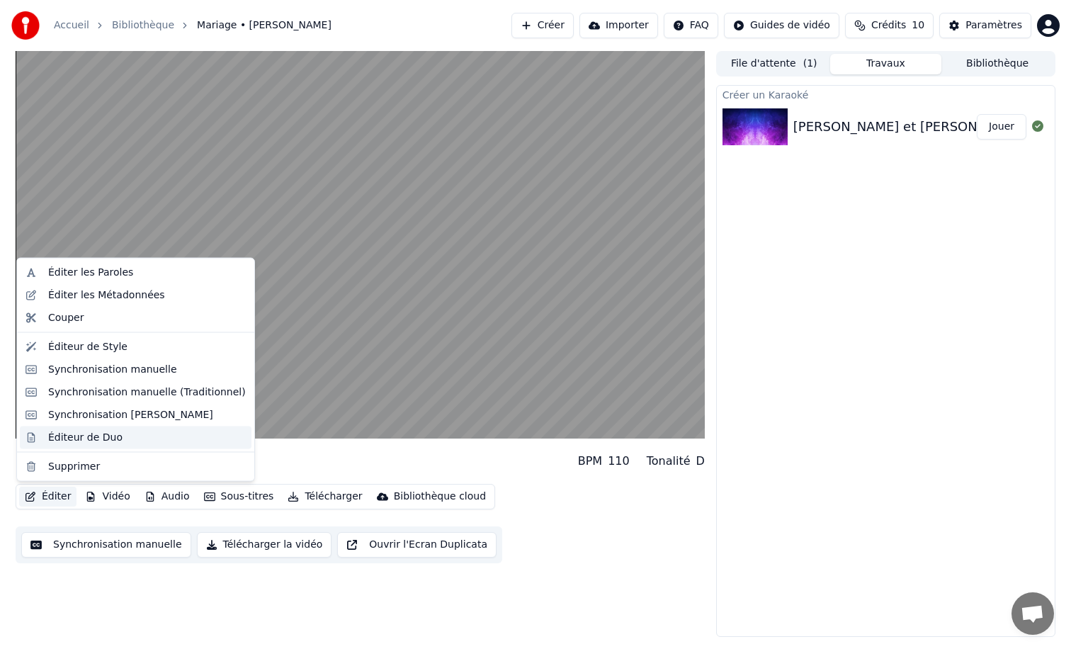
click at [101, 438] on div "Éditeur de Duo" at bounding box center [85, 437] width 74 height 14
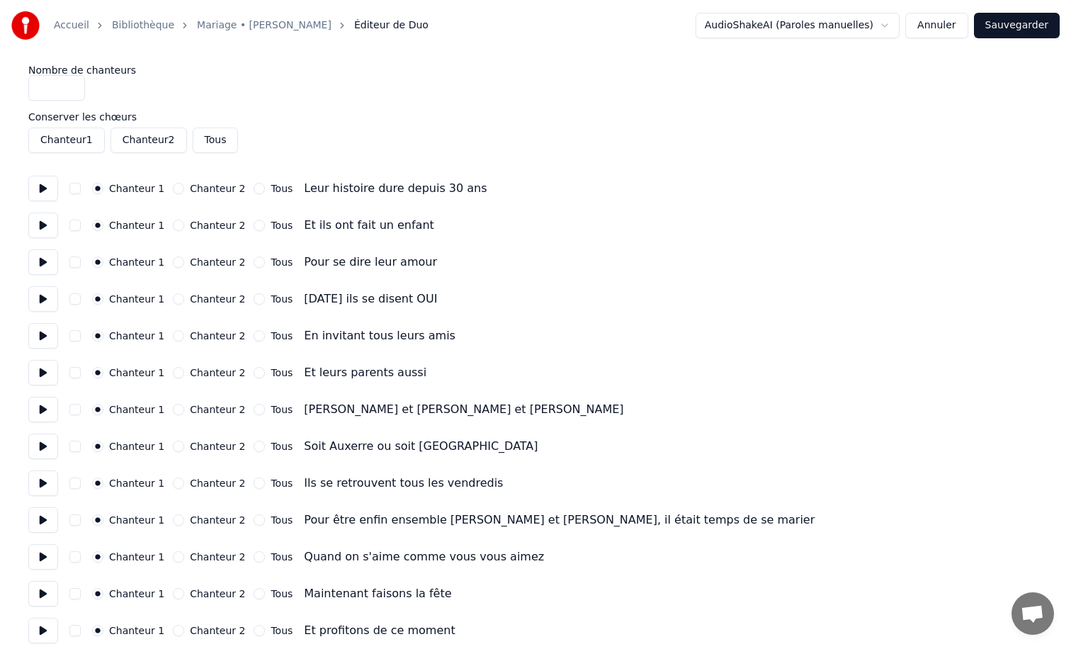
click at [947, 10] on div "Accueil Bibliothèque [PERSON_NAME] Éditeur de Duo AudioShakeAI (Paroles manuell…" at bounding box center [535, 25] width 1071 height 51
click at [947, 22] on button "Annuler" at bounding box center [936, 26] width 62 height 26
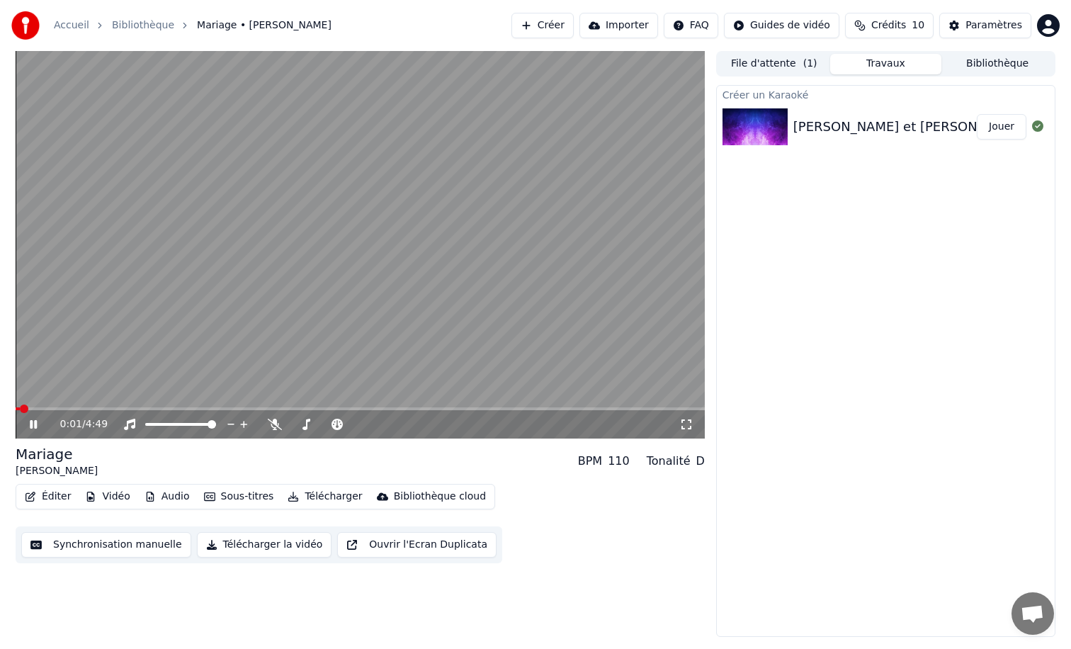
click at [43, 497] on button "Éditer" at bounding box center [47, 497] width 57 height 20
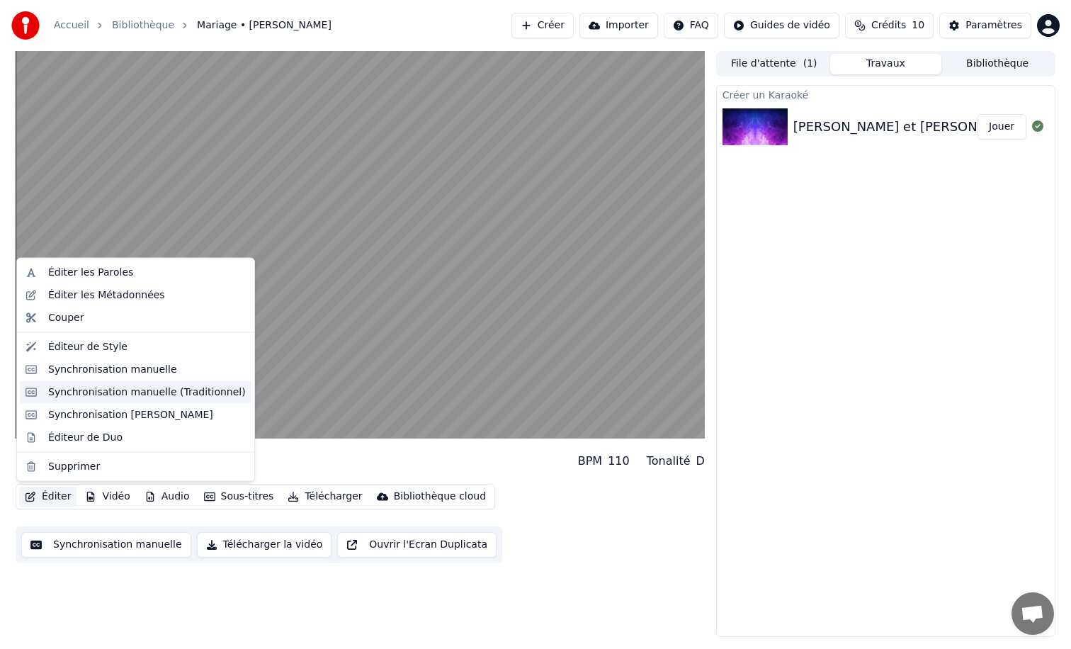
click at [101, 397] on div "Synchronisation manuelle (Traditionnel)" at bounding box center [147, 392] width 198 height 14
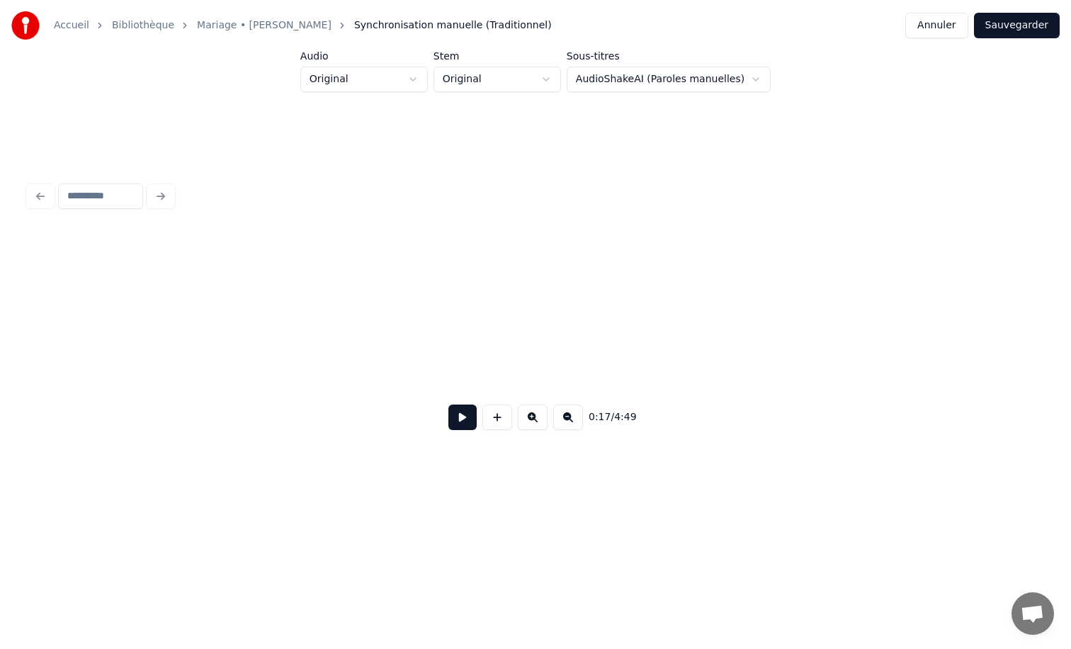
scroll to position [0, 2462]
click at [571, 419] on button at bounding box center [568, 417] width 30 height 26
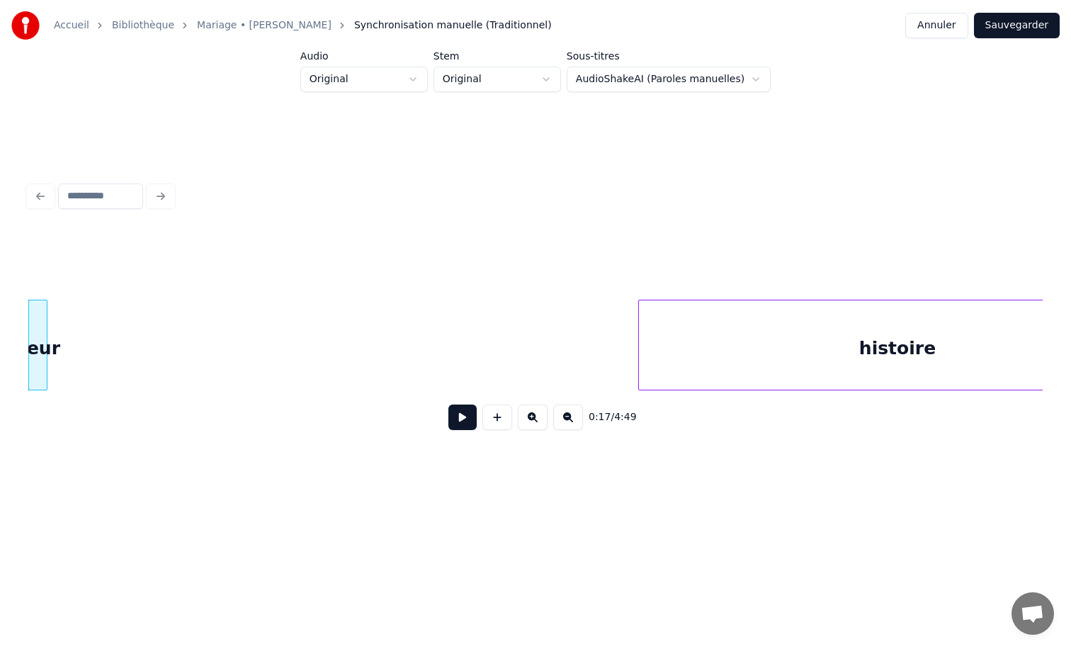
click at [571, 419] on button at bounding box center [568, 417] width 30 height 26
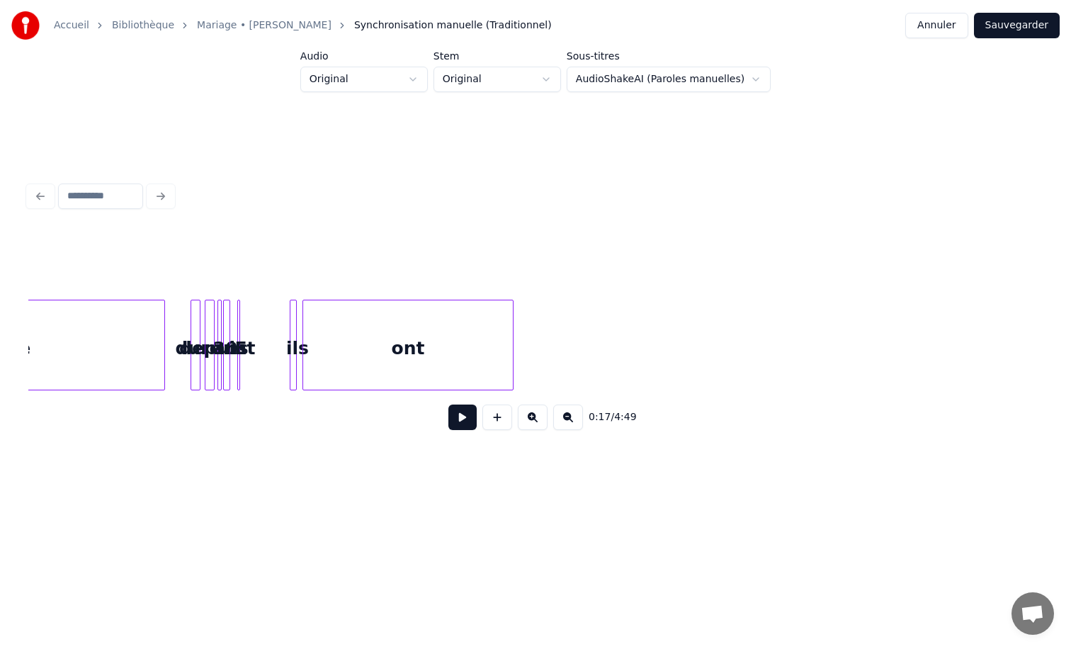
scroll to position [0, 1231]
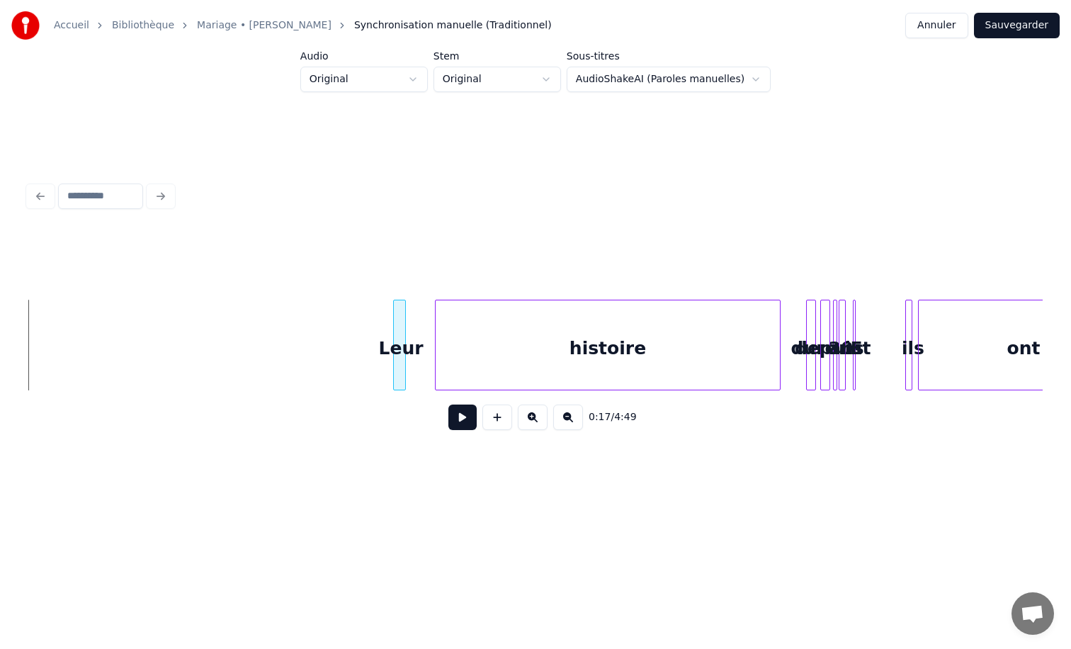
click at [402, 351] on div "Leur" at bounding box center [401, 348] width 14 height 96
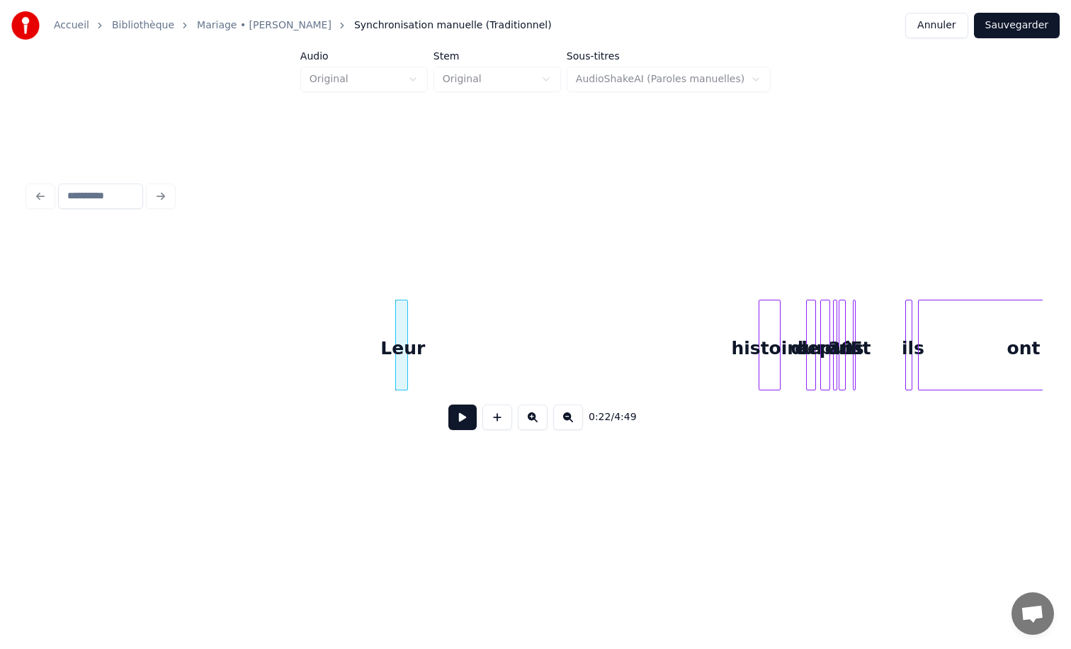
click at [761, 318] on div at bounding box center [761, 344] width 4 height 89
click at [728, 317] on div "Leur" at bounding box center [728, 348] width 21 height 96
click at [455, 420] on button at bounding box center [462, 417] width 28 height 26
click at [460, 411] on button at bounding box center [462, 417] width 28 height 26
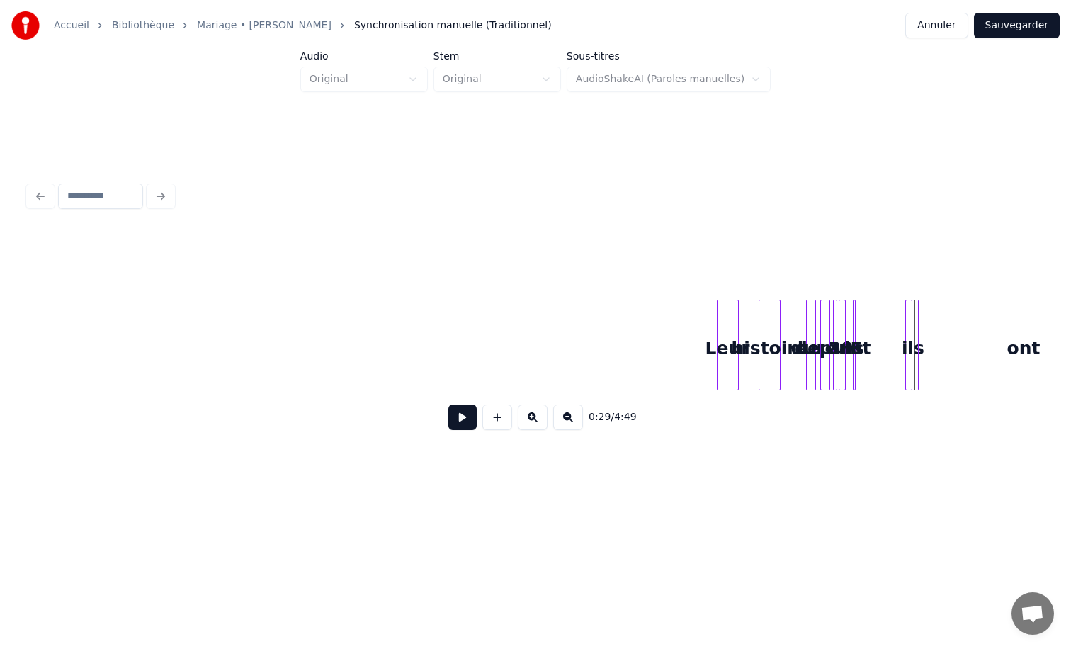
click at [463, 415] on button at bounding box center [462, 417] width 28 height 26
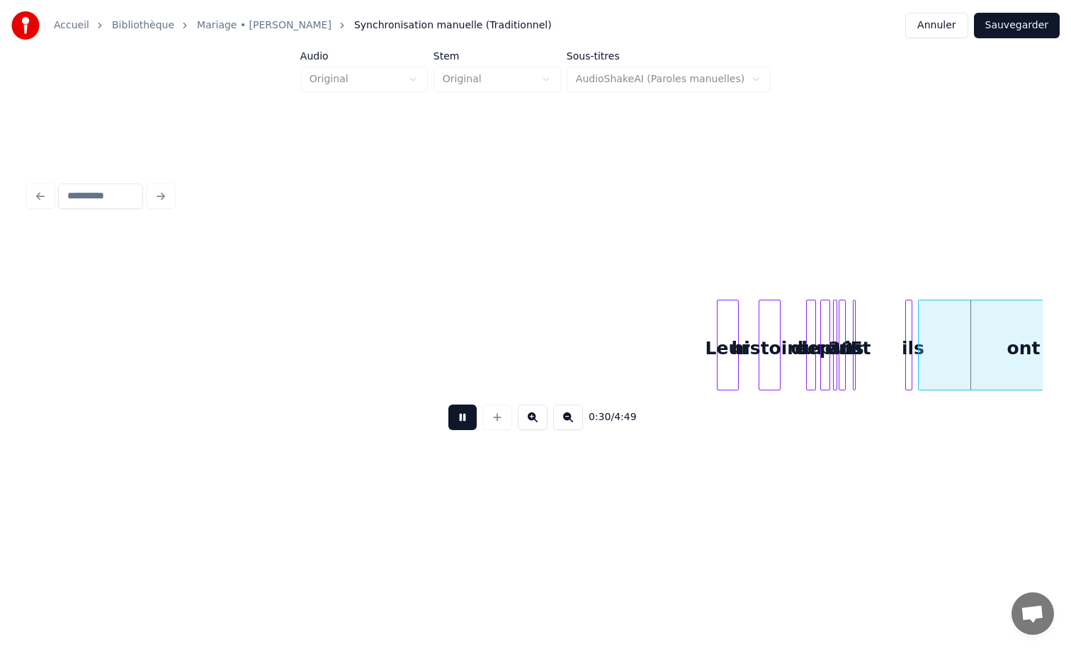
click at [463, 415] on button at bounding box center [462, 417] width 28 height 26
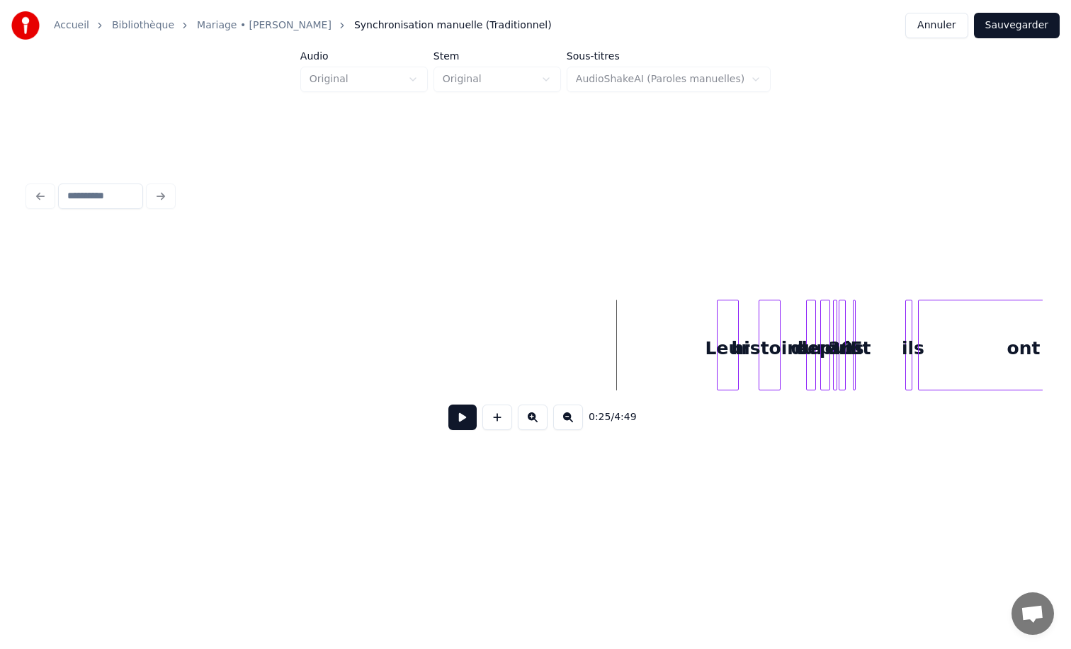
click at [448, 412] on div "0:25 / 4:49" at bounding box center [536, 417] width 992 height 31
click at [453, 414] on button at bounding box center [462, 417] width 28 height 26
click at [533, 419] on button at bounding box center [533, 417] width 30 height 26
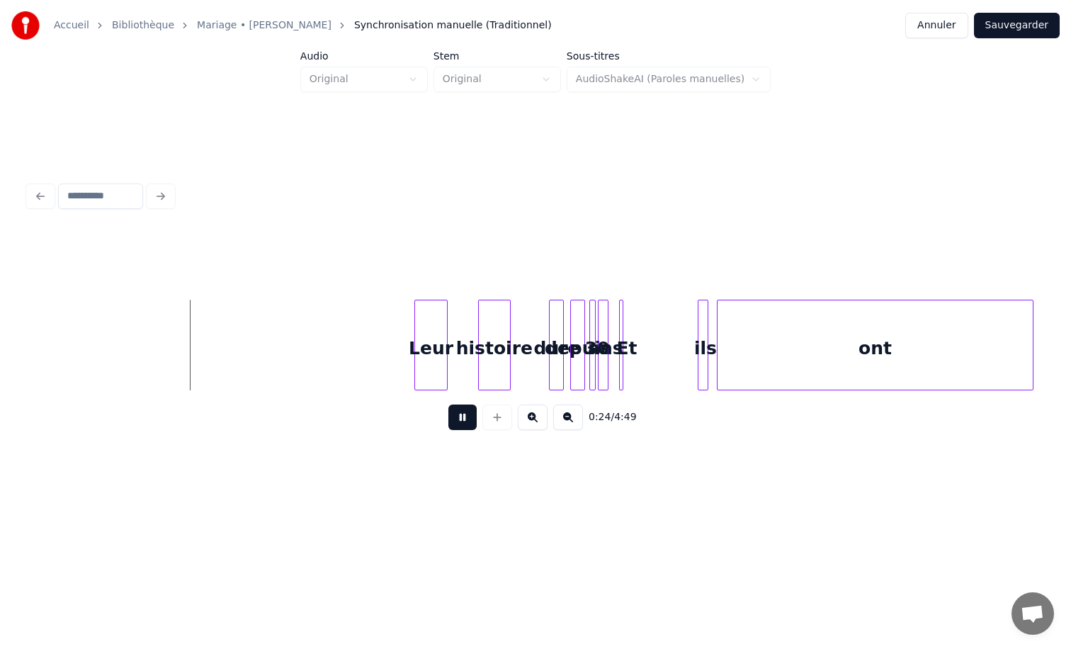
scroll to position [0, 2495]
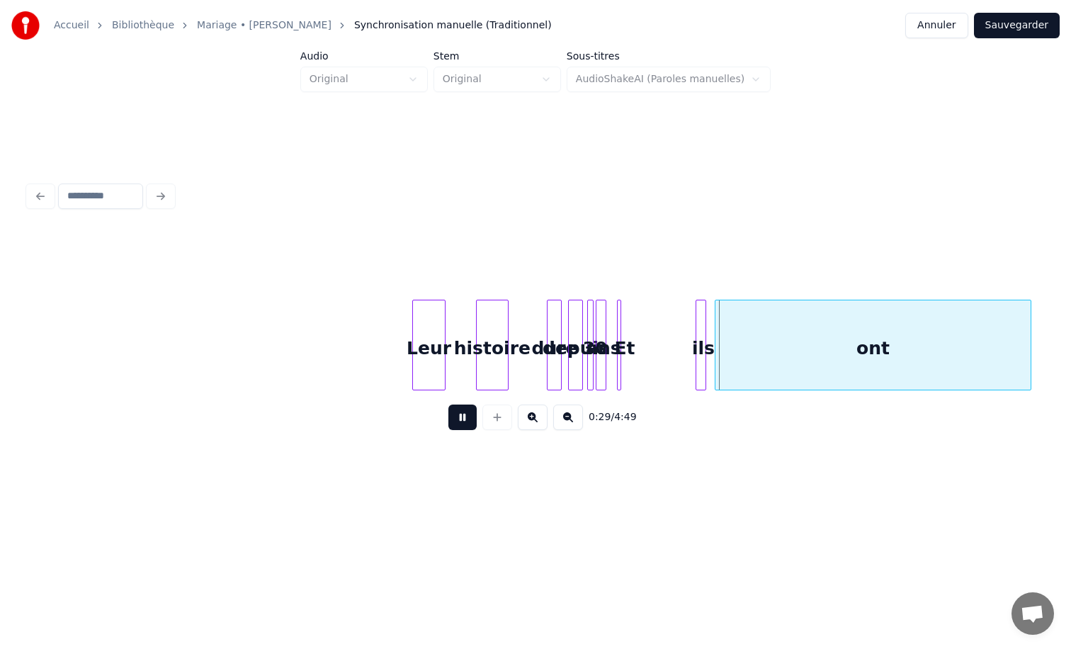
click at [466, 413] on button at bounding box center [462, 417] width 28 height 26
click at [266, 24] on link "Mariage • [PERSON_NAME]" at bounding box center [264, 25] width 135 height 14
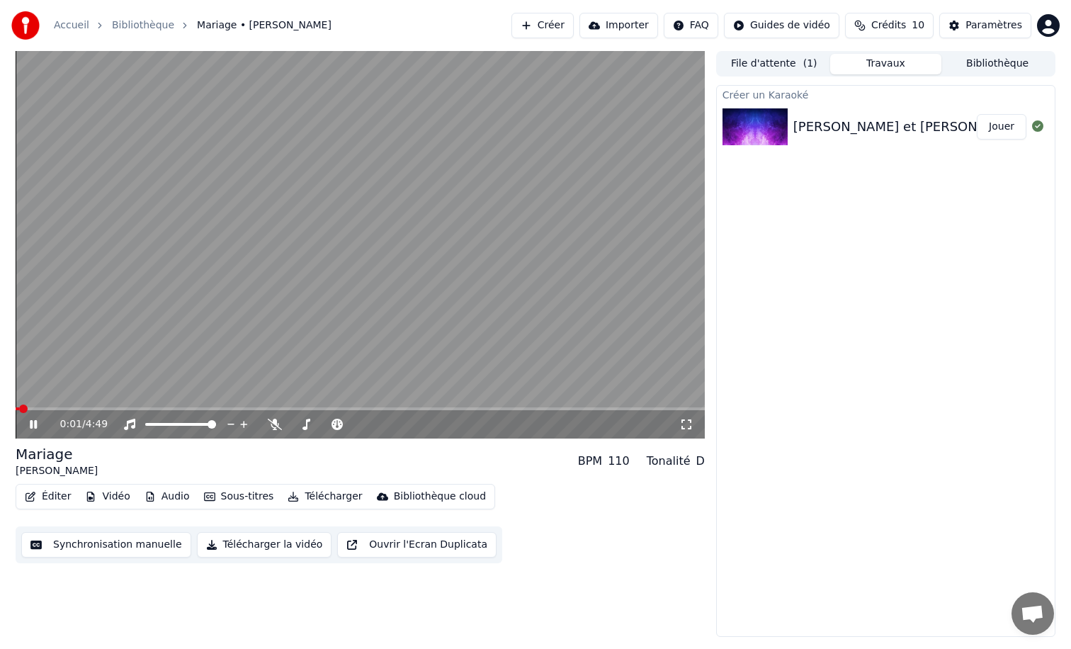
click at [74, 548] on button "Synchronisation manuelle" at bounding box center [106, 545] width 170 height 26
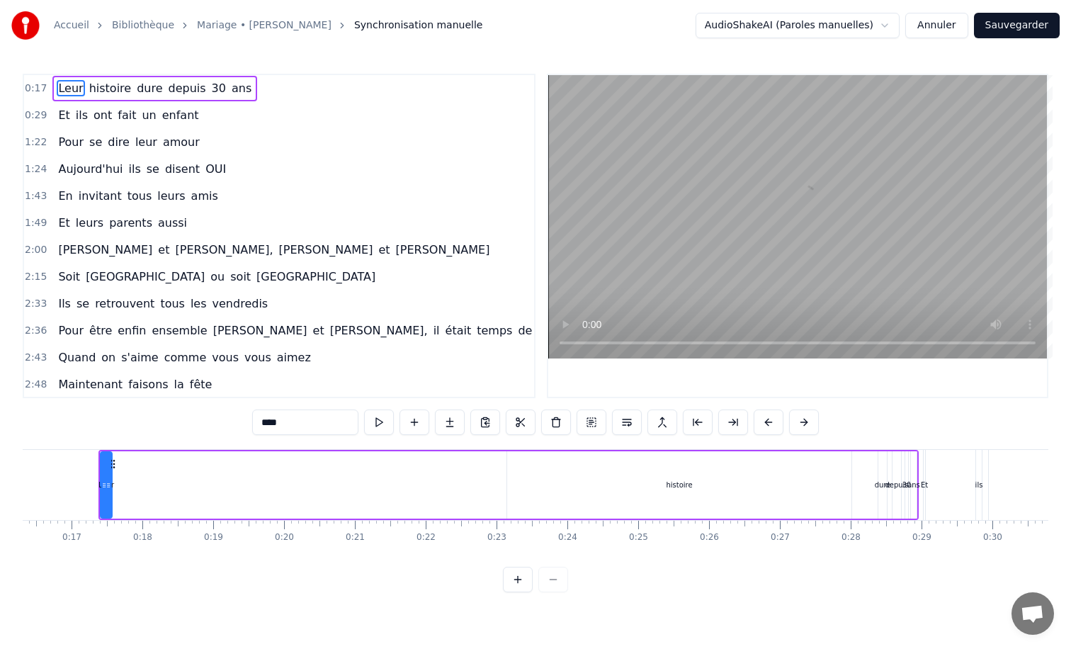
scroll to position [0, 1160]
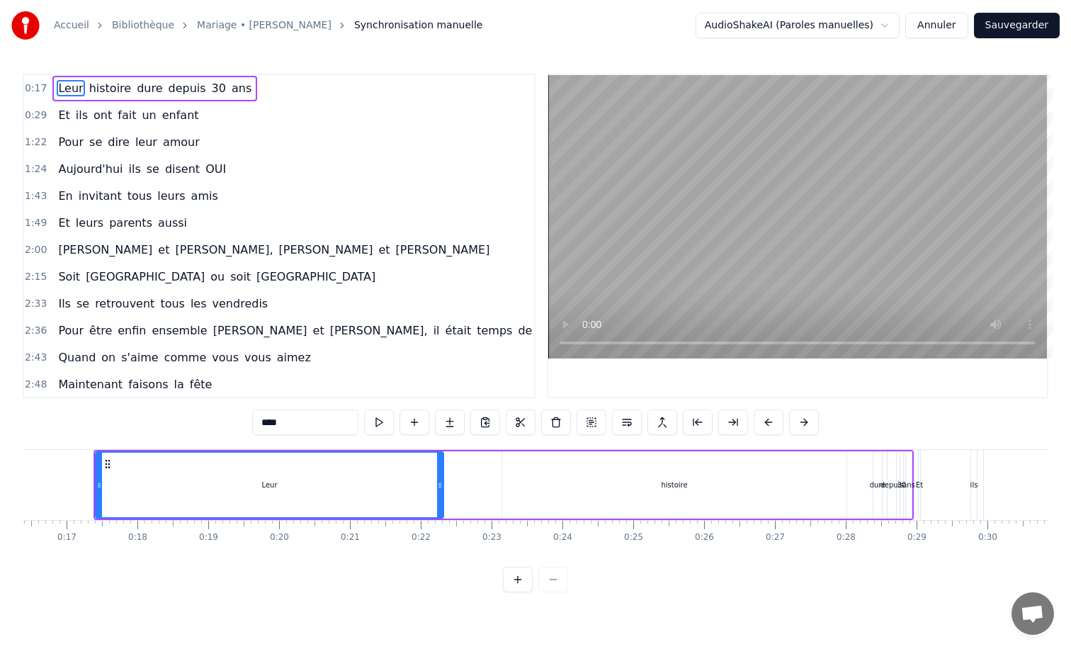
drag, startPoint x: 104, startPoint y: 480, endPoint x: 441, endPoint y: 480, distance: 336.5
click at [441, 480] on icon at bounding box center [440, 485] width 6 height 11
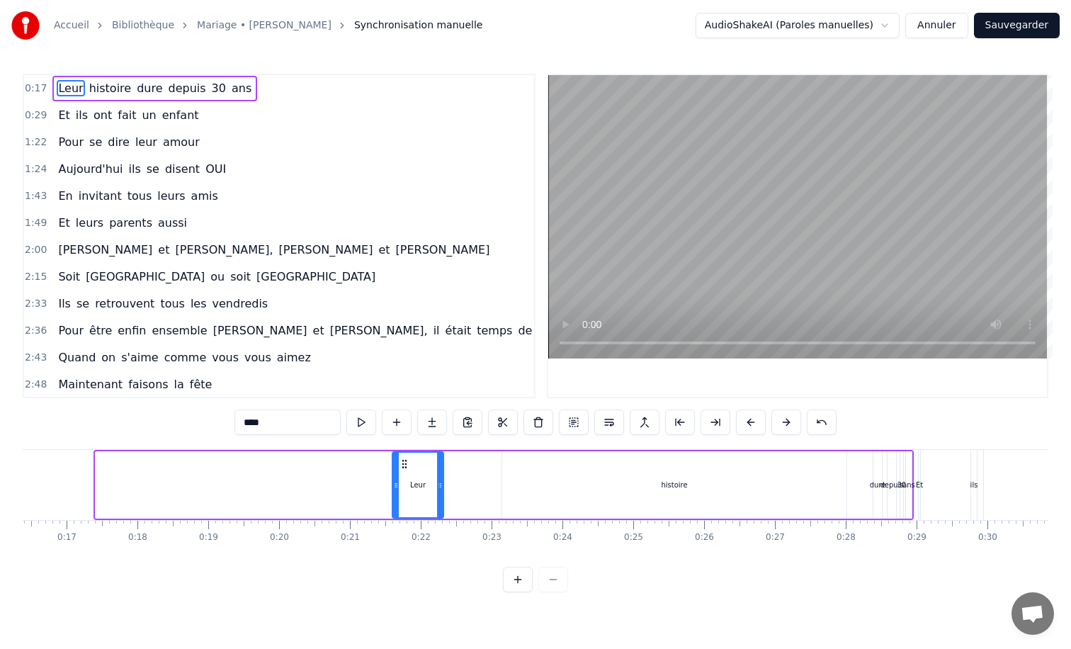
drag, startPoint x: 96, startPoint y: 485, endPoint x: 395, endPoint y: 487, distance: 298.2
click at [395, 487] on icon at bounding box center [396, 485] width 6 height 11
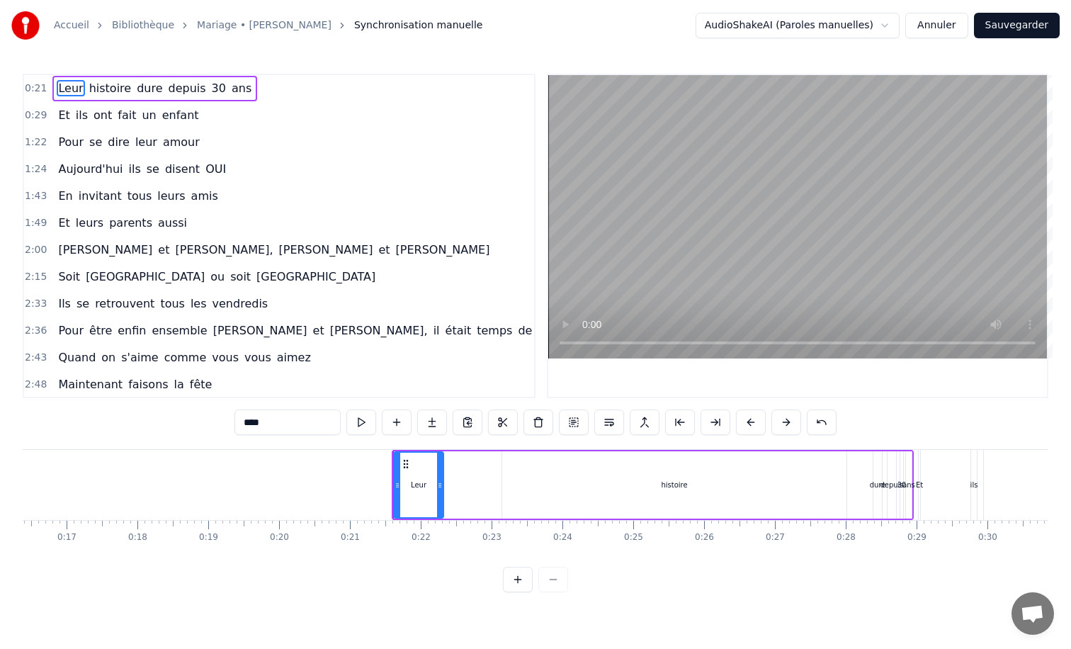
click at [511, 482] on div "histoire" at bounding box center [674, 484] width 344 height 67
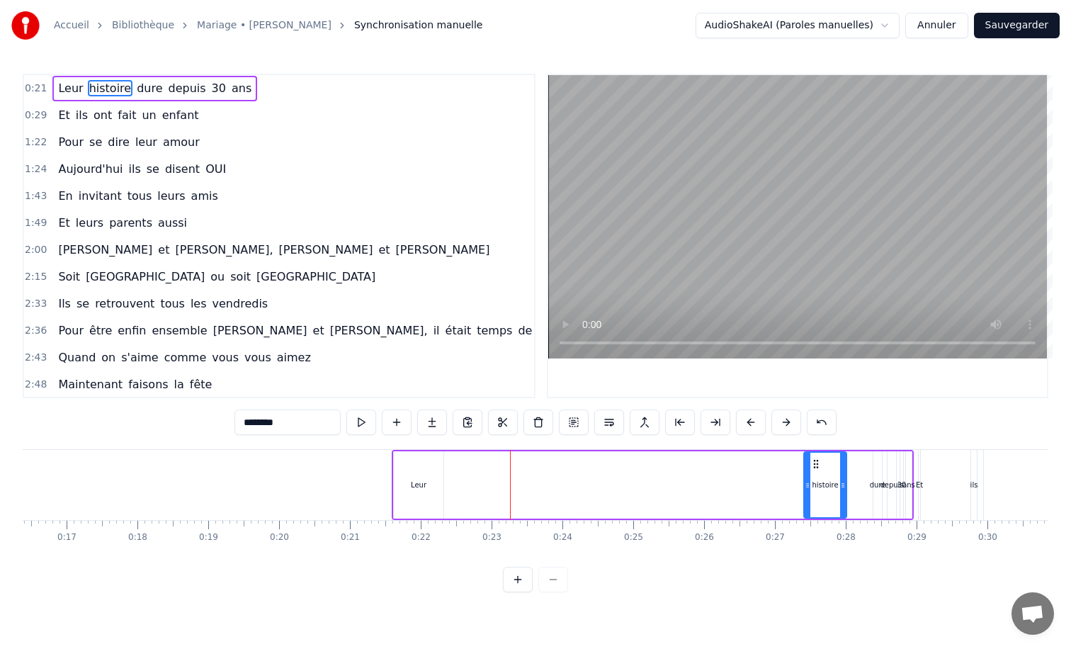
drag, startPoint x: 506, startPoint y: 482, endPoint x: 808, endPoint y: 476, distance: 301.8
click at [808, 476] on div at bounding box center [808, 485] width 6 height 64
click at [401, 484] on div "Leur" at bounding box center [419, 484] width 50 height 67
type input "****"
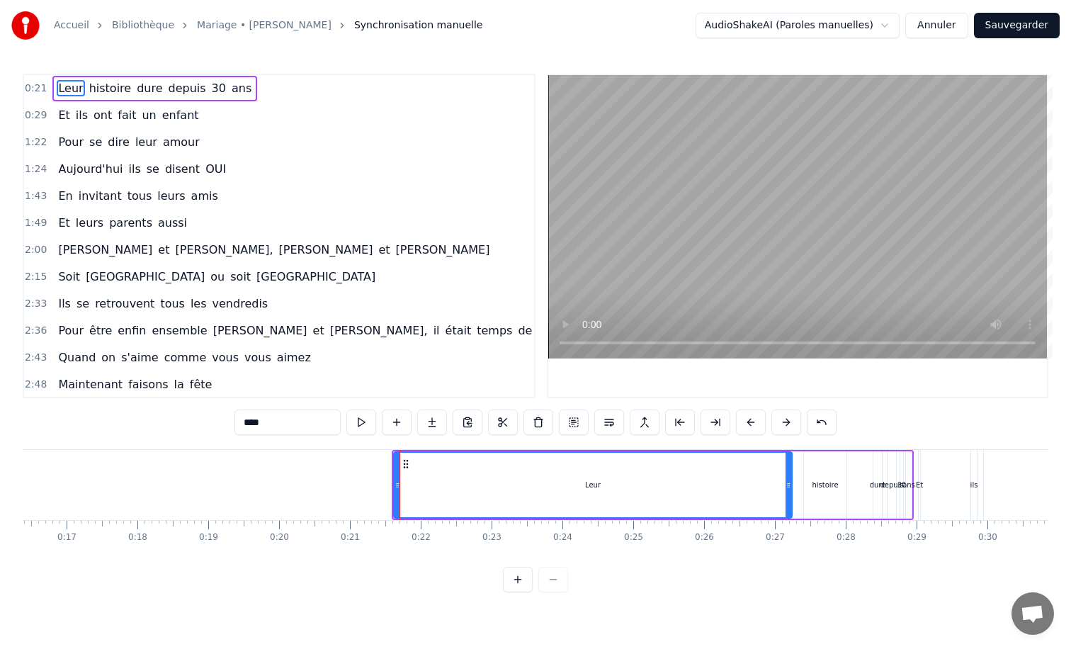
drag, startPoint x: 438, startPoint y: 486, endPoint x: 793, endPoint y: 488, distance: 354.9
click at [791, 488] on icon at bounding box center [789, 485] width 6 height 11
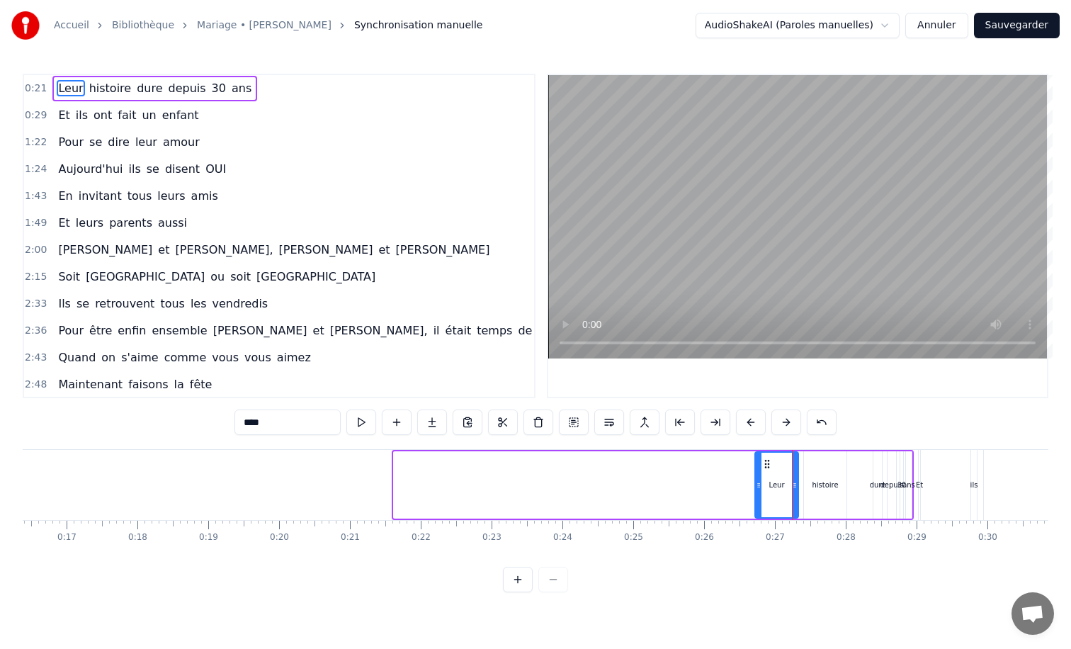
drag, startPoint x: 395, startPoint y: 488, endPoint x: 757, endPoint y: 492, distance: 362.7
click at [757, 492] on div at bounding box center [759, 485] width 6 height 64
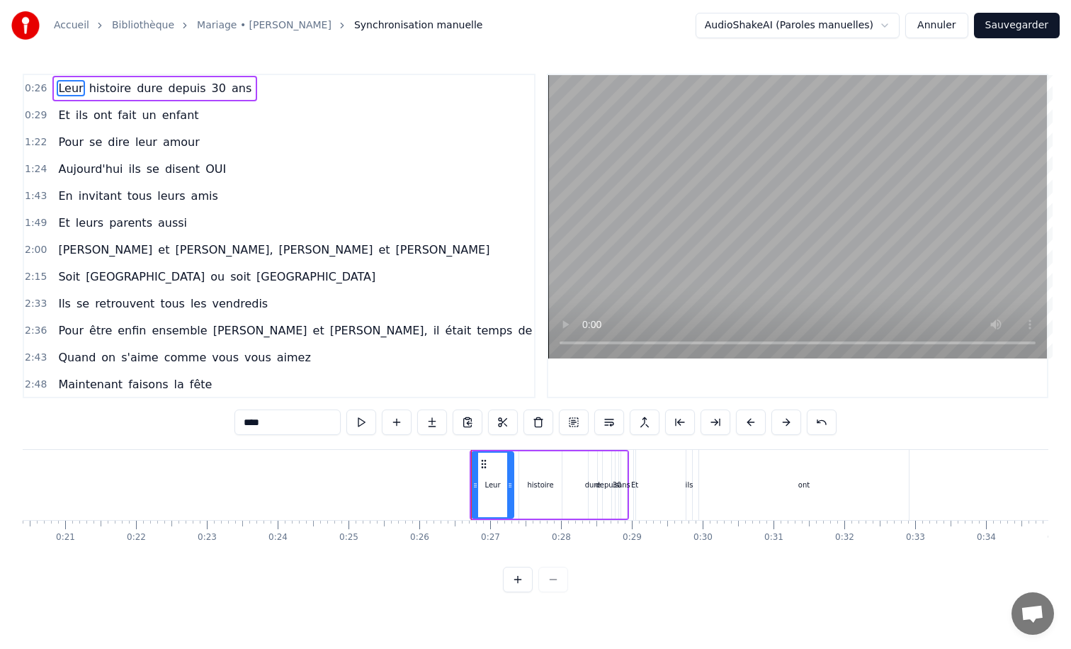
scroll to position [0, 1467]
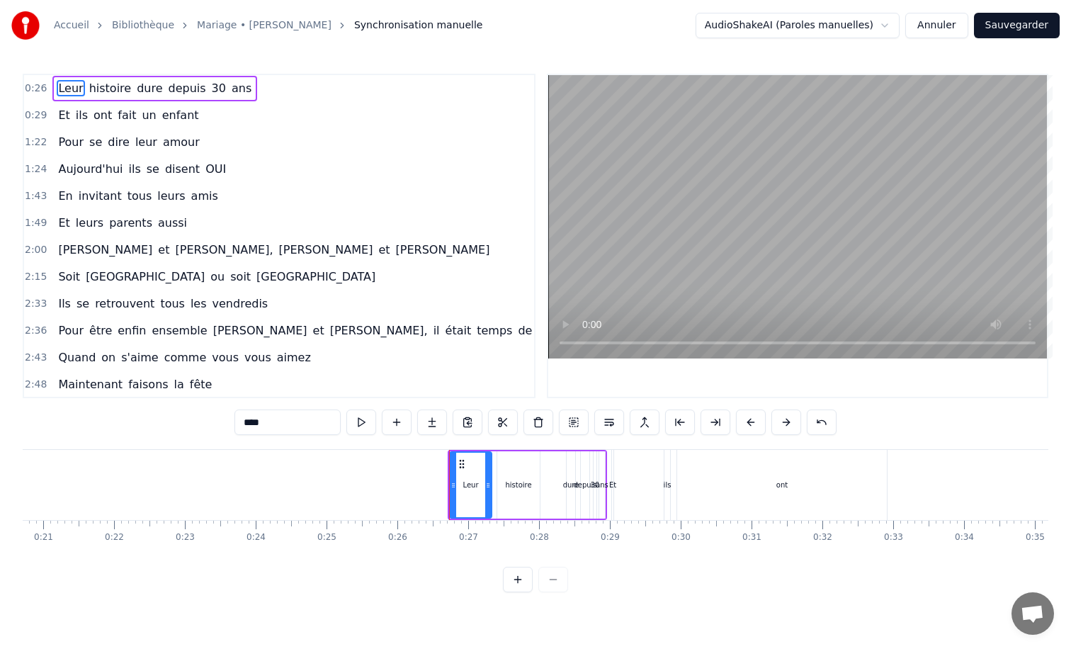
click at [524, 575] on button at bounding box center [518, 580] width 30 height 26
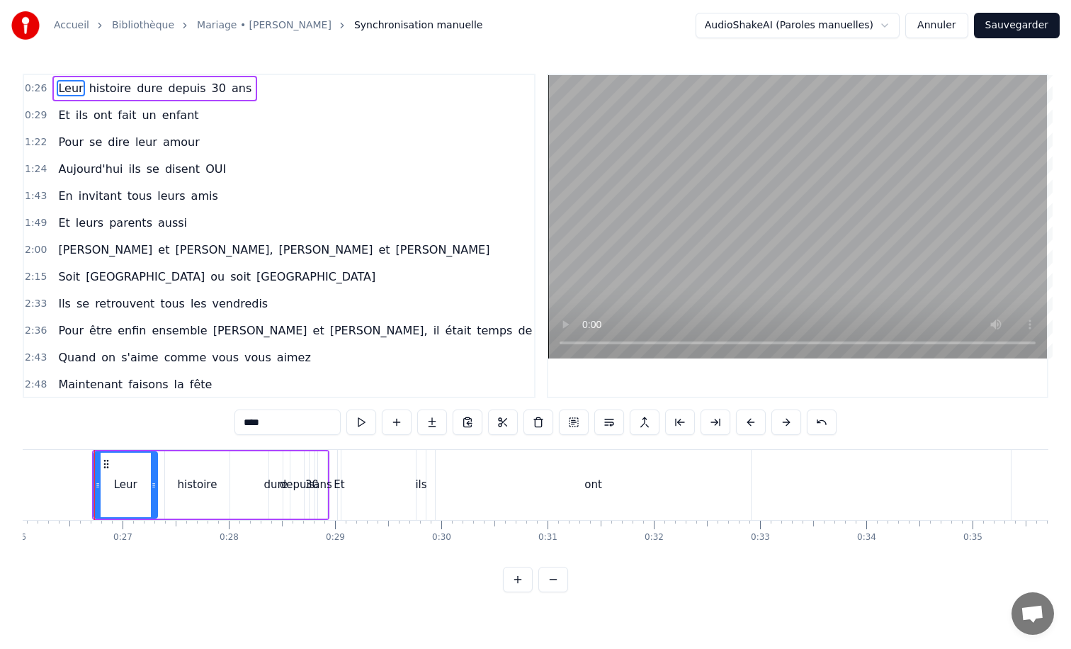
scroll to position [0, 2769]
click at [522, 578] on button at bounding box center [518, 580] width 30 height 26
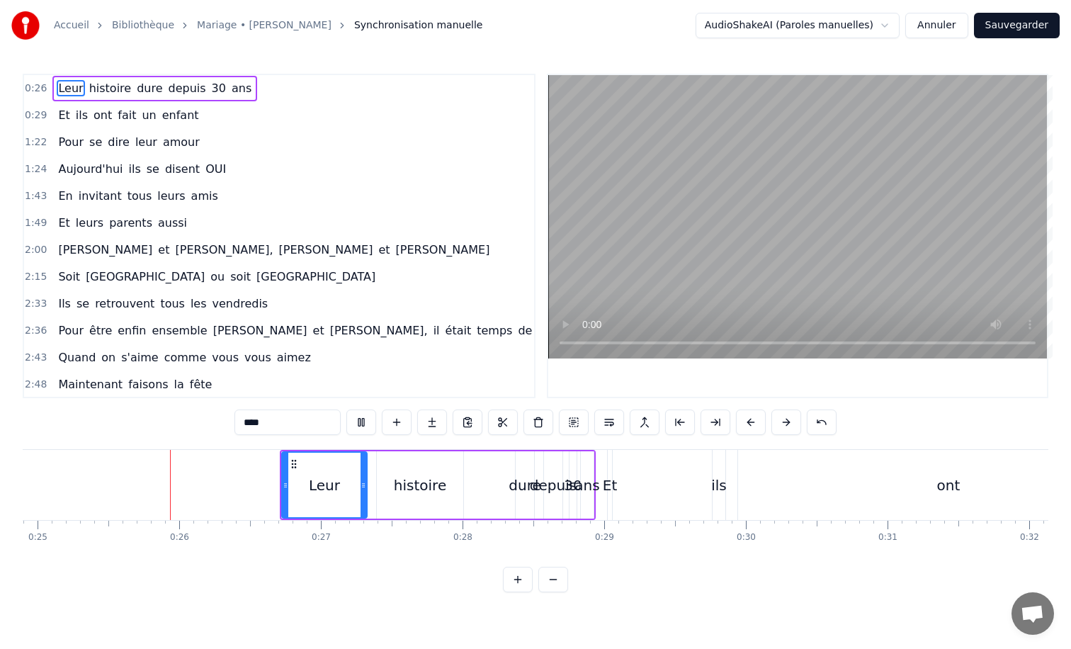
scroll to position [0, 3529]
drag, startPoint x: 282, startPoint y: 488, endPoint x: 315, endPoint y: 492, distance: 33.6
click at [315, 492] on div at bounding box center [317, 485] width 6 height 64
click at [317, 488] on icon at bounding box center [319, 485] width 6 height 11
click at [319, 489] on icon at bounding box center [320, 485] width 6 height 11
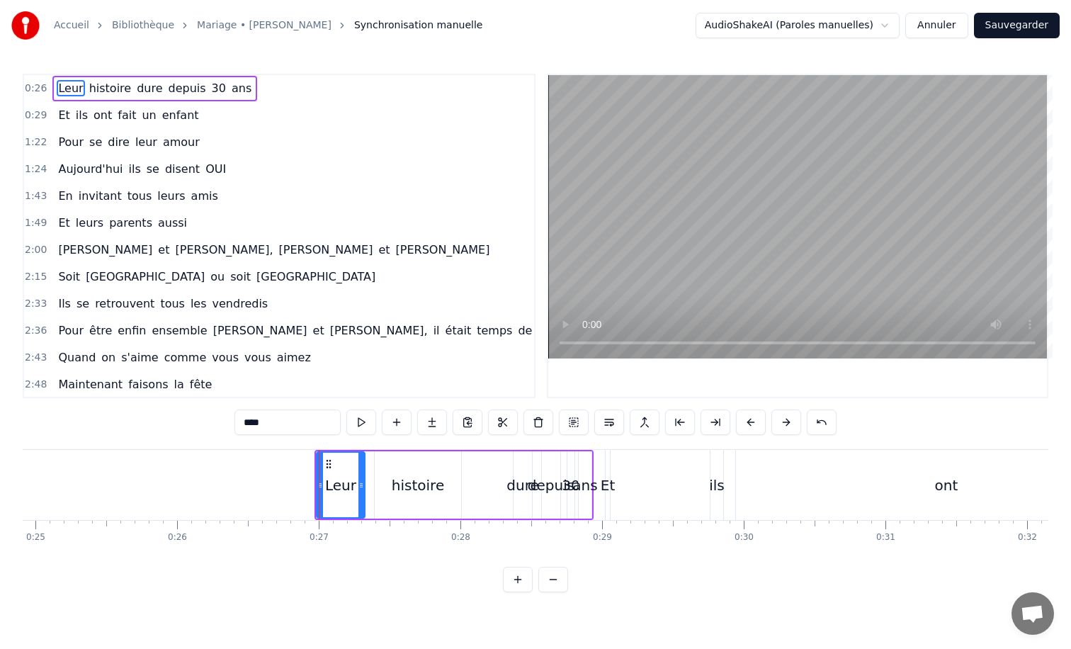
click at [419, 485] on div "histoire" at bounding box center [418, 485] width 52 height 21
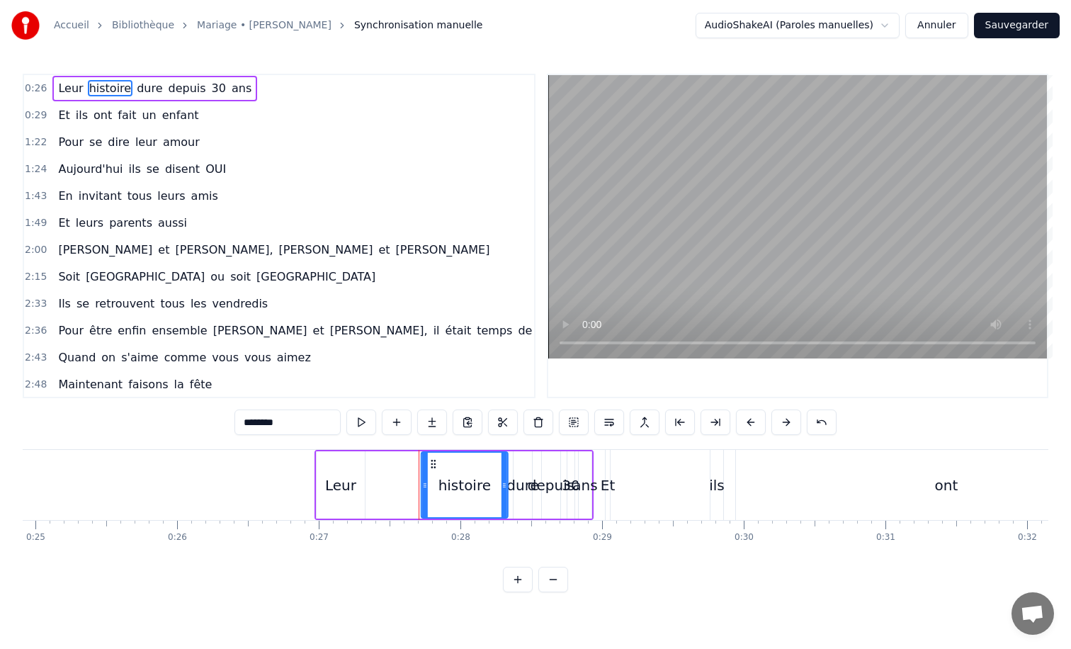
drag, startPoint x: 387, startPoint y: 466, endPoint x: 432, endPoint y: 465, distance: 45.3
click at [432, 465] on icon at bounding box center [433, 463] width 11 height 11
drag, startPoint x: 431, startPoint y: 464, endPoint x: 419, endPoint y: 464, distance: 12.0
click at [419, 464] on circle at bounding box center [418, 463] width 1 height 1
drag, startPoint x: 419, startPoint y: 464, endPoint x: 427, endPoint y: 464, distance: 8.5
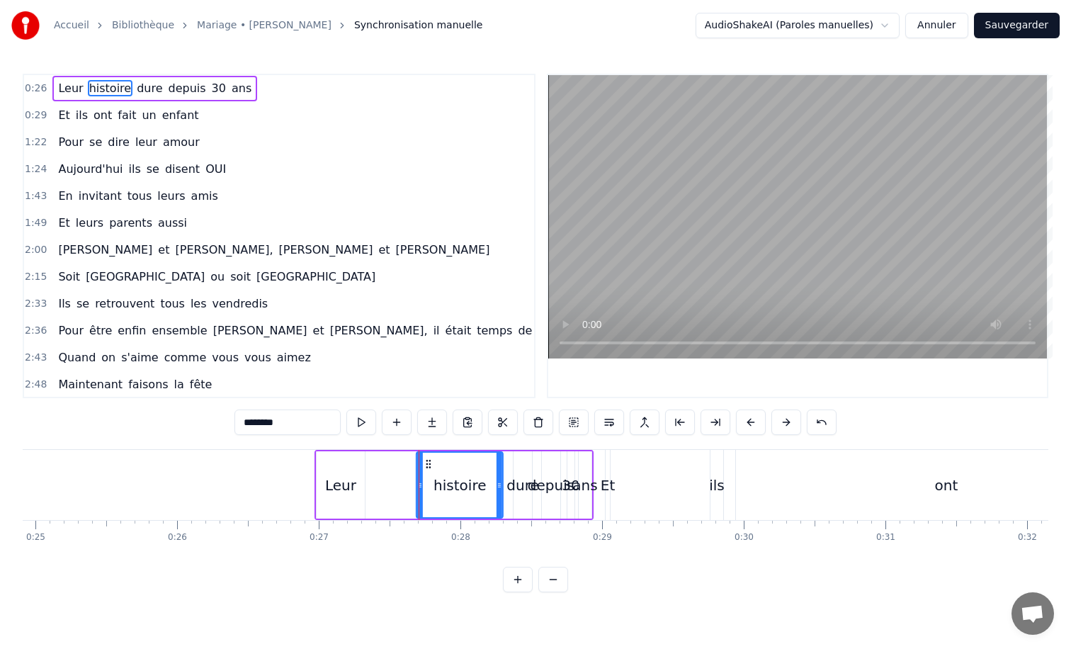
click at [427, 464] on circle at bounding box center [427, 463] width 1 height 1
click at [351, 483] on div "Leur" at bounding box center [340, 485] width 31 height 21
type input "****"
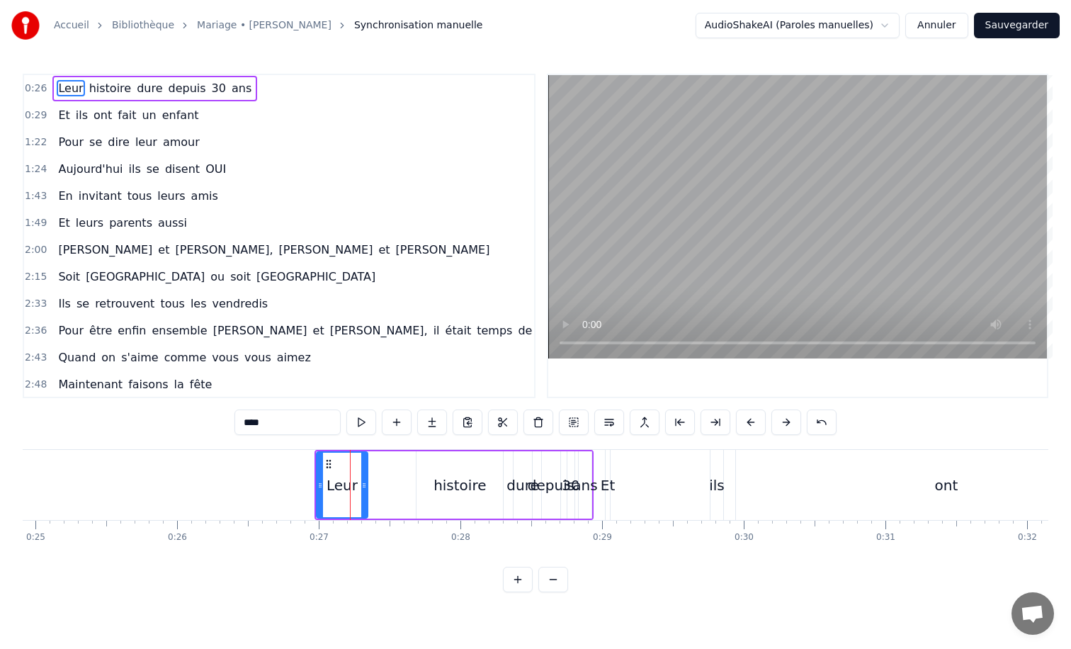
click at [365, 486] on icon at bounding box center [364, 485] width 6 height 11
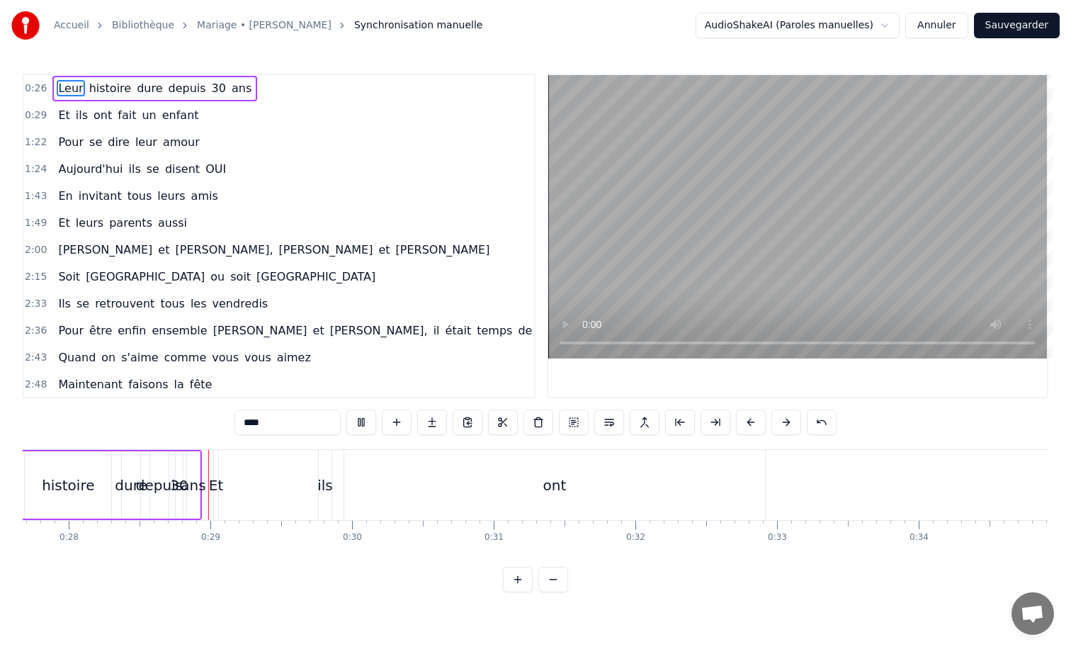
scroll to position [0, 3933]
click at [319, 422] on input "****" at bounding box center [287, 422] width 106 height 26
click at [907, 420] on div "0:26 Leur histoire dure depuis 30 ans 0:29 Et ils ont fait un enfant 1:22 Pour …" at bounding box center [536, 333] width 1026 height 519
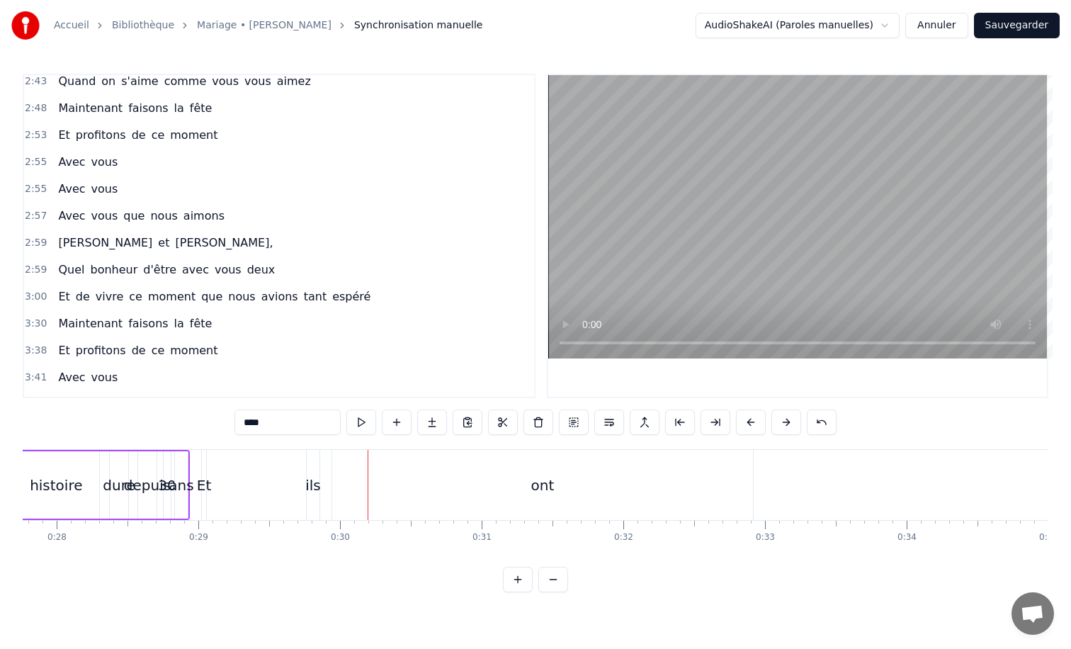
scroll to position [0, 0]
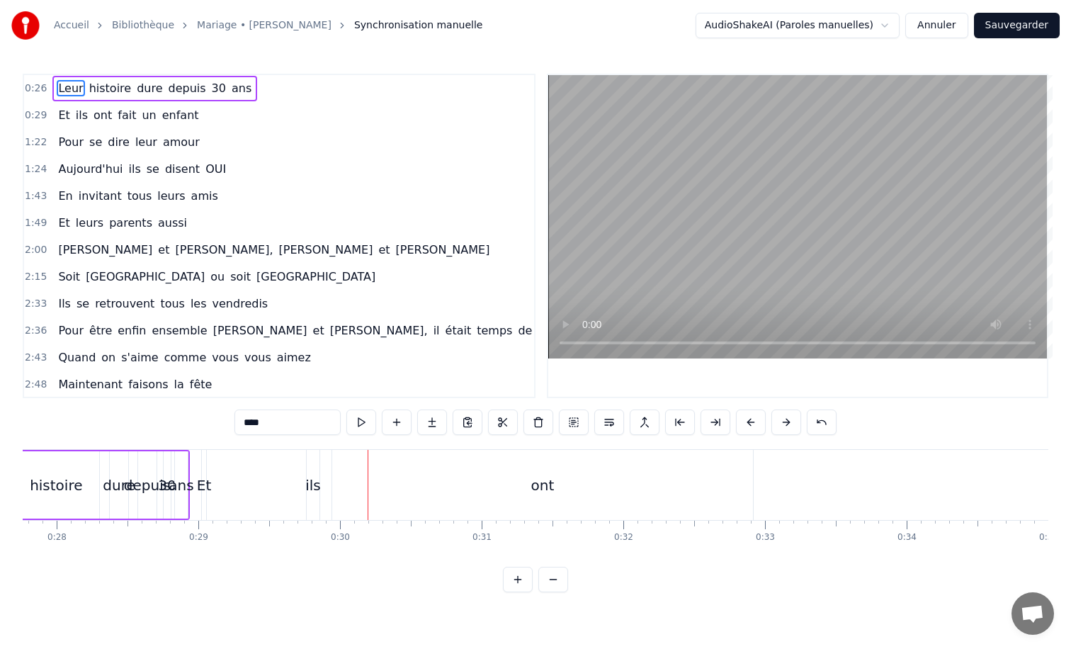
click at [960, 18] on button "Annuler" at bounding box center [936, 26] width 62 height 26
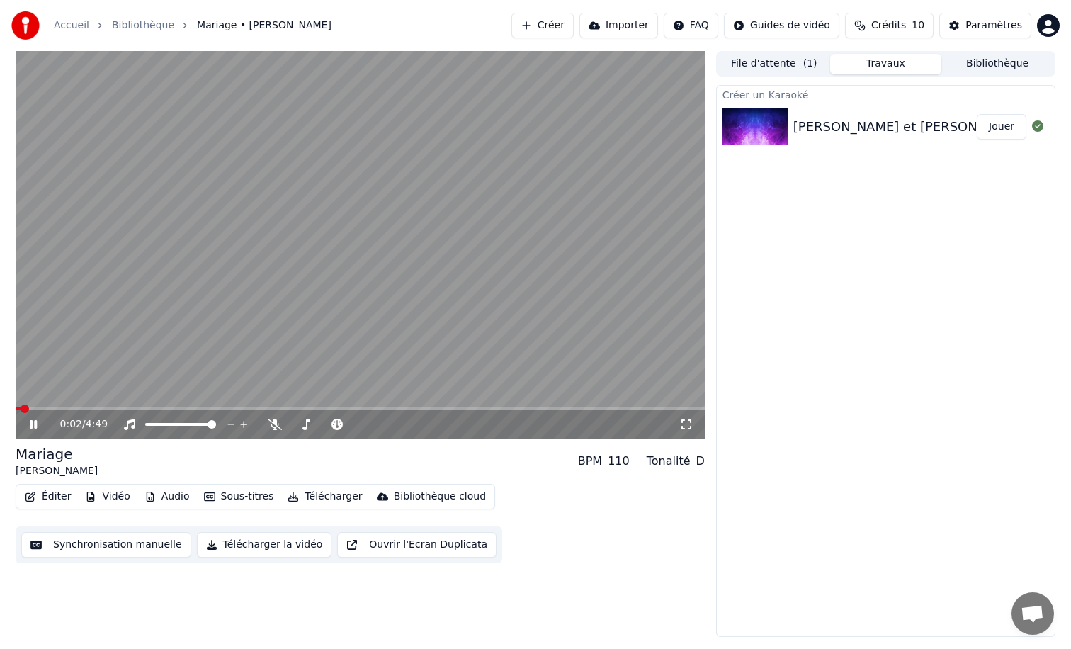
click at [42, 429] on icon at bounding box center [43, 424] width 33 height 11
